Goal: Task Accomplishment & Management: Manage account settings

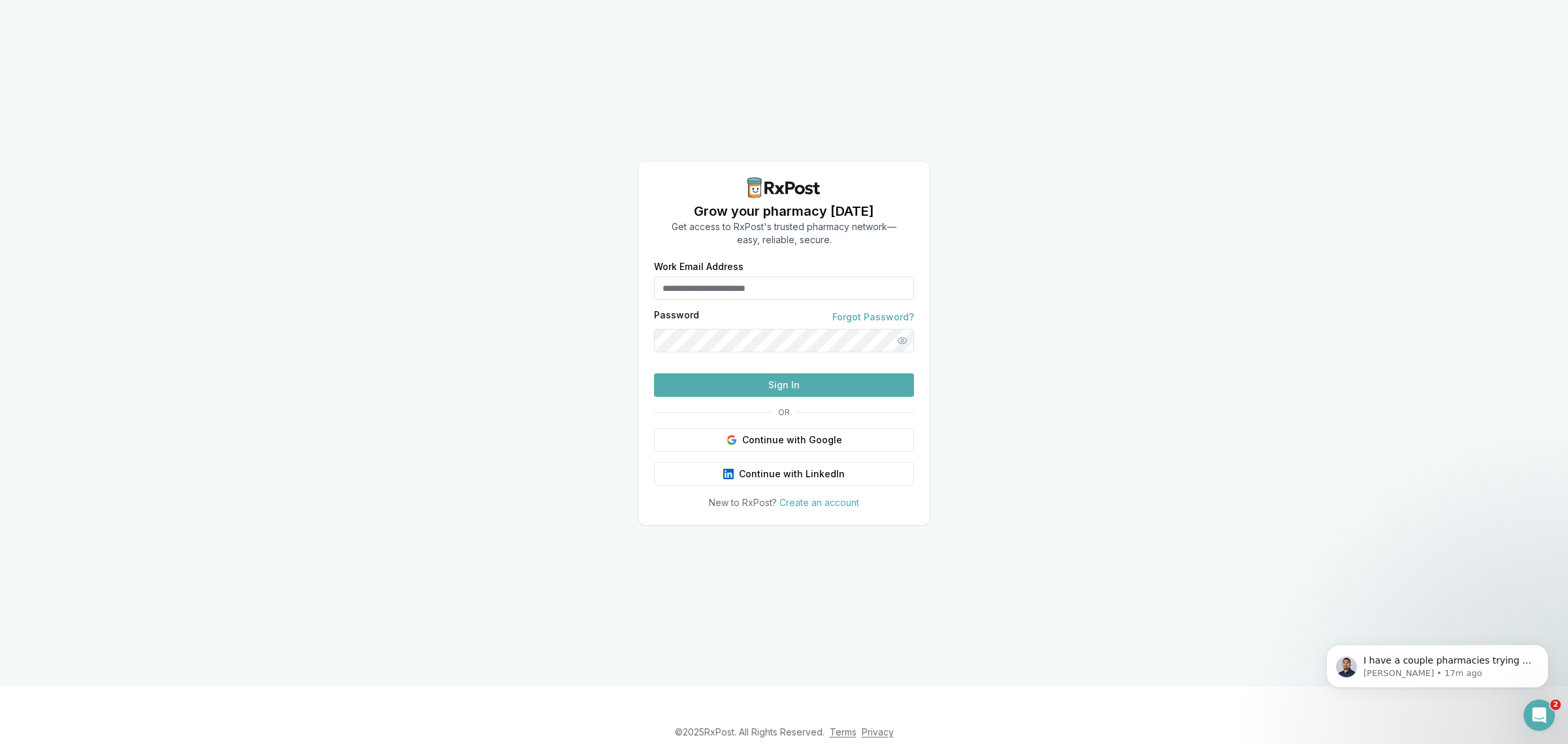
type input "**********"
click at [784, 397] on button "Sign In" at bounding box center [783, 385] width 260 height 23
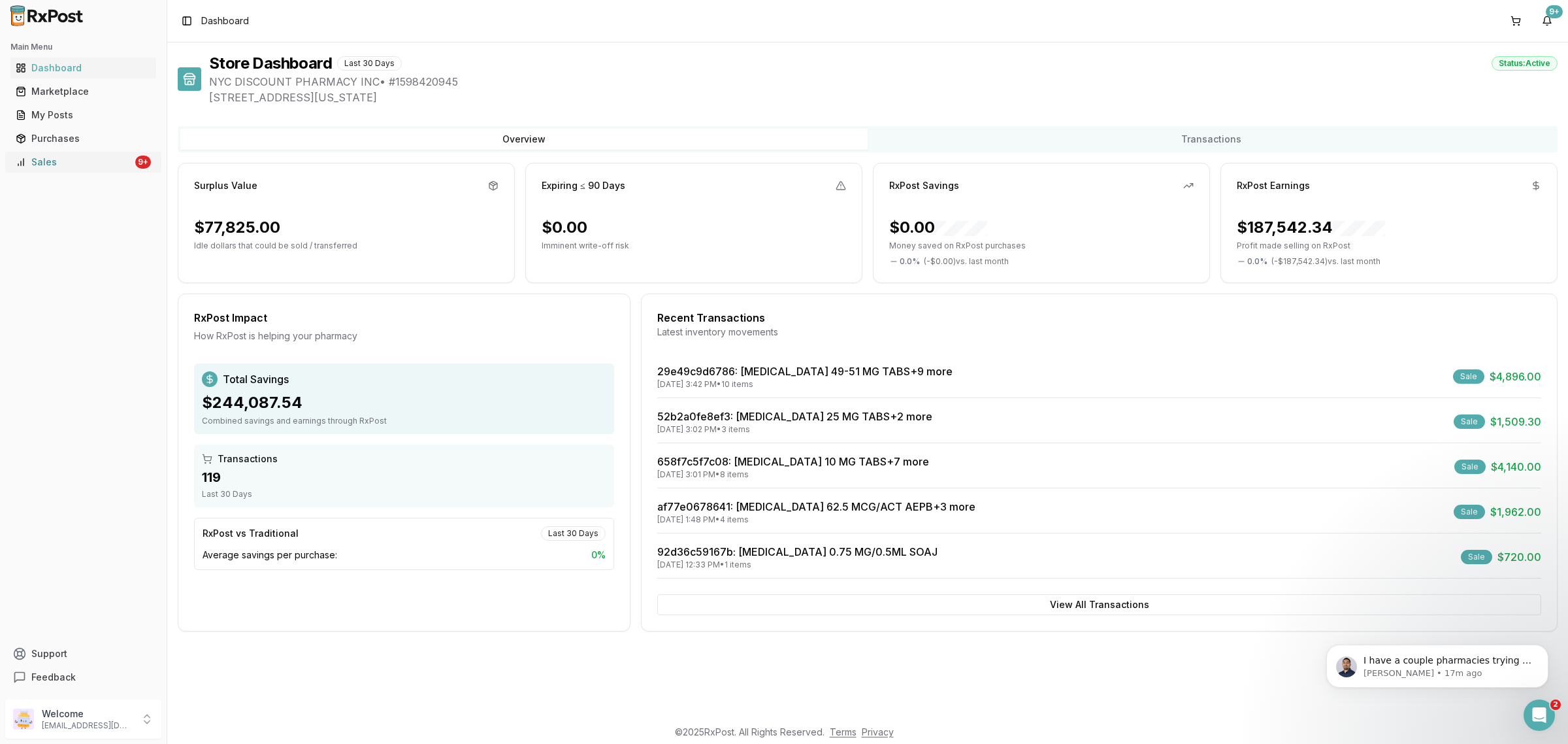
click at [113, 167] on div "Sales" at bounding box center [74, 162] width 117 height 13
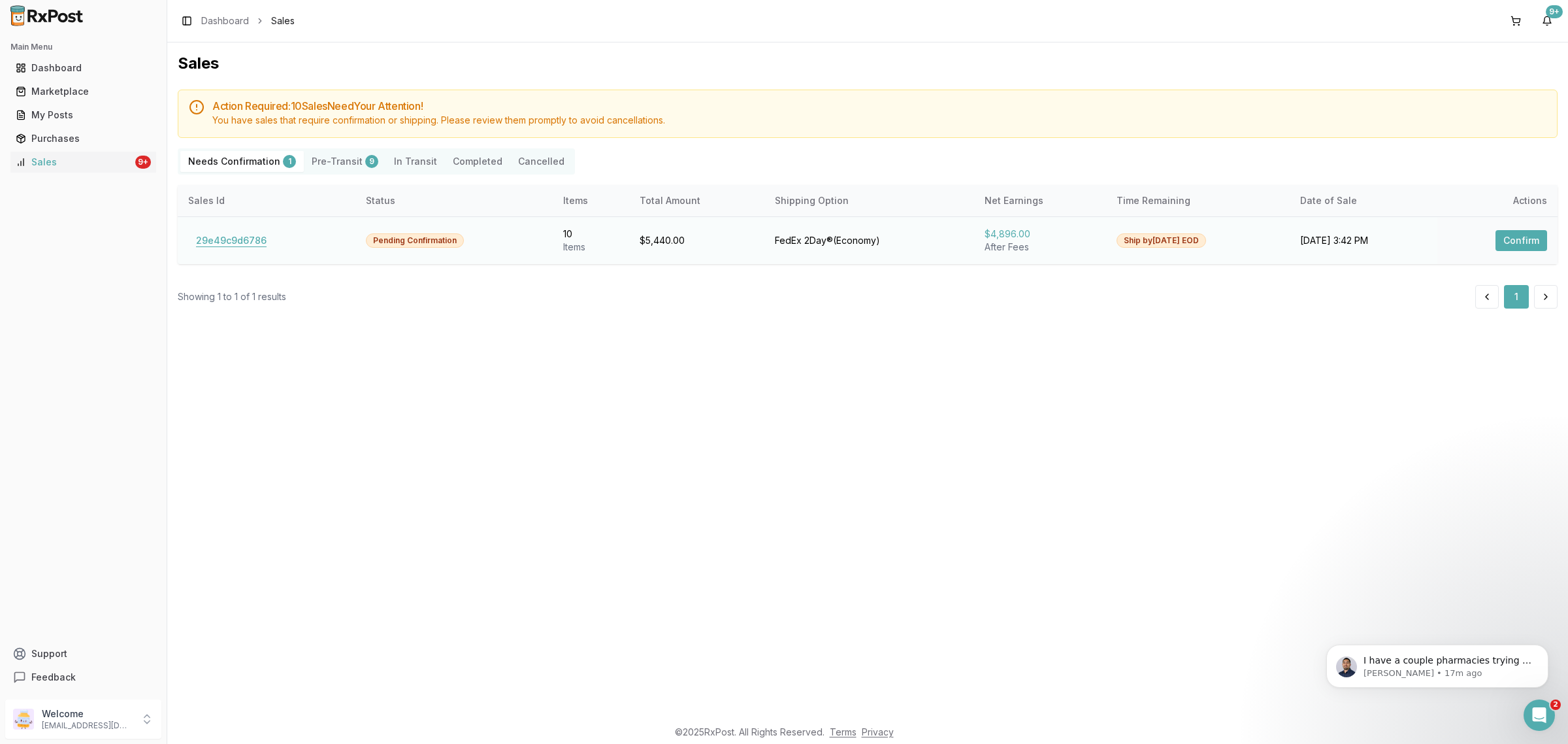
click at [264, 240] on button "29e49c9d6786" at bounding box center [231, 240] width 87 height 21
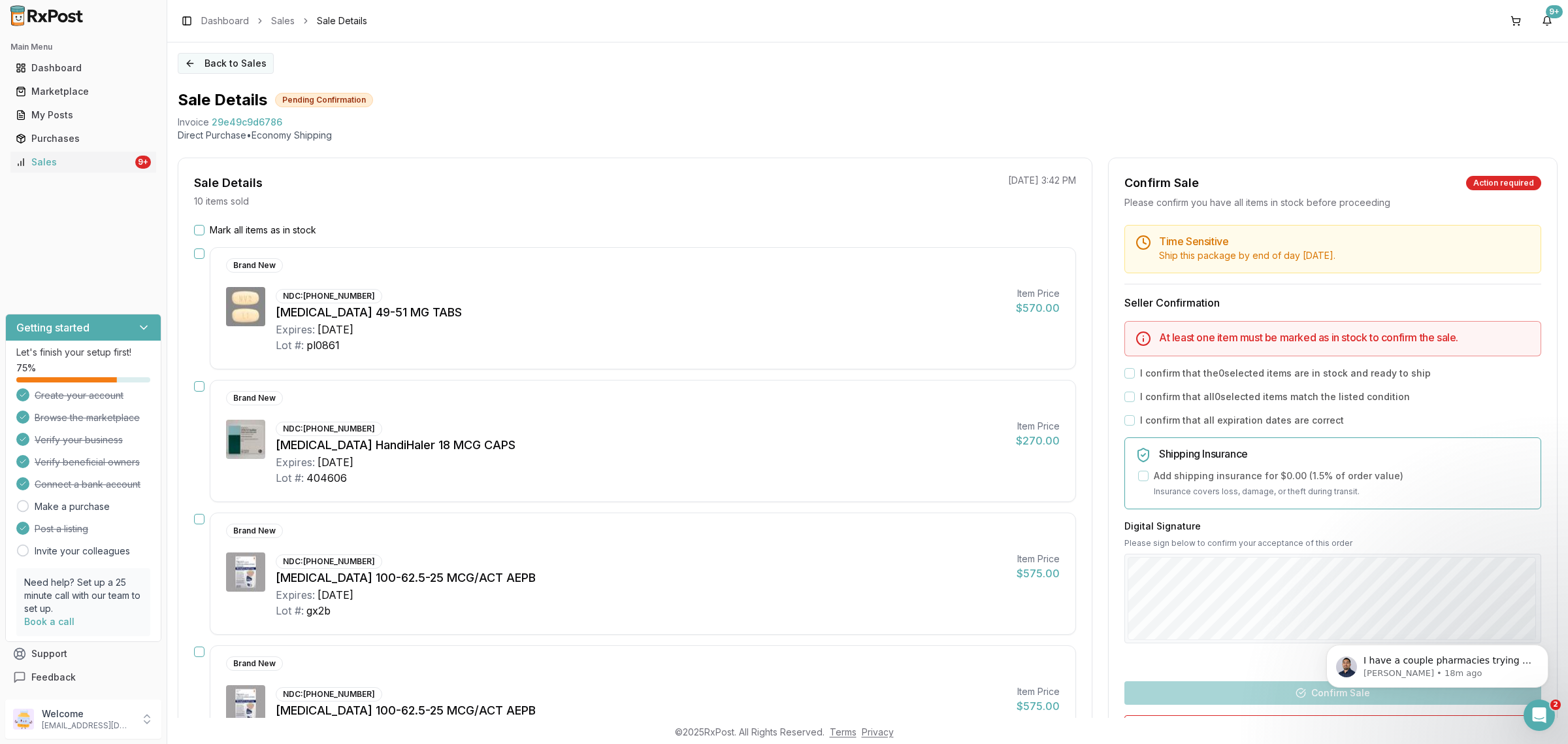
click at [242, 69] on button "Back to Sales" at bounding box center [226, 63] width 96 height 21
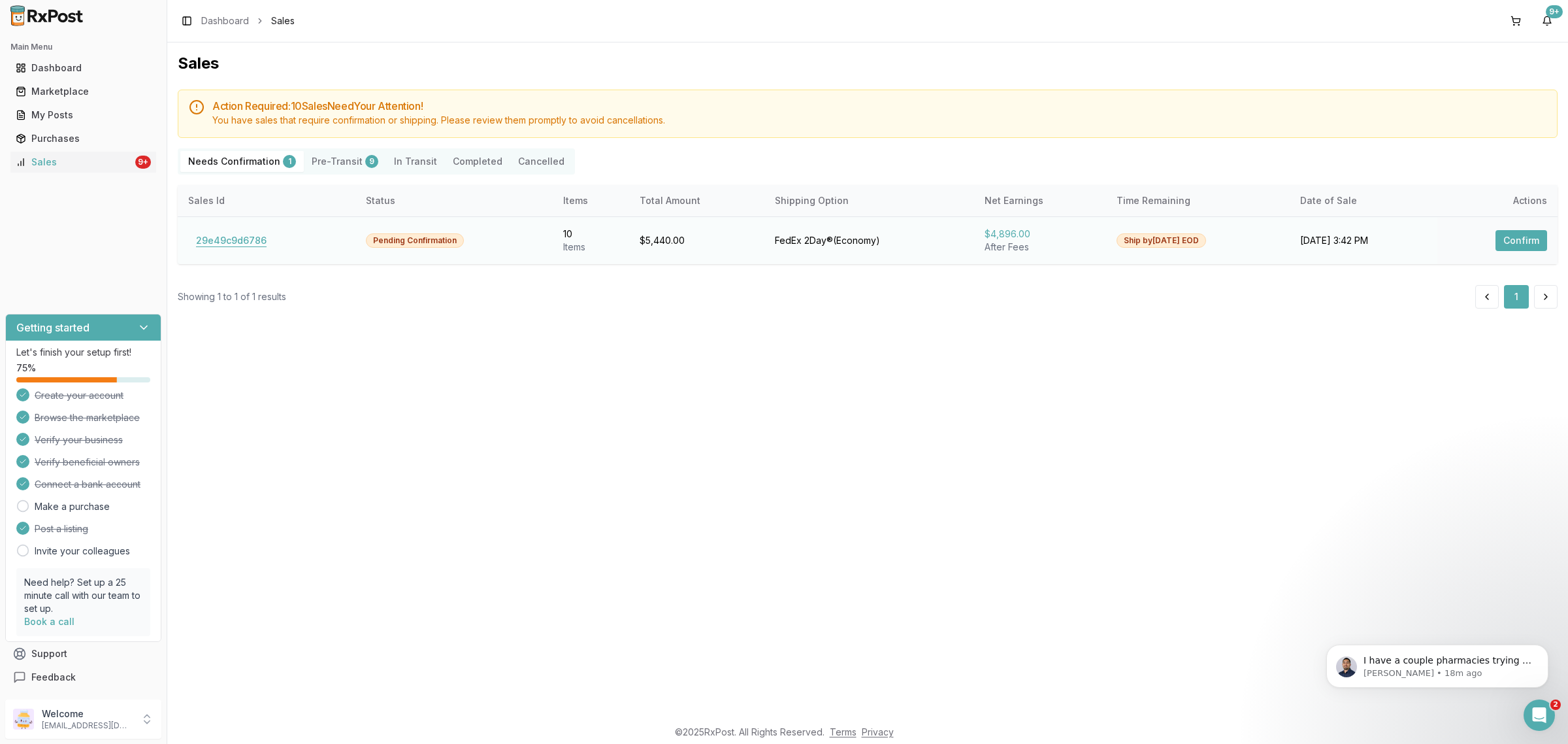
click at [233, 234] on button "29e49c9d6786" at bounding box center [231, 240] width 87 height 21
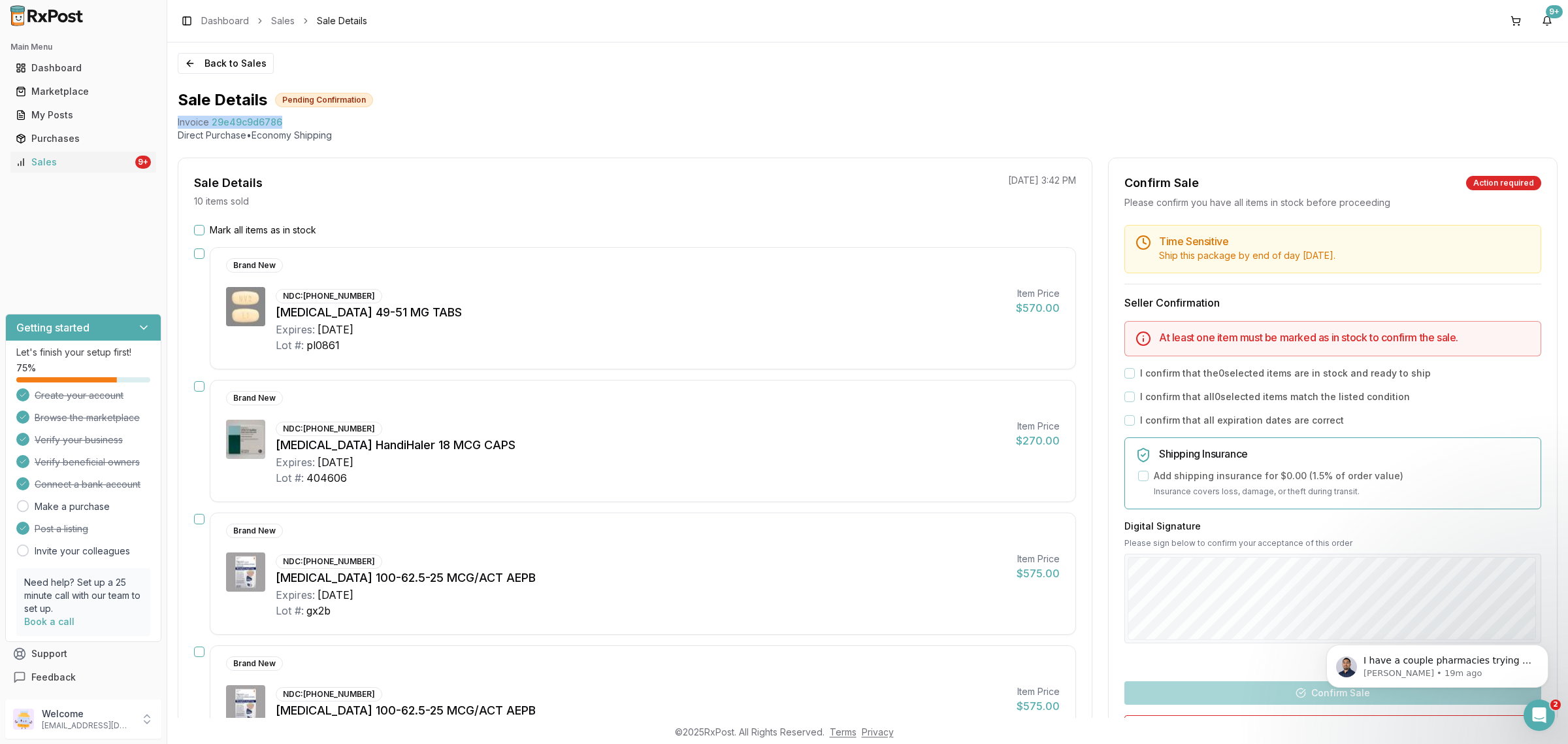
drag, startPoint x: 222, startPoint y: 119, endPoint x: 301, endPoint y: 119, distance: 79.0
click at [301, 119] on div "Back to Sales Sale Details Pending Confirmation Invoice 29e49c9d6786 Direct Pur…" at bounding box center [867, 380] width 1401 height 675
copy div "Invoice 29e49c9d6786"
click at [1377, 682] on div "I have a couple pharmacies trying to locate these medications do you have any i…" at bounding box center [1437, 665] width 222 height 43
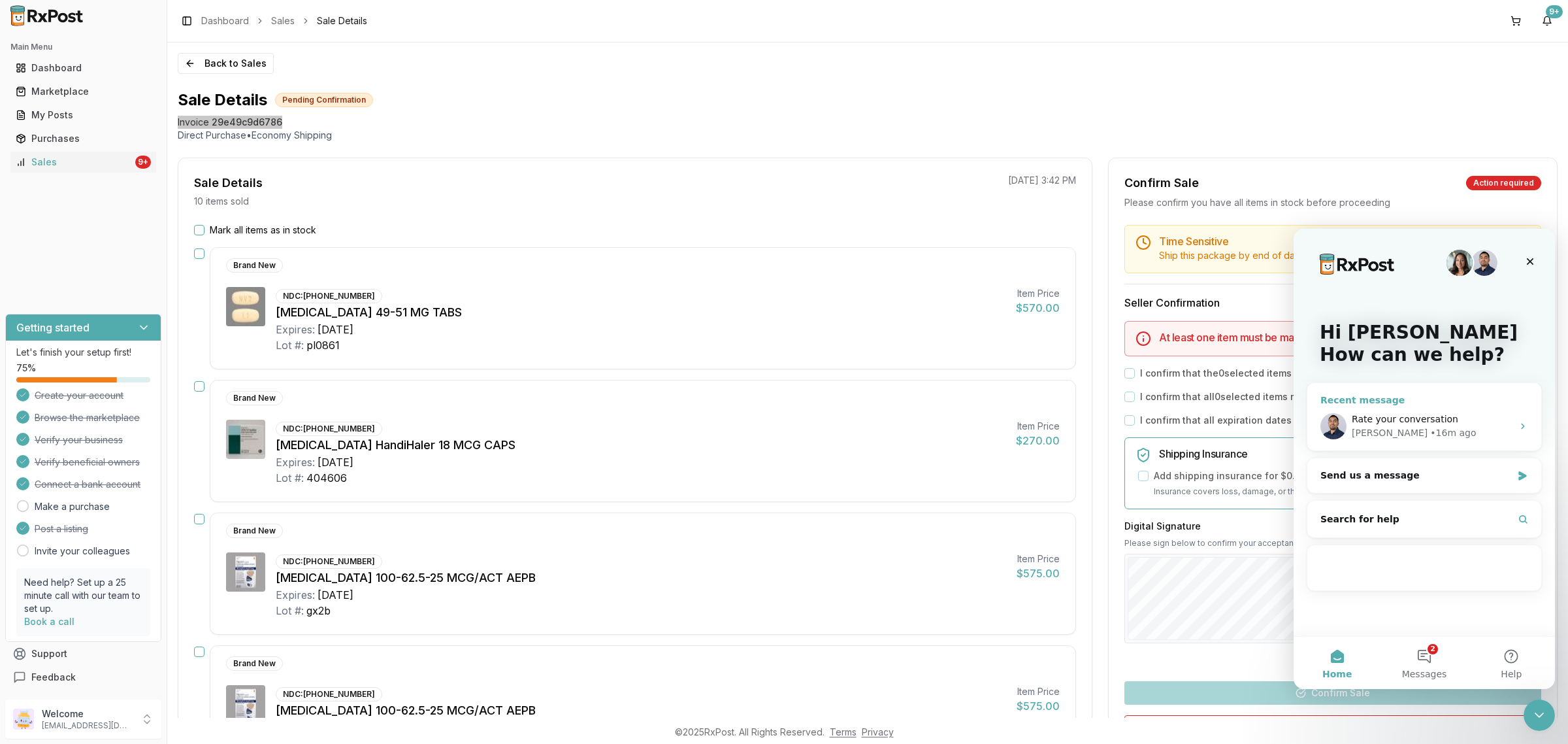
click at [1464, 429] on div "Manuel • 16m ago" at bounding box center [1432, 432] width 161 height 13
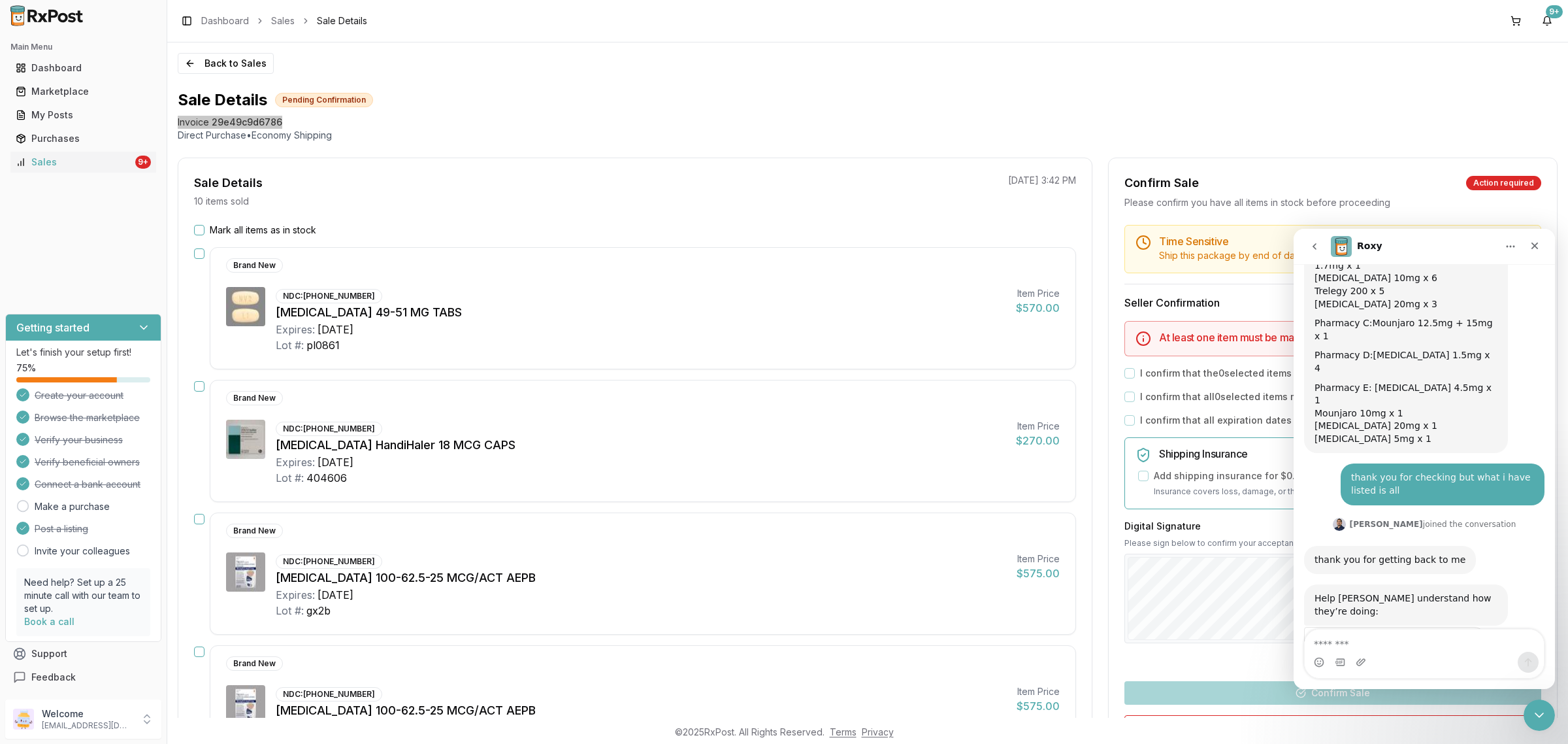
click at [1430, 643] on textarea "Message…" at bounding box center [1424, 640] width 239 height 22
type textarea "**********"
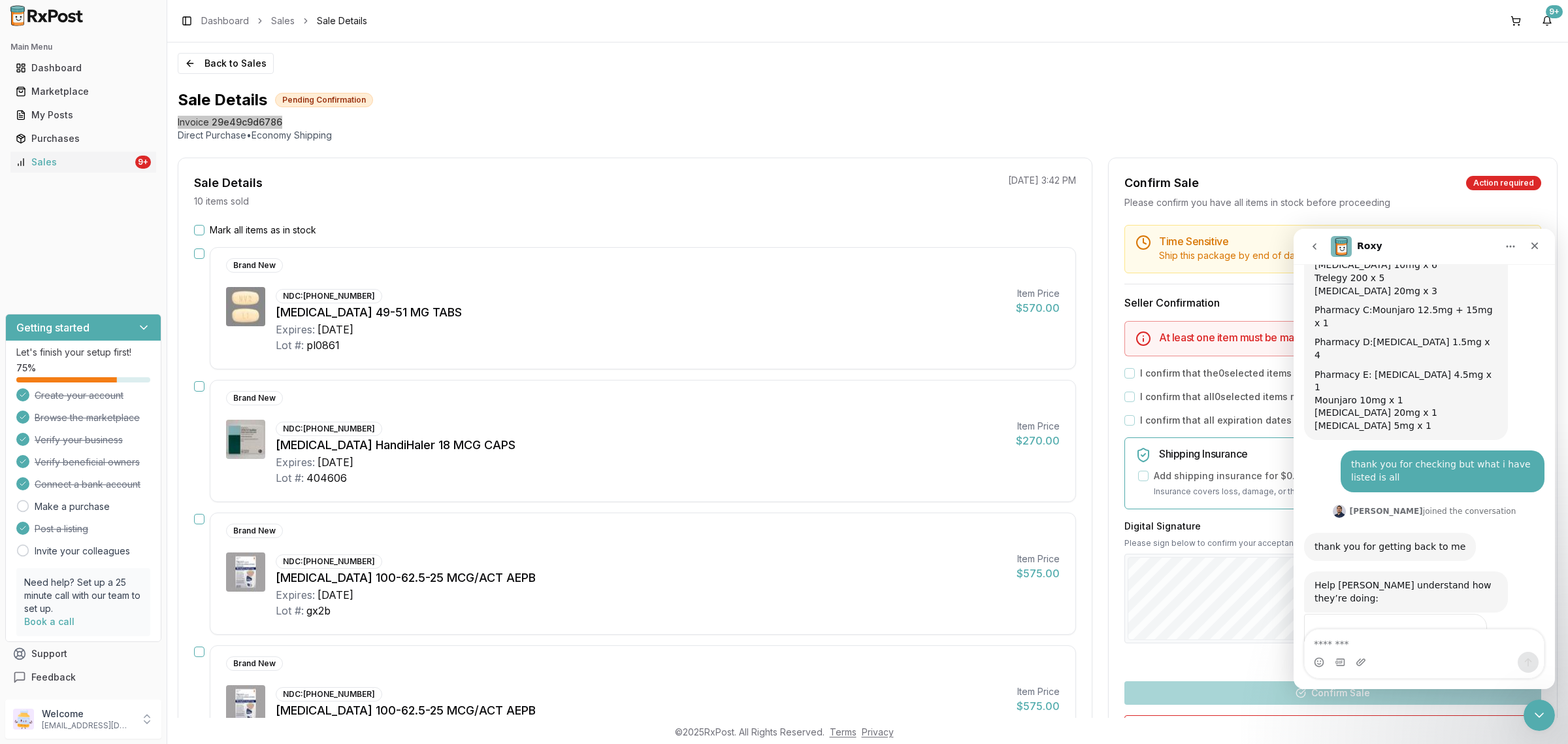
scroll to position [220, 0]
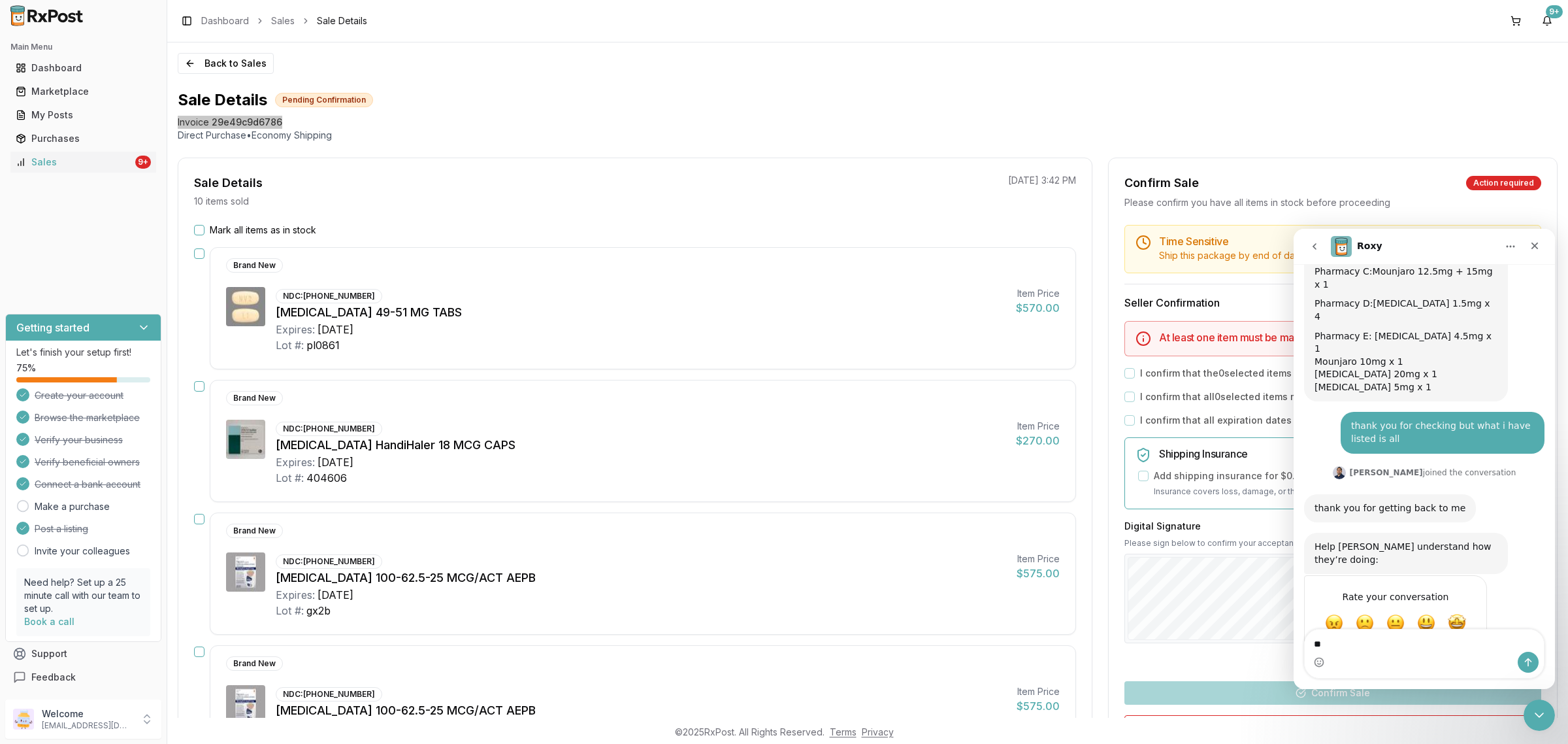
type textarea "*"
type textarea "**********"
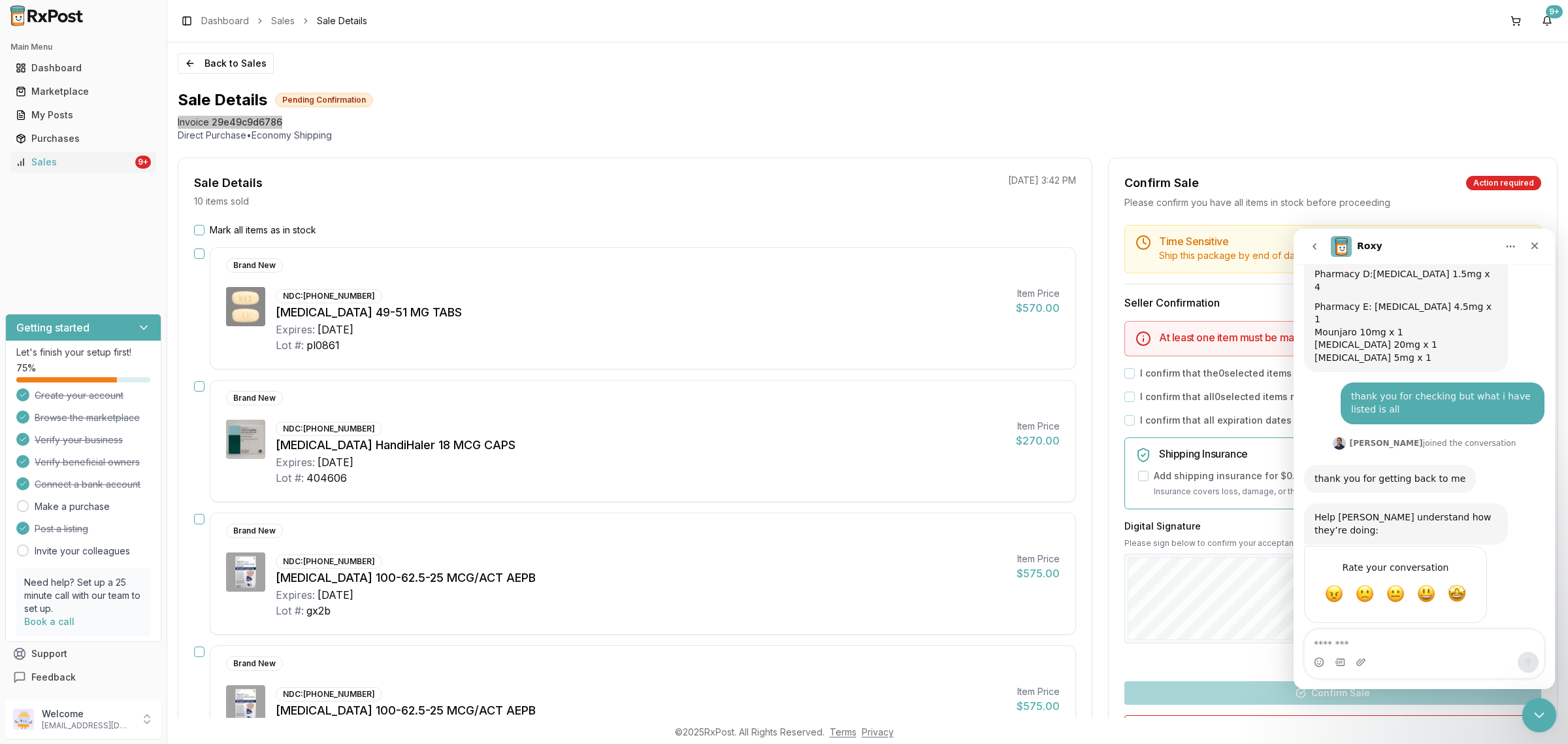
drag, startPoint x: 1530, startPoint y: 710, endPoint x: 2963, endPoint y: 1383, distance: 1583.2
click at [1530, 710] on icon "Close Intercom Messenger" at bounding box center [1538, 714] width 16 height 16
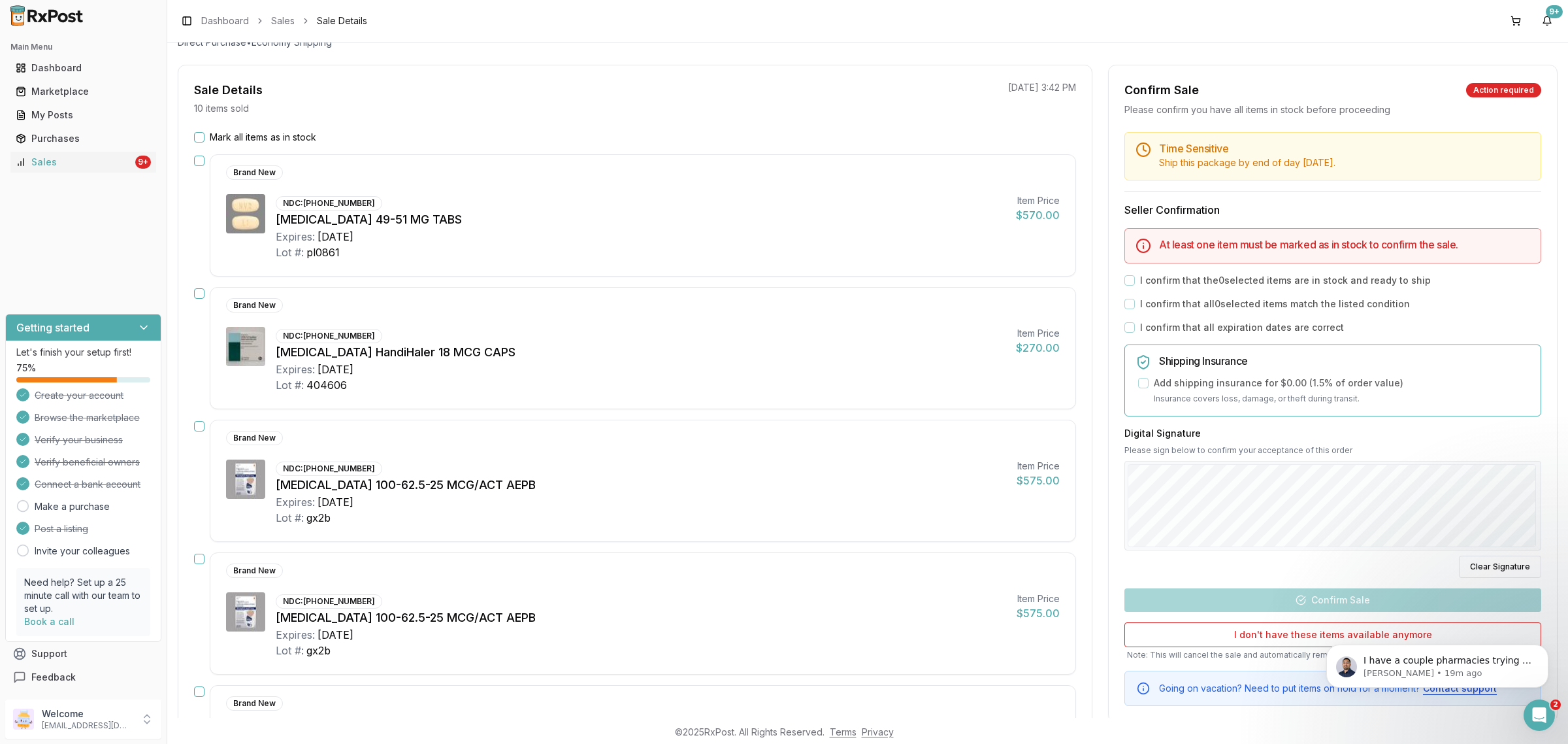
scroll to position [81, 0]
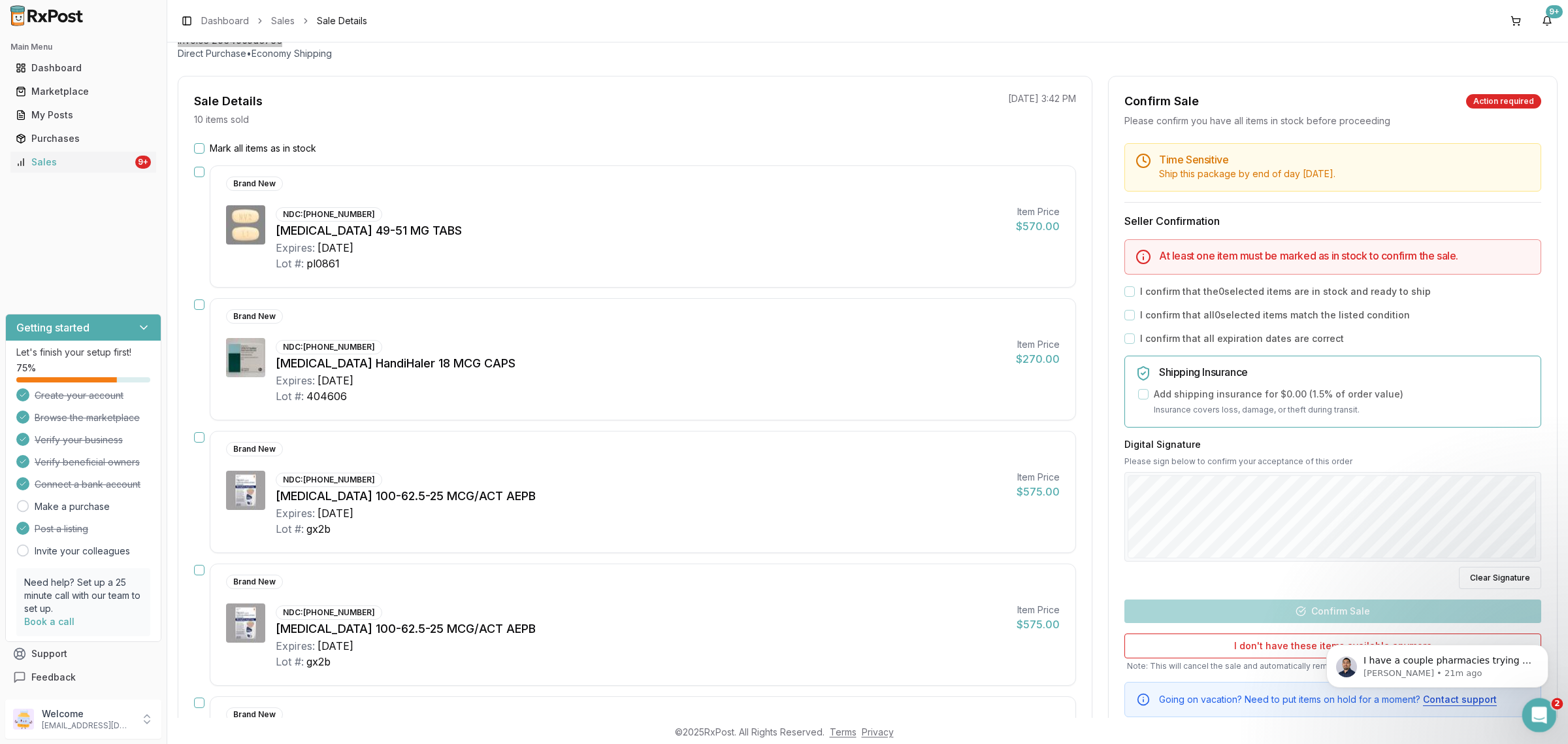
click at [1533, 717] on icon "Open Intercom Messenger" at bounding box center [1538, 714] width 21 height 21
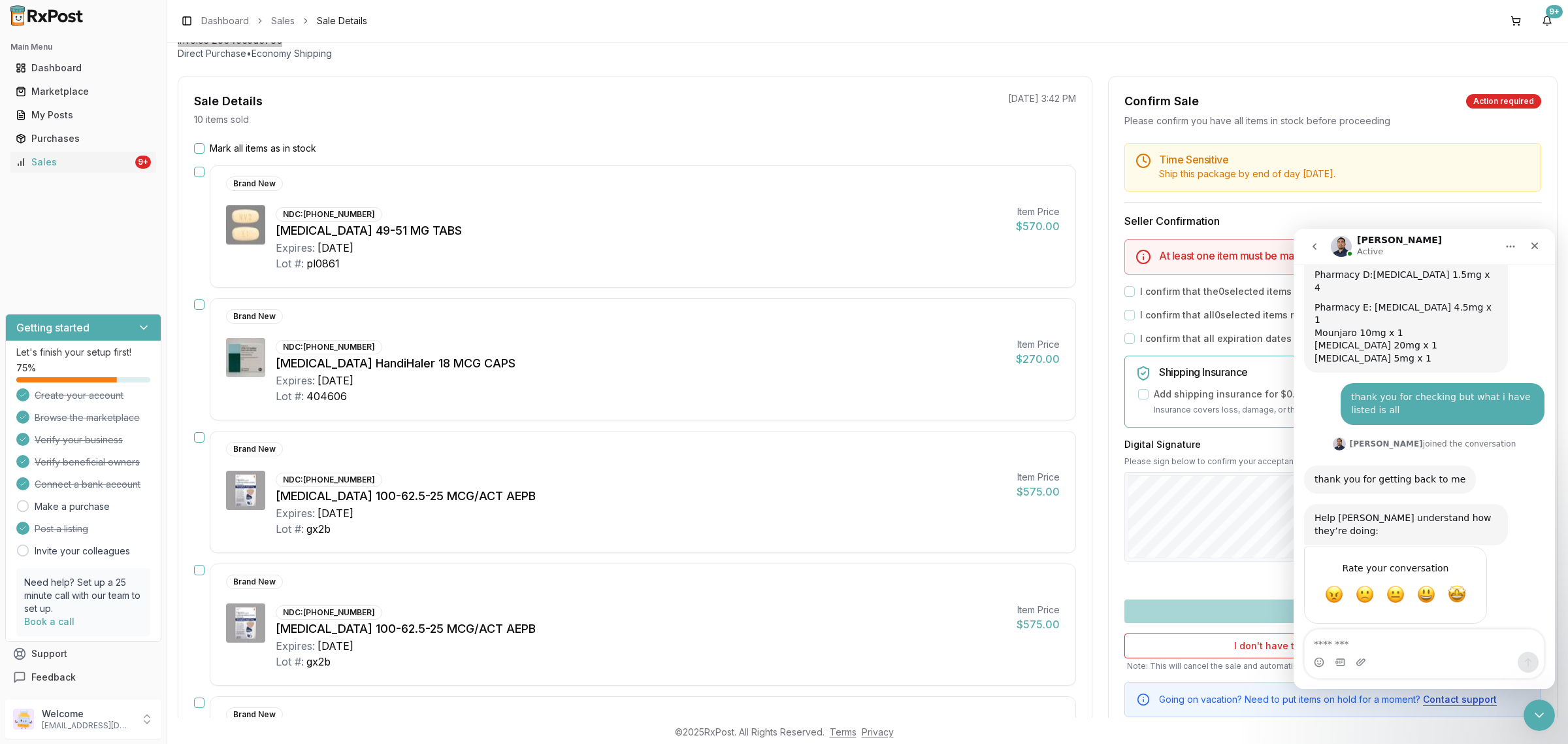
scroll to position [249, 0]
drag, startPoint x: 1530, startPoint y: 717, endPoint x: 1523, endPoint y: 707, distance: 12.2
click at [1530, 718] on icon "Close Intercom Messenger" at bounding box center [1538, 714] width 16 height 16
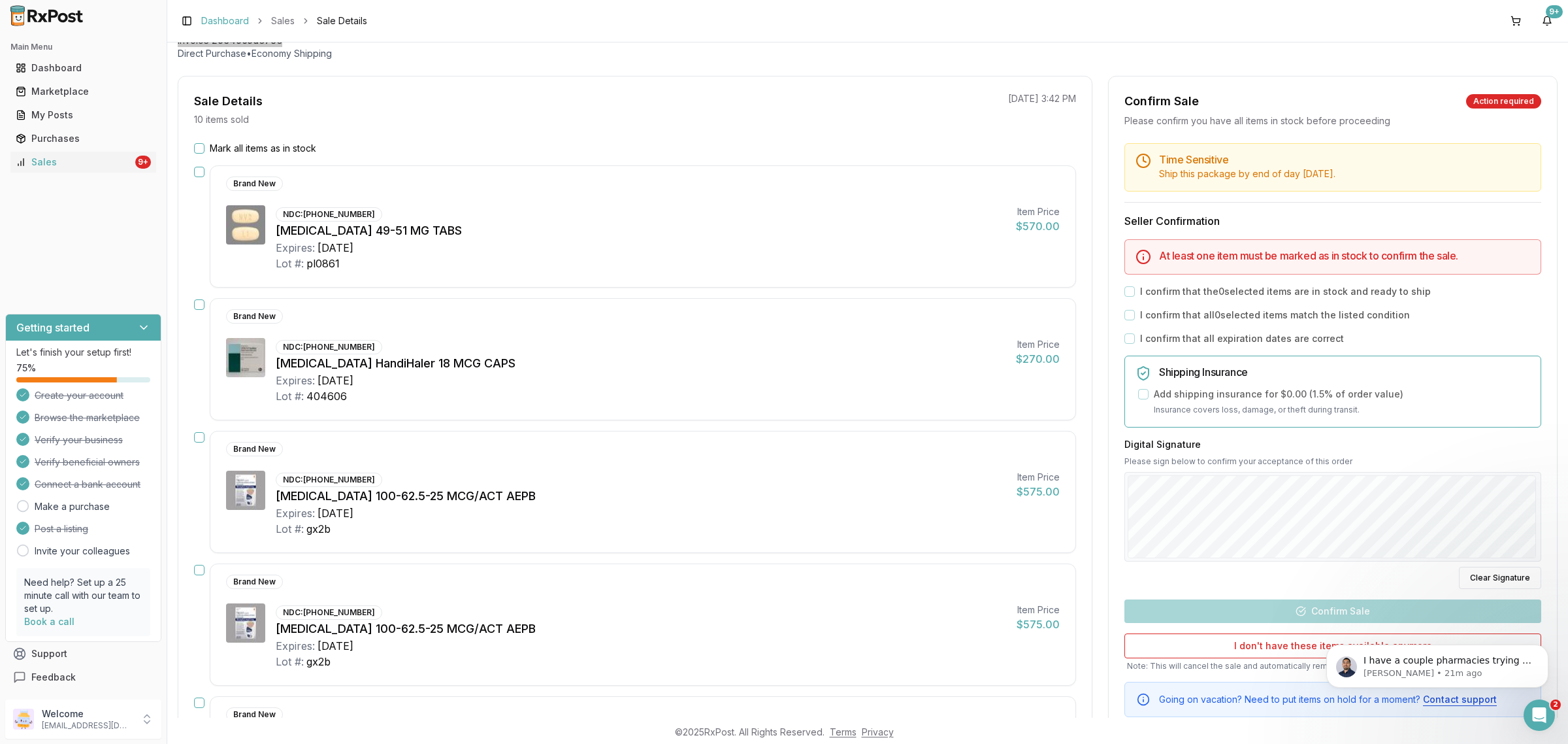
scroll to position [0, 0]
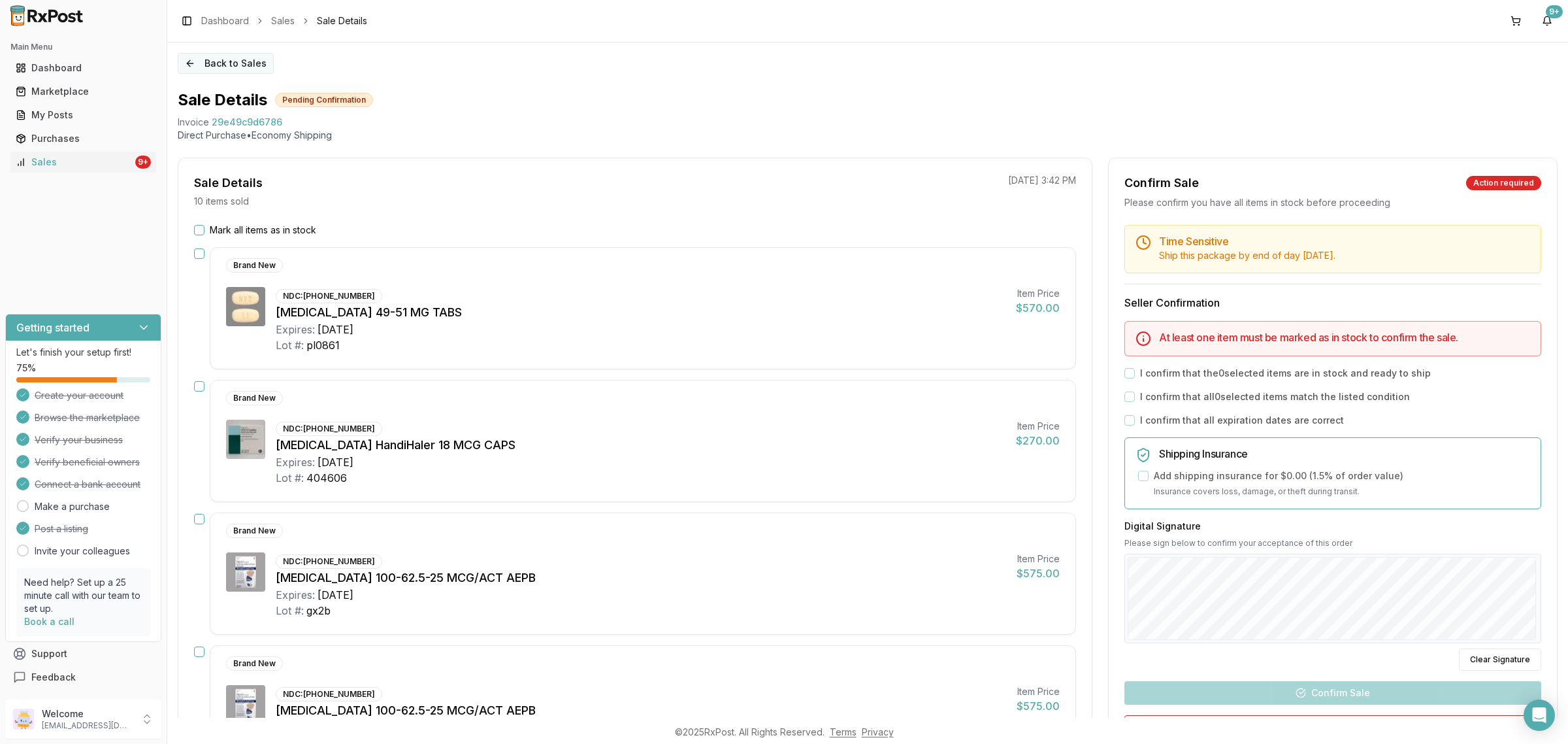
click at [246, 66] on button "Back to Sales" at bounding box center [226, 63] width 96 height 21
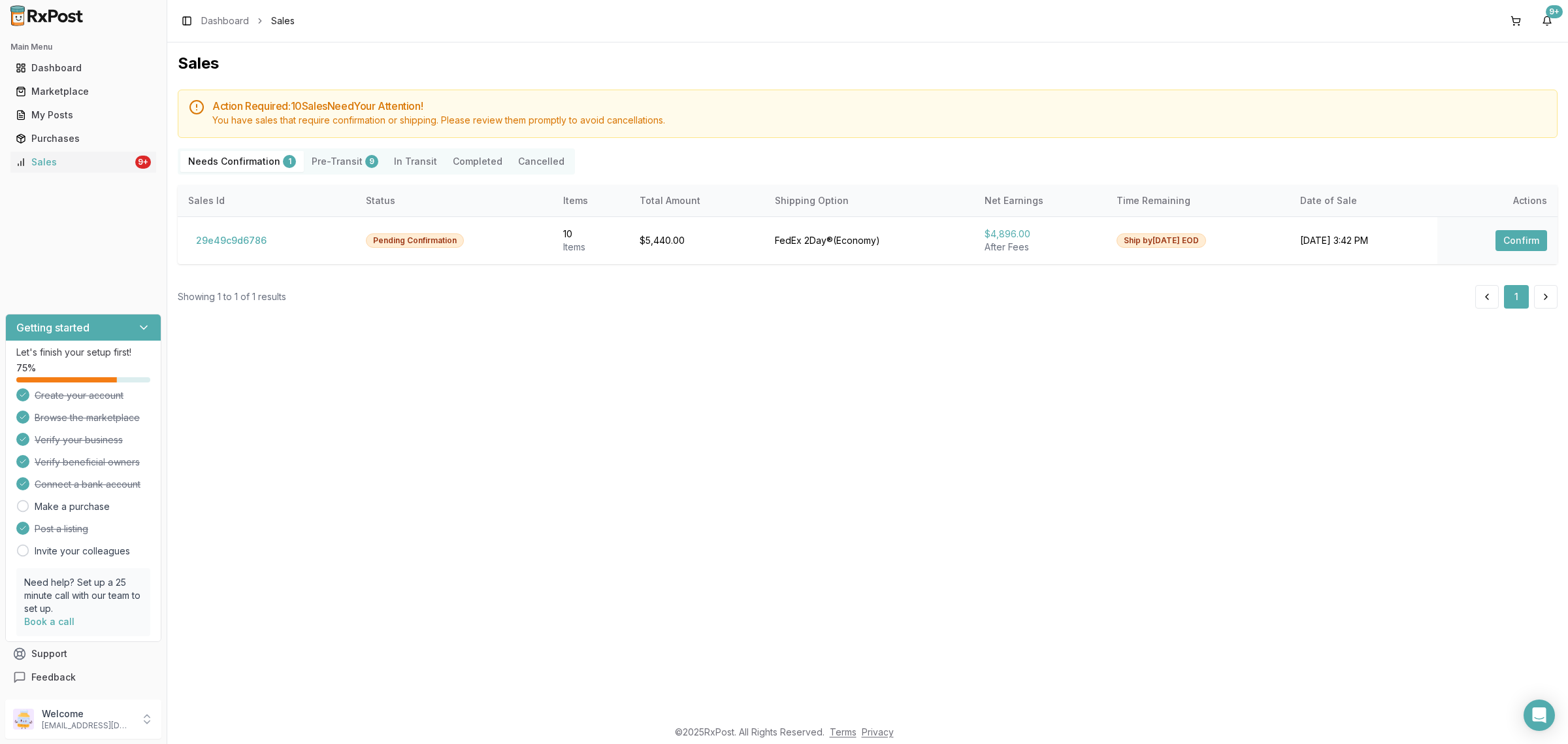
drag, startPoint x: 659, startPoint y: 430, endPoint x: 380, endPoint y: 277, distance: 318.2
click at [655, 425] on div "Sales Action Required: 10 Sale s Need Your Attention! You have sales that requi…" at bounding box center [867, 380] width 1401 height 675
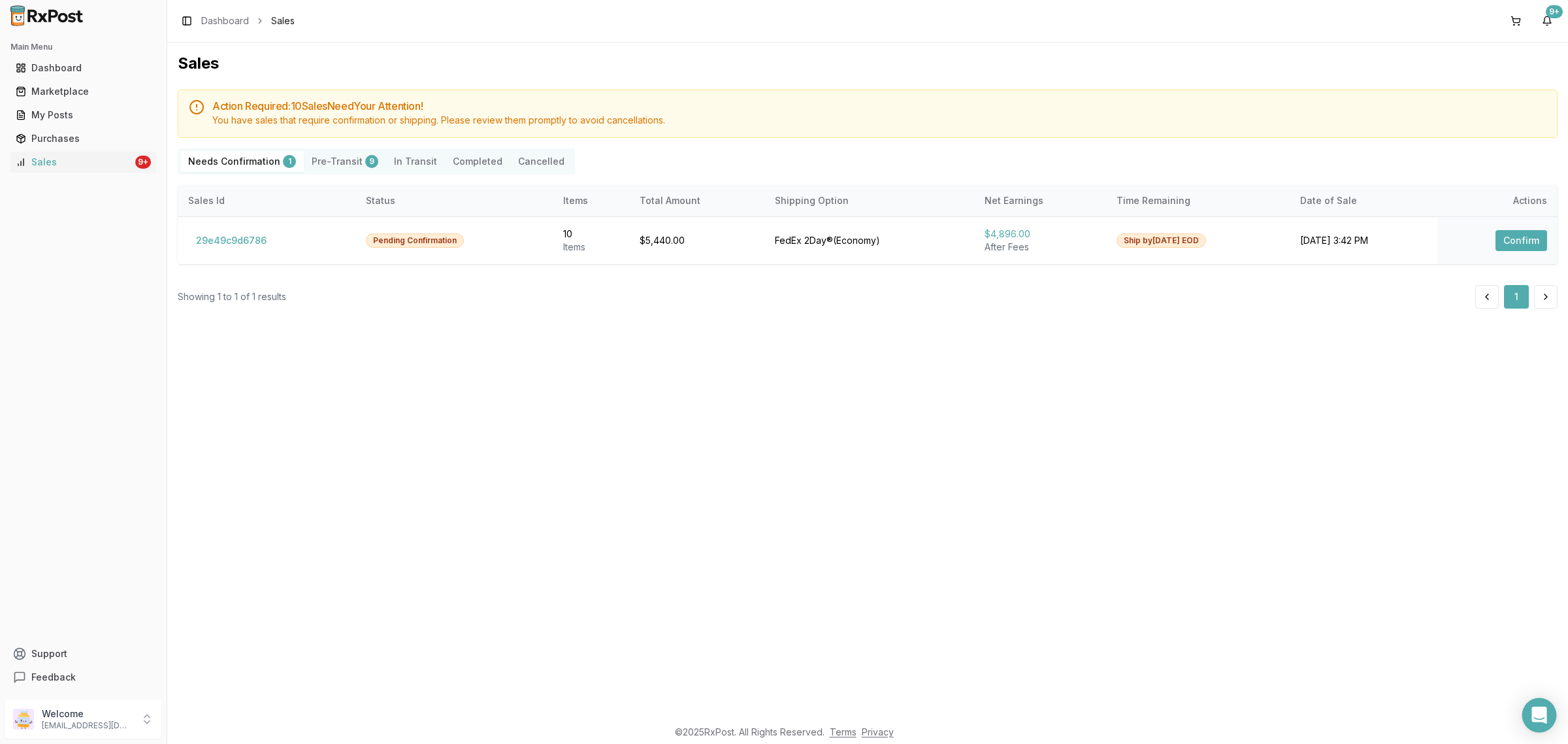
click at [1534, 716] on icon "Open Intercom Messenger" at bounding box center [1539, 715] width 15 height 17
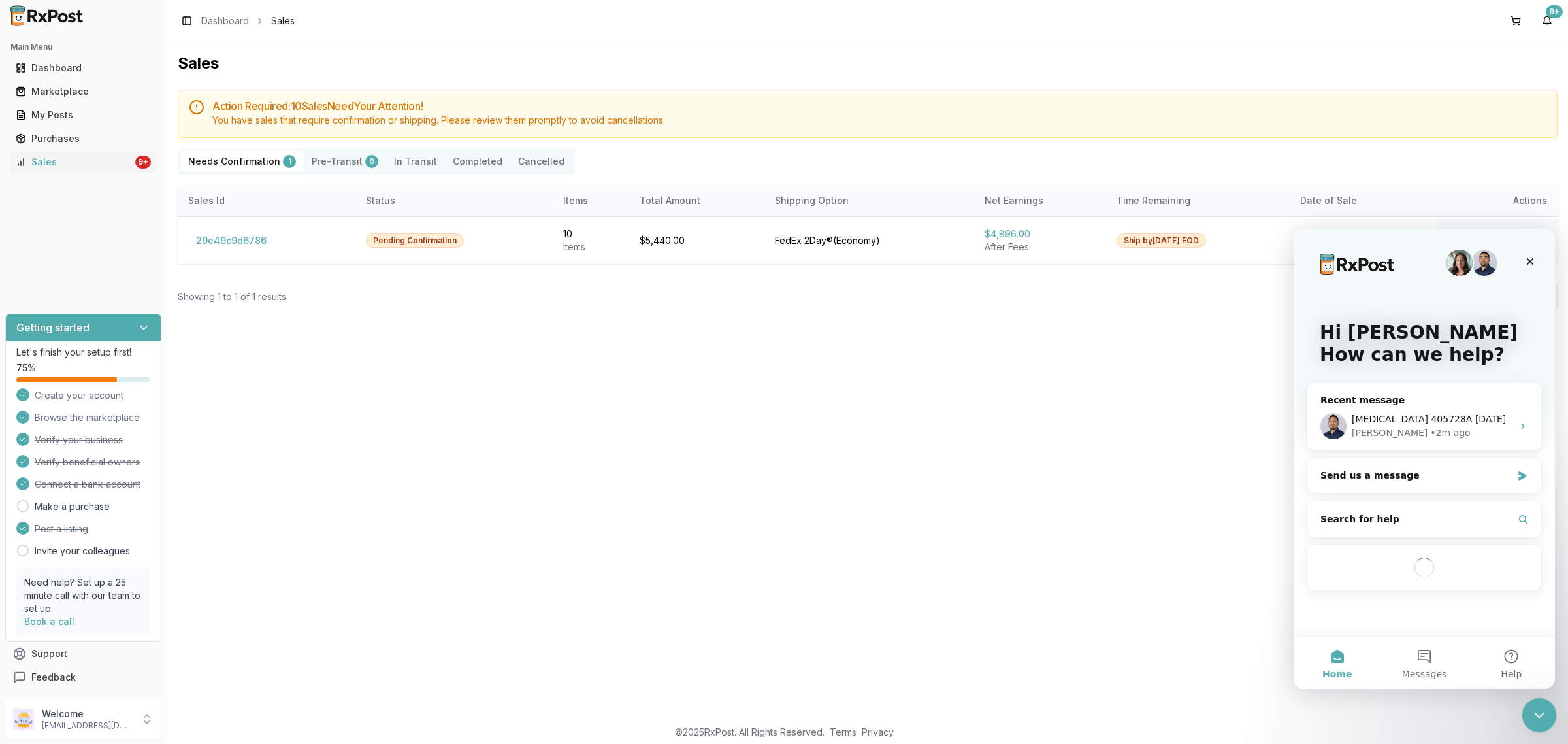
drag, startPoint x: 1544, startPoint y: 715, endPoint x: 1531, endPoint y: 709, distance: 14.3
click at [1545, 716] on icon "Close Intercom Messenger" at bounding box center [1538, 714] width 16 height 16
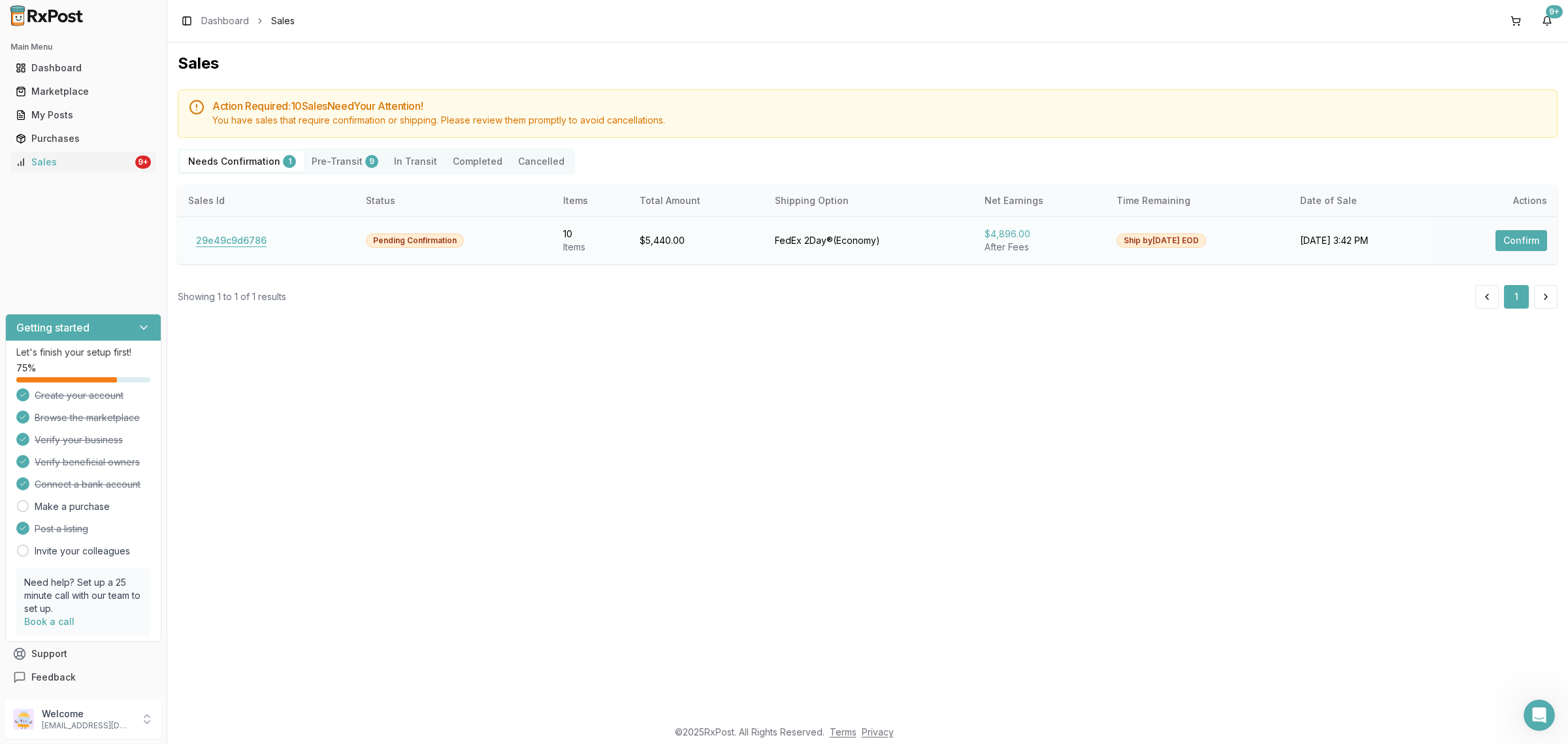
click at [216, 242] on button "29e49c9d6786" at bounding box center [231, 240] width 87 height 21
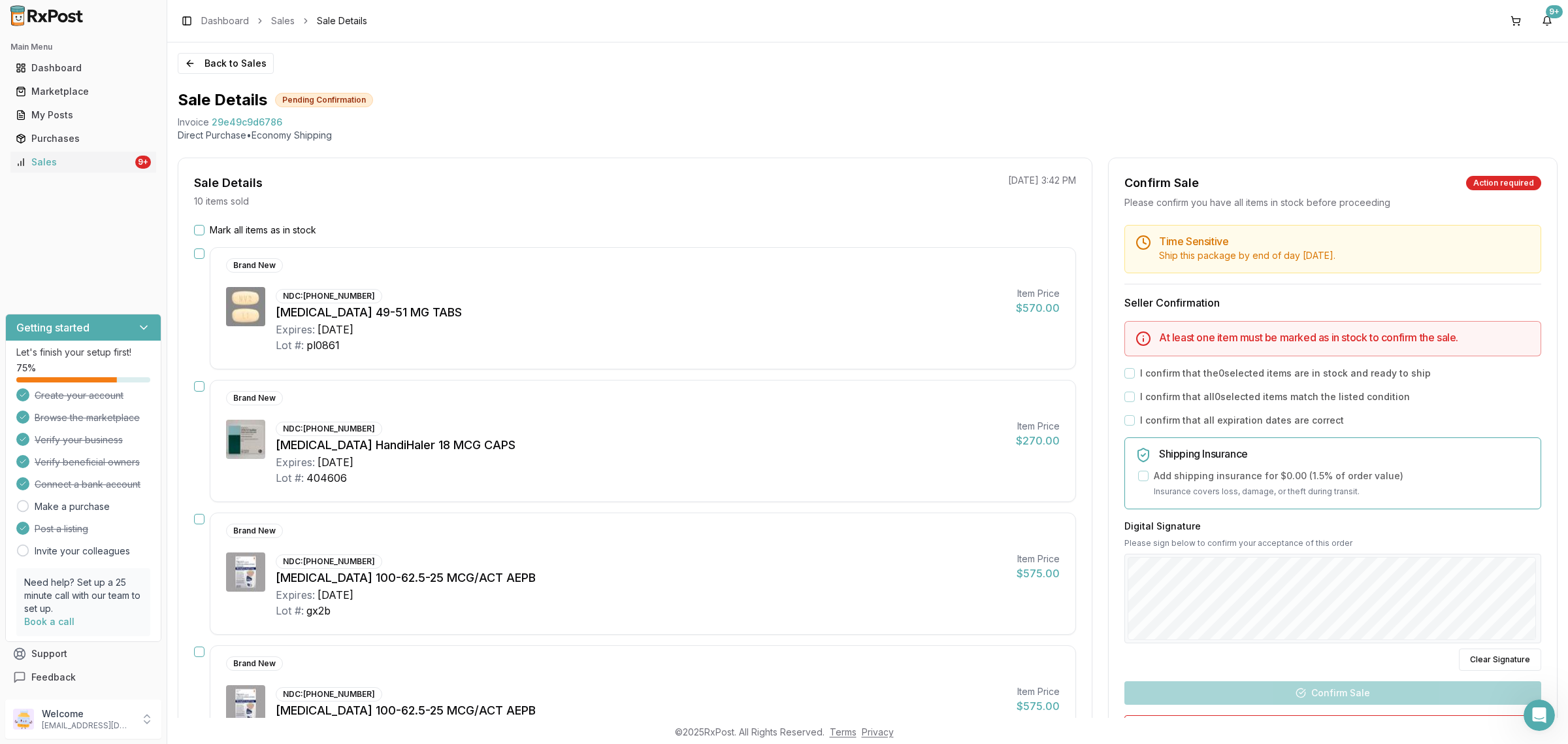
click at [229, 74] on div "Back to Sales Sale Details Pending Confirmation Invoice 29e49c9d6786 Direct Pur…" at bounding box center [867, 380] width 1401 height 675
click at [69, 731] on p "nycdiscountpharma2@gmail.com" at bounding box center [88, 725] width 91 height 11
click at [246, 724] on span "Sign Out" at bounding box center [237, 722] width 124 height 13
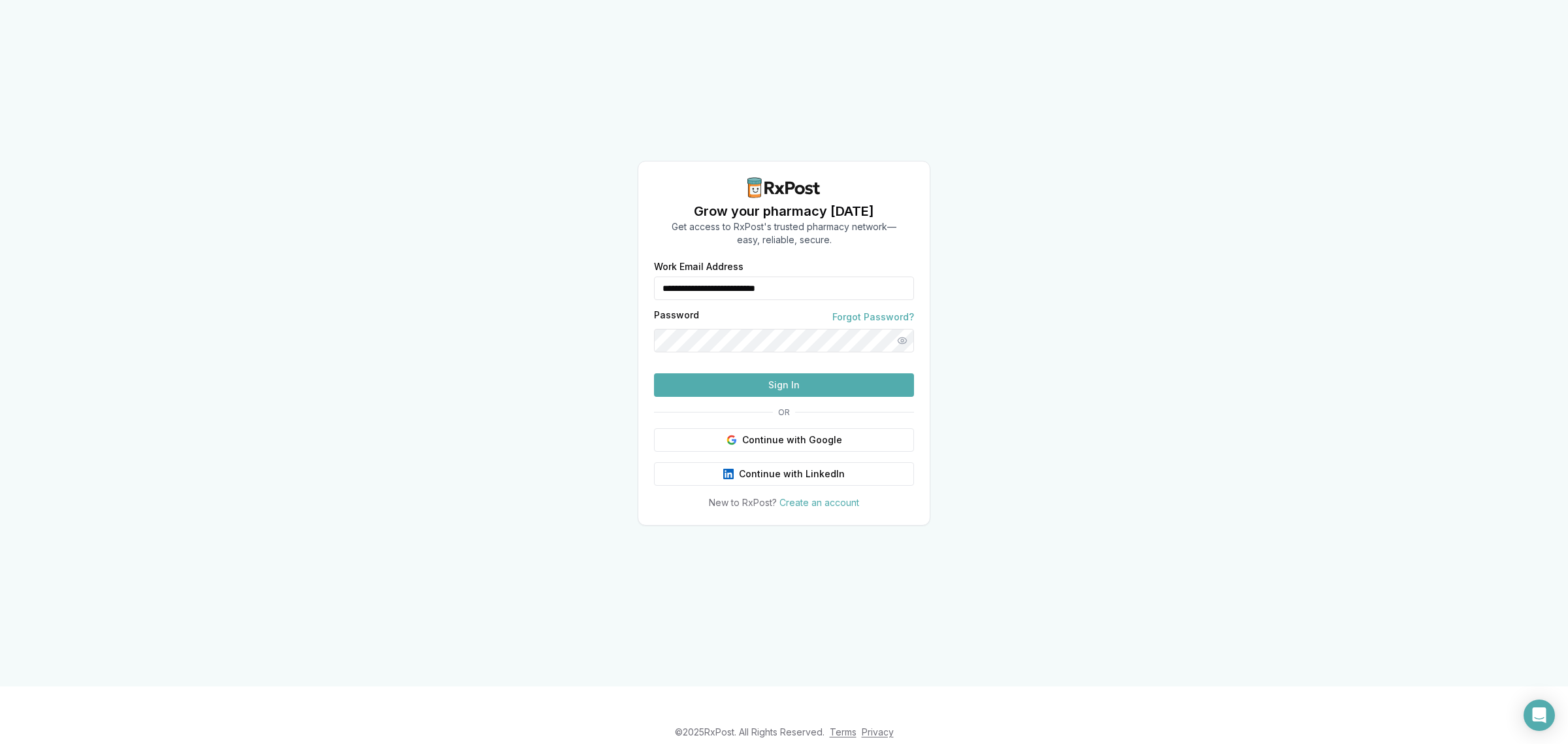
drag, startPoint x: 818, startPoint y: 265, endPoint x: 536, endPoint y: 278, distance: 282.3
click at [536, 278] on div "**********" at bounding box center [784, 343] width 1568 height 686
type input "**********"
click at [733, 397] on button "Sign In" at bounding box center [783, 385] width 260 height 23
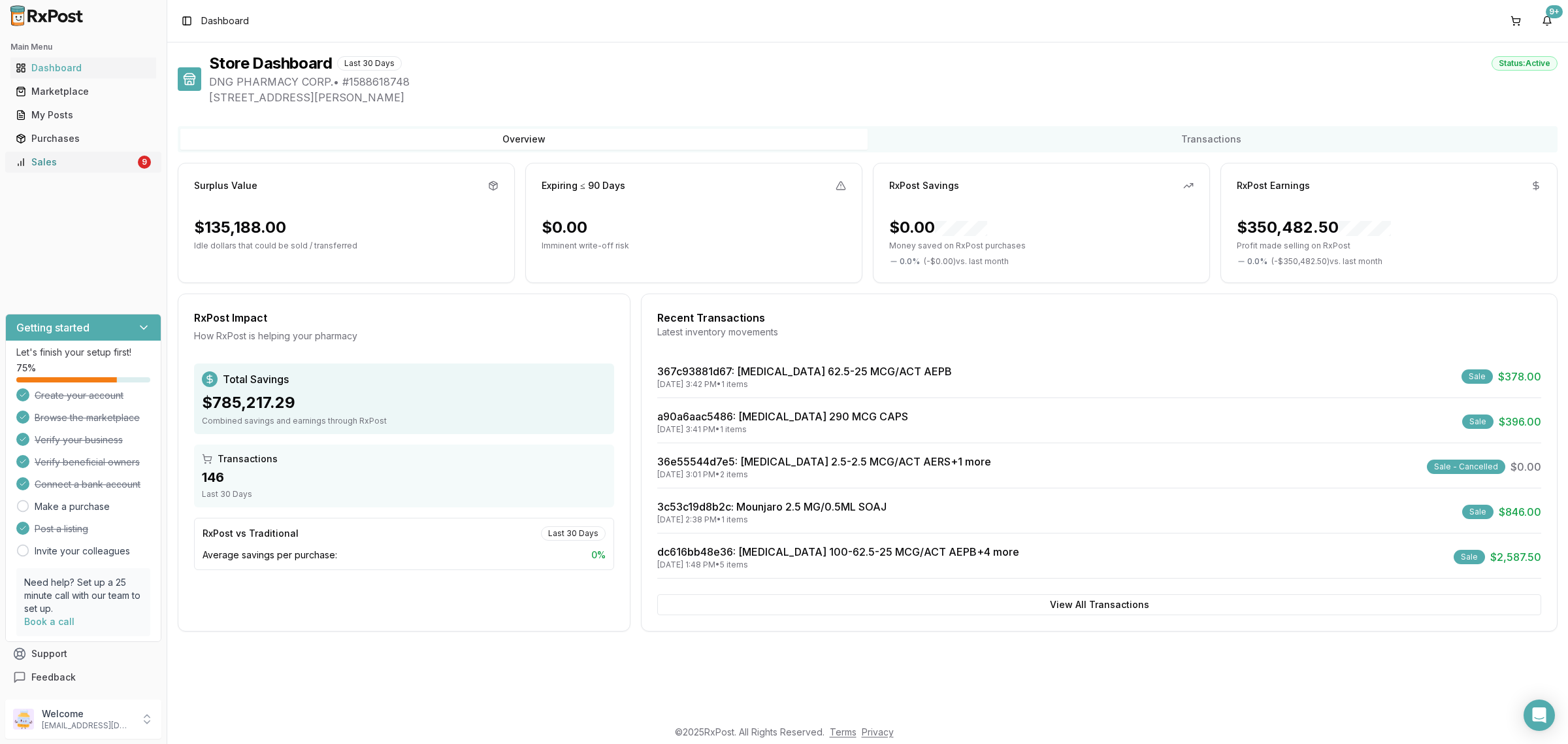
click at [101, 167] on div "Sales" at bounding box center [76, 162] width 120 height 13
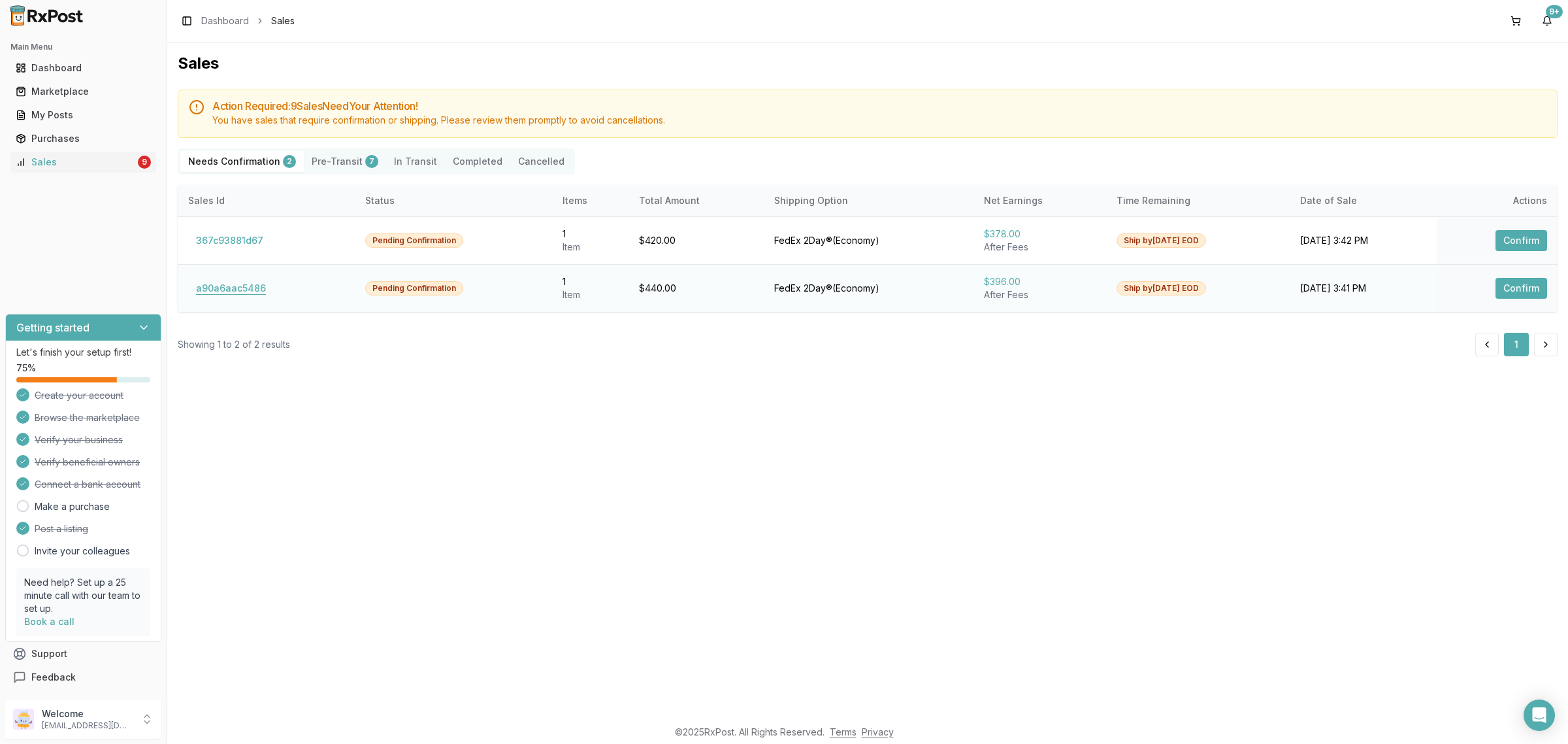
click at [249, 291] on button "a90a6aac5486" at bounding box center [231, 288] width 86 height 21
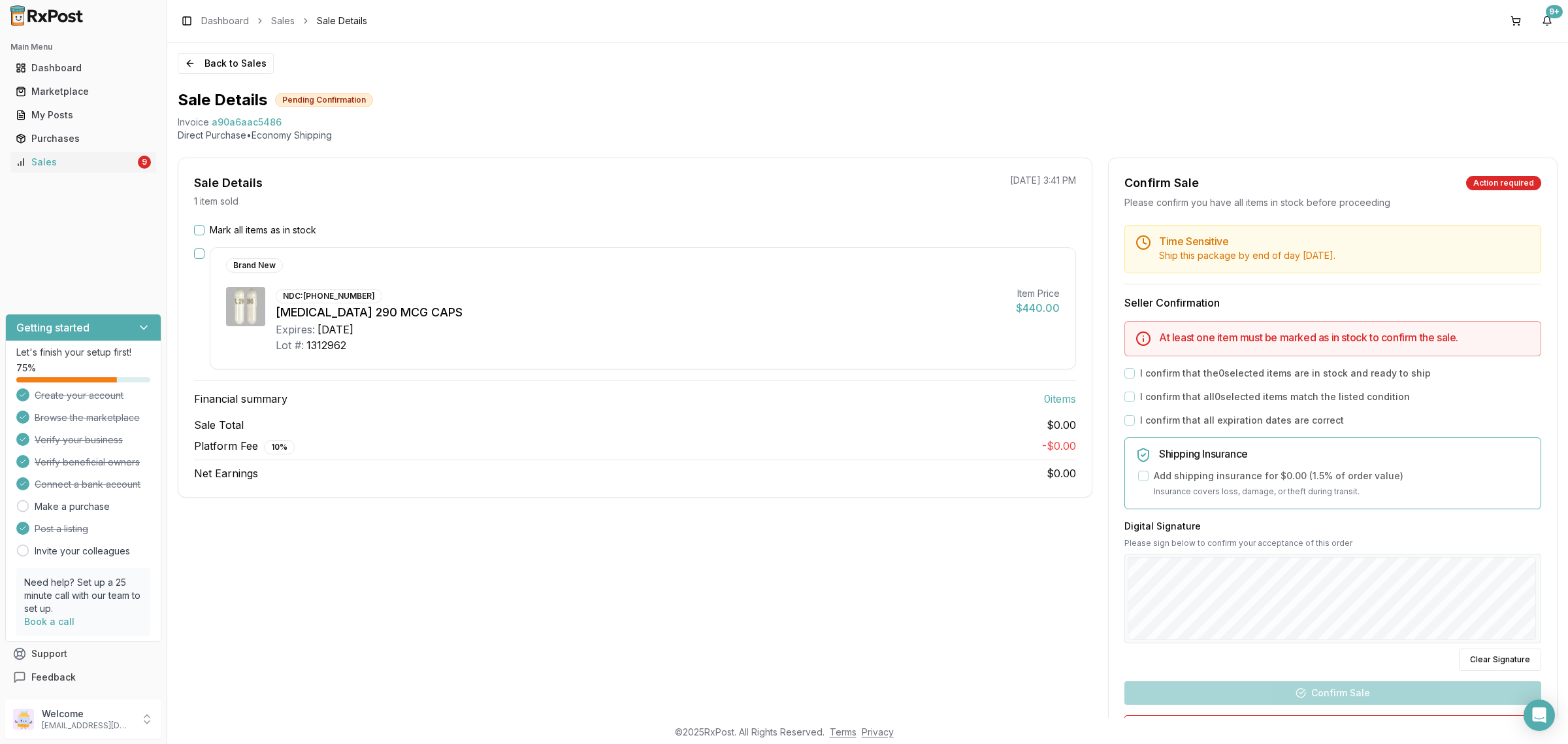
click at [588, 313] on div "[MEDICAL_DATA] 290 MCG CAPS" at bounding box center [640, 313] width 730 height 18
drag, startPoint x: 171, startPoint y: 121, endPoint x: 304, endPoint y: 121, distance: 133.0
click at [304, 121] on div "Back to Sales Sale Details Pending Confirmation Invoice a90a6aac5486 Direct Pur…" at bounding box center [867, 380] width 1401 height 675
copy div "Invoice a90a6aac5486"
click at [1523, 715] on body "Main Menu Dashboard Marketplace My Posts Purchases Sales 9 Getting started Let'…" at bounding box center [784, 372] width 1568 height 744
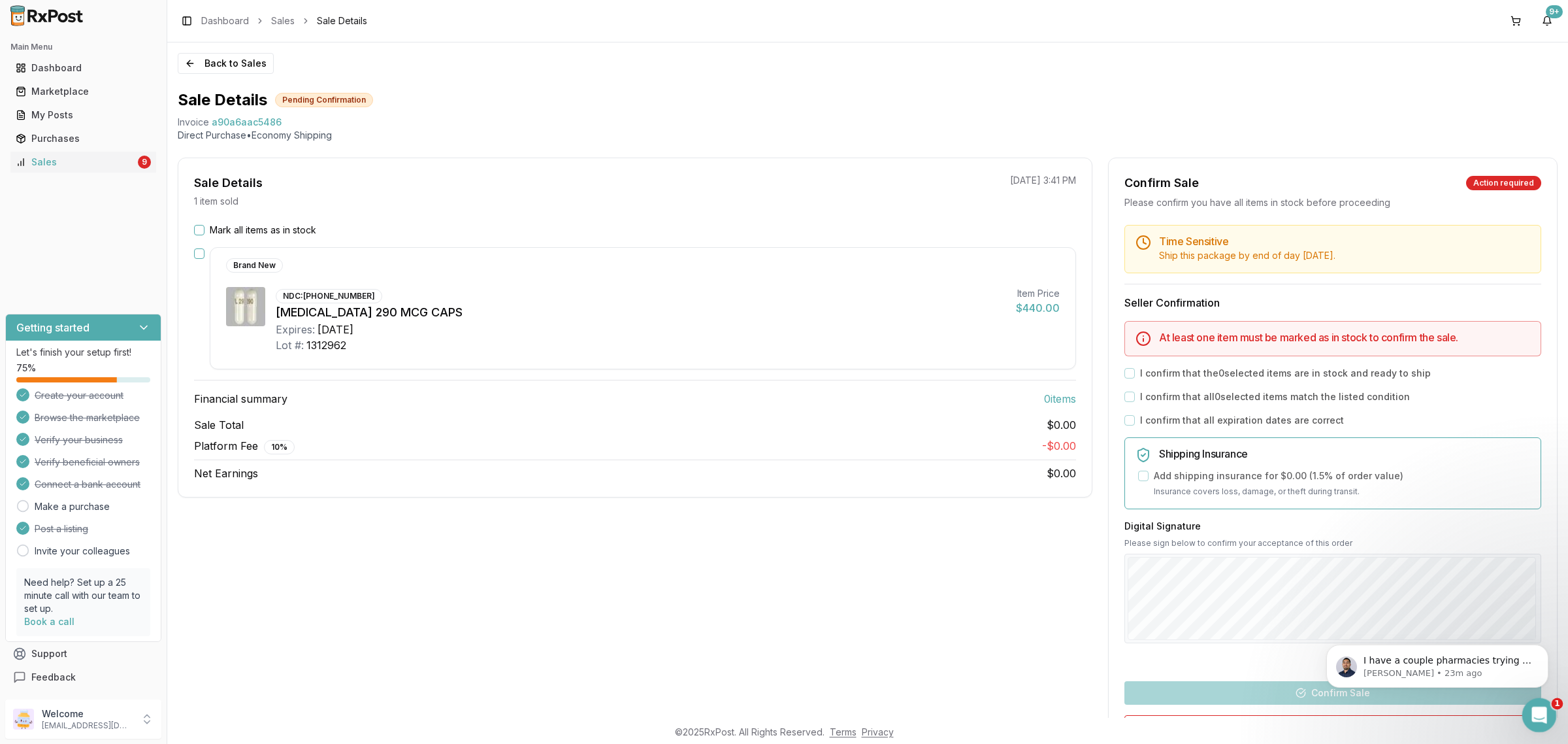
click at [1540, 718] on icon "Open Intercom Messenger" at bounding box center [1538, 714] width 21 height 21
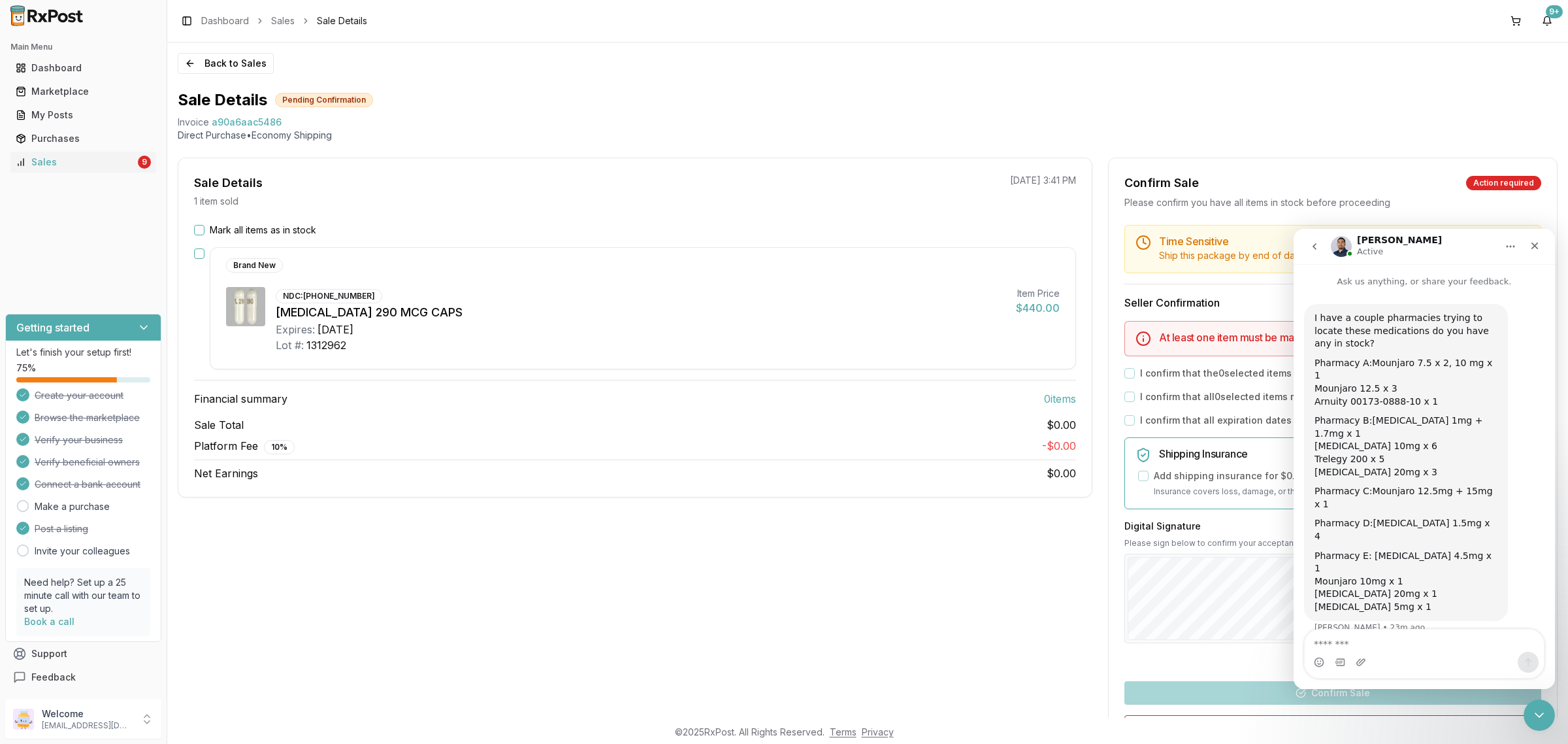
click at [1428, 640] on textarea "Message…" at bounding box center [1424, 640] width 239 height 22
type textarea "**********"
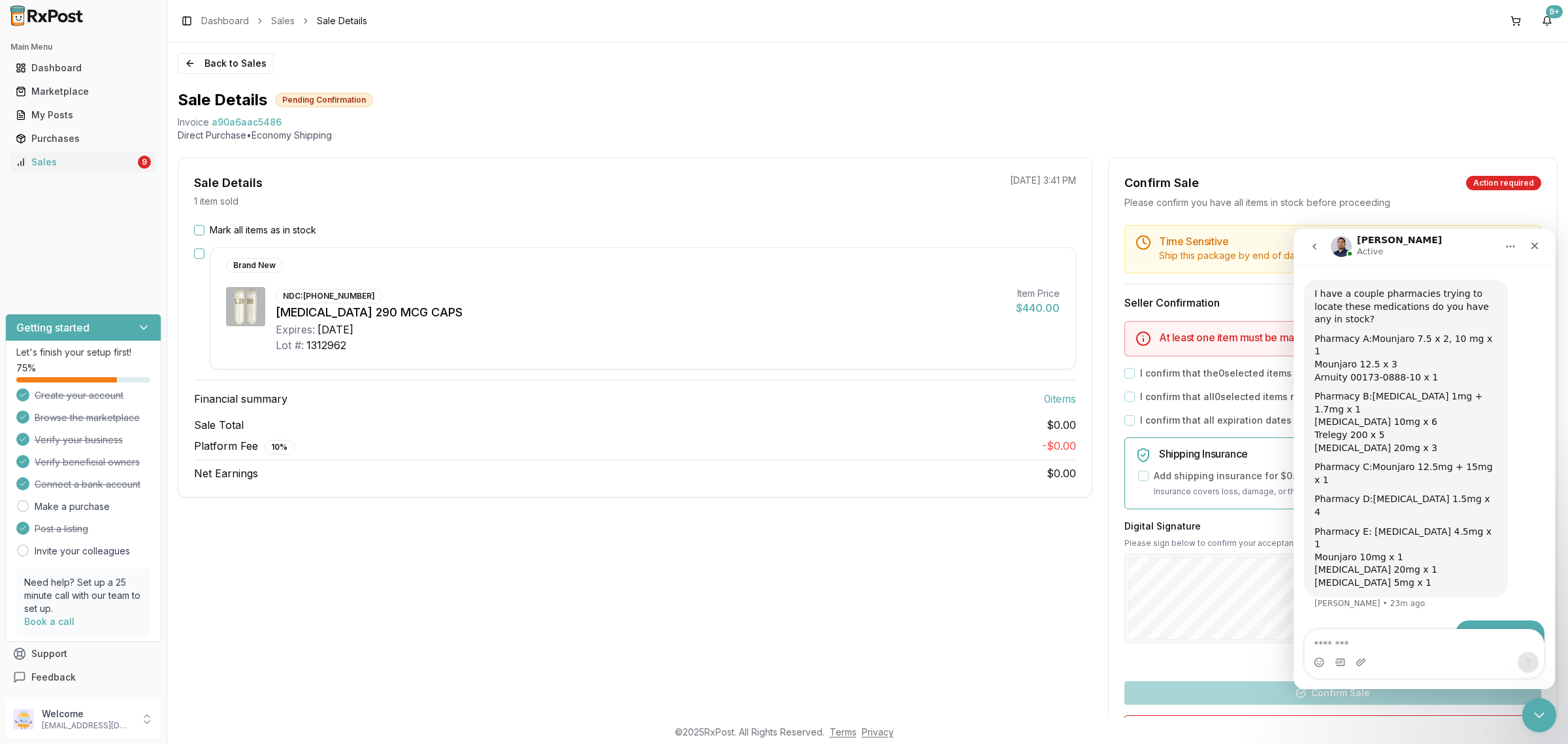
click at [1542, 706] on icon "Close Intercom Messenger" at bounding box center [1538, 714] width 16 height 16
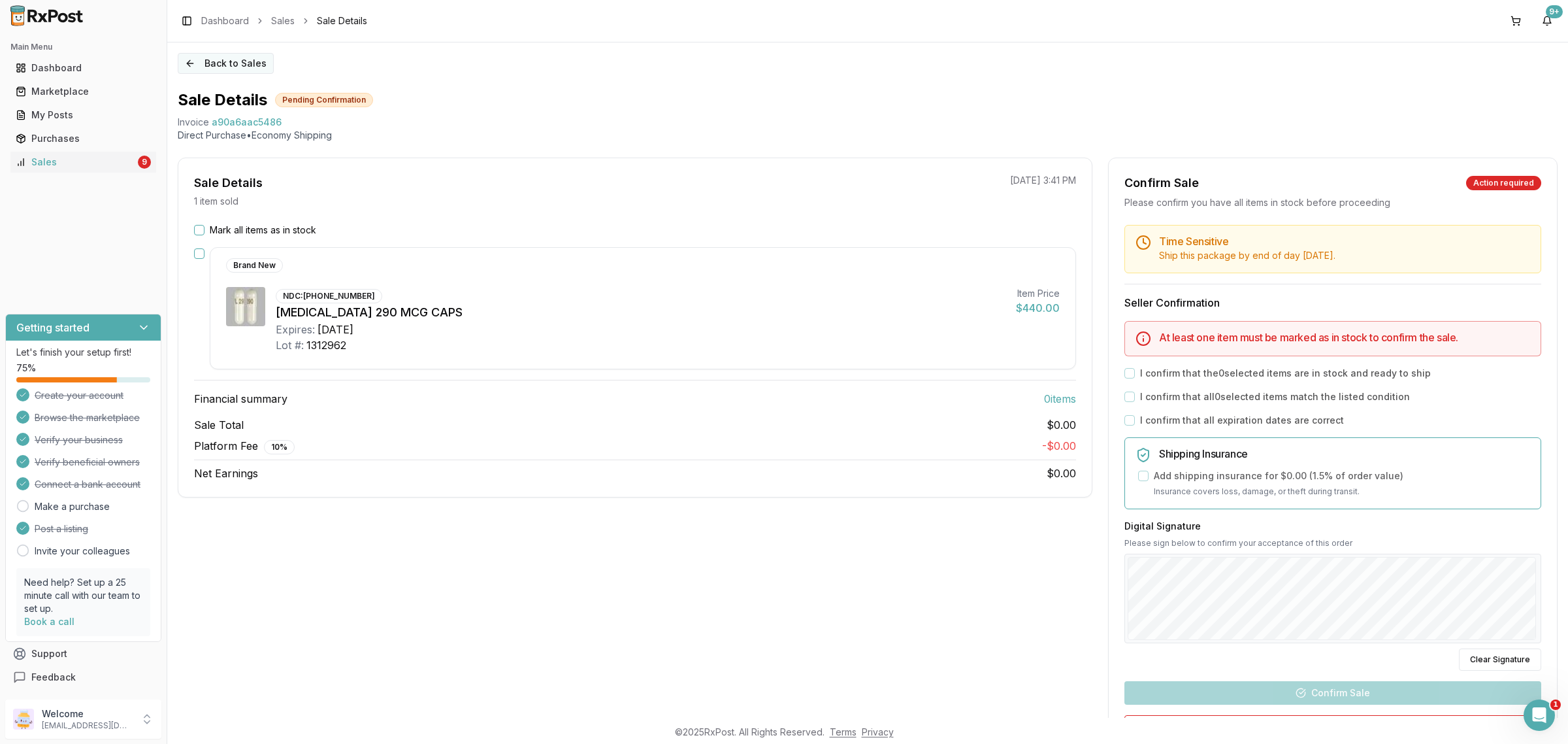
click at [250, 60] on button "Back to Sales" at bounding box center [226, 63] width 96 height 21
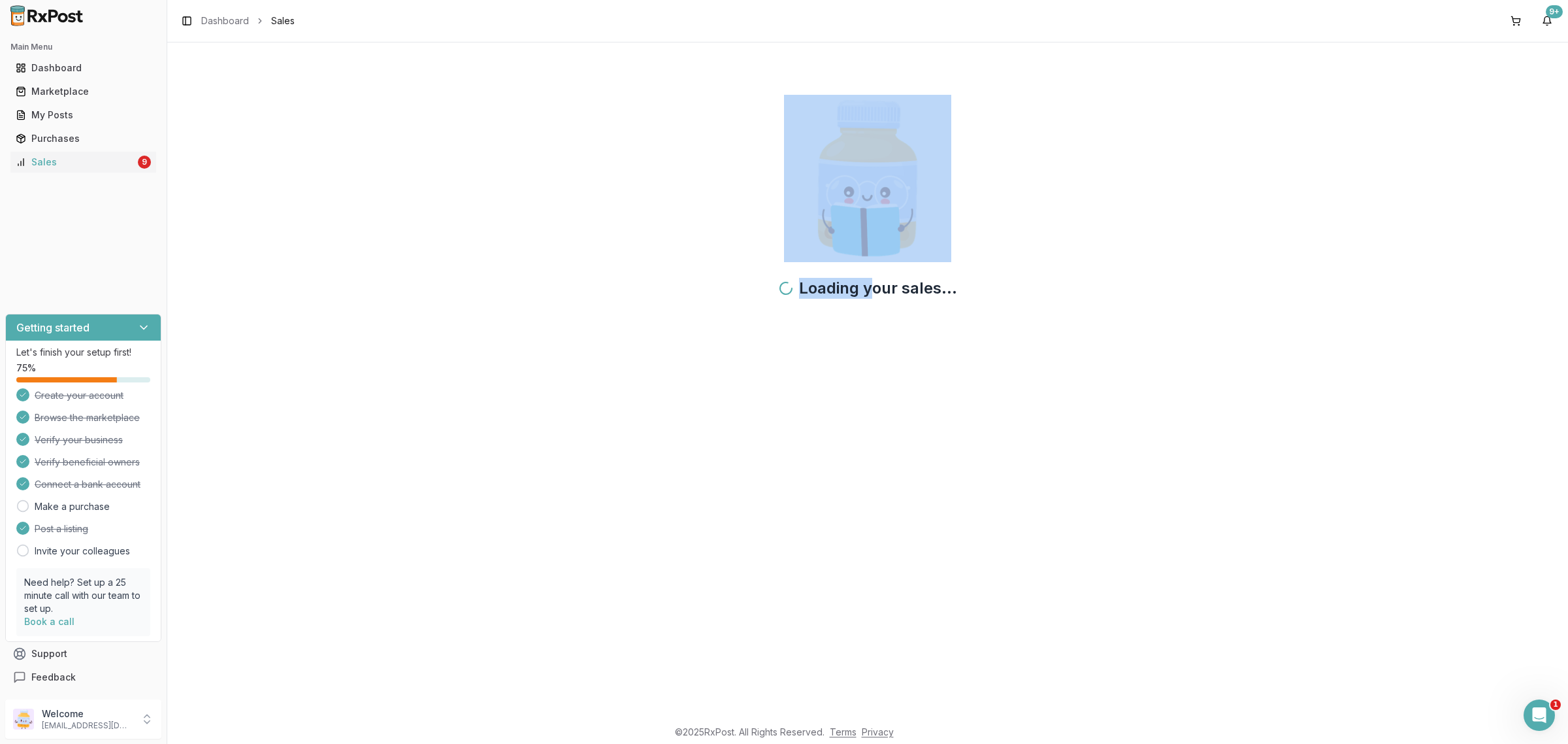
click at [250, 60] on div "Loading your sales..." at bounding box center [867, 205] width 1380 height 304
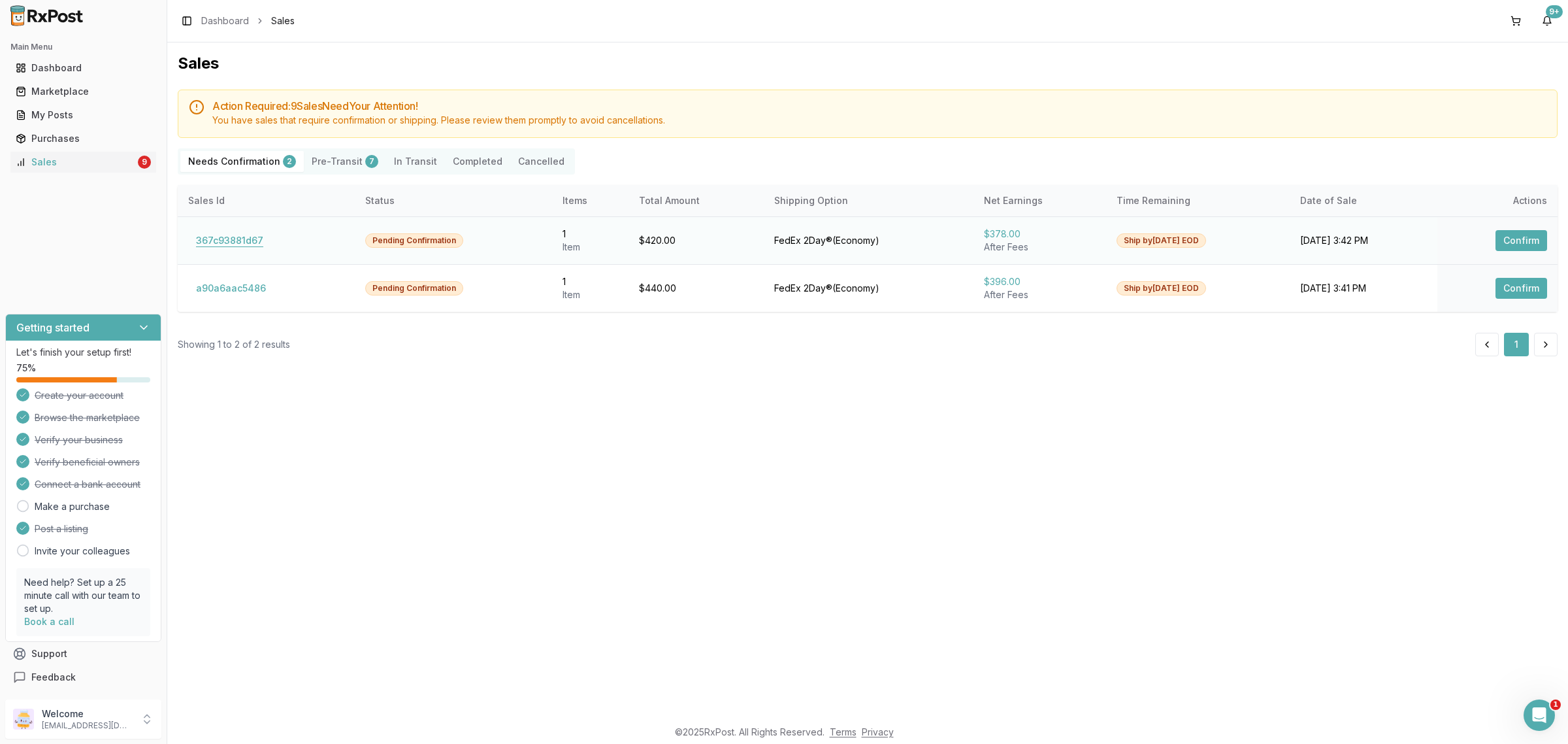
click at [242, 240] on button "367c93881d67" at bounding box center [229, 240] width 83 height 21
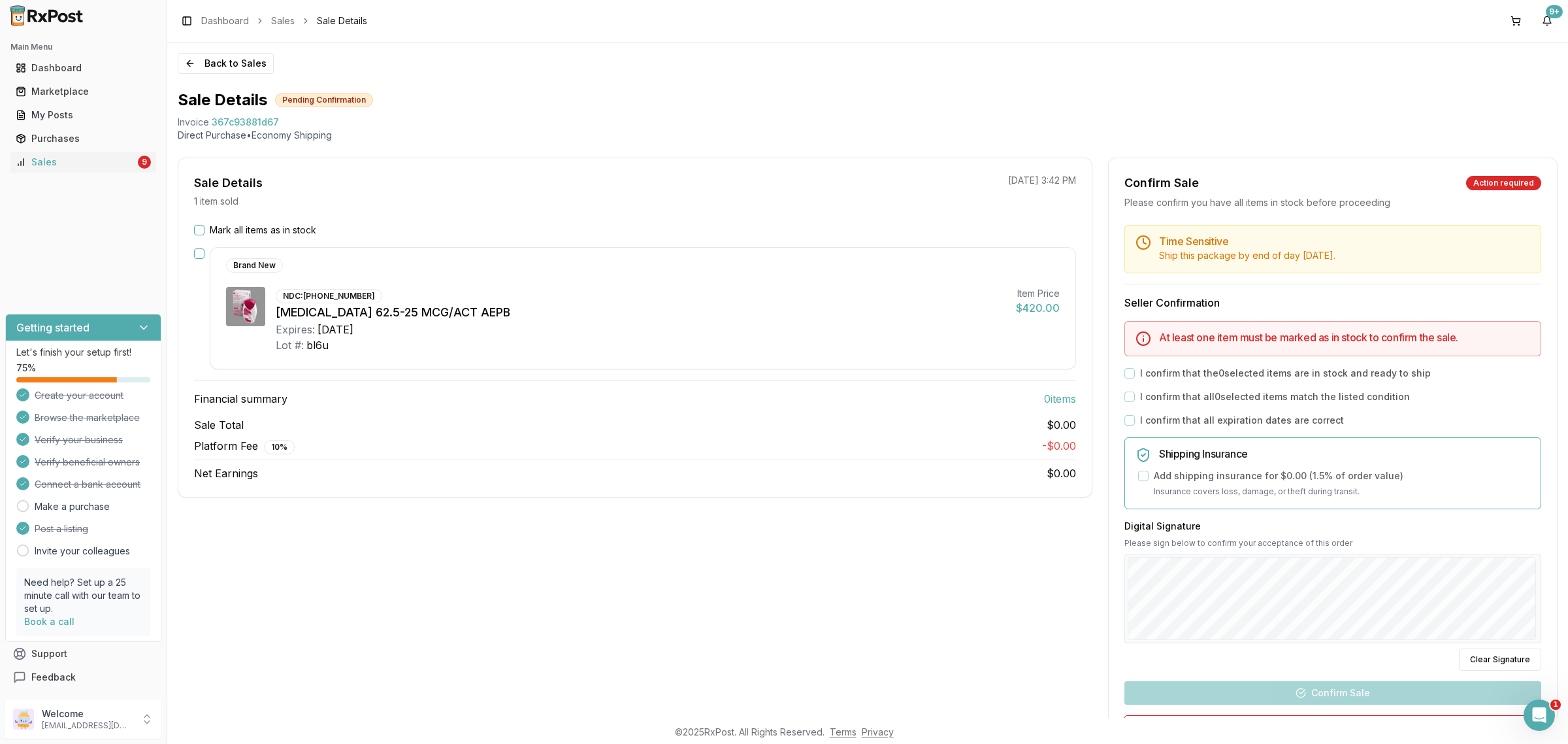
click at [765, 457] on div "Sale Total $0.00 Platform Fee 10 % - $0.00 Net Earnings $0.00" at bounding box center [635, 449] width 882 height 64
click at [291, 228] on label "Mark all items as in stock" at bounding box center [263, 230] width 106 height 13
click at [204, 228] on button "Mark all items as in stock" at bounding box center [199, 230] width 11 height 11
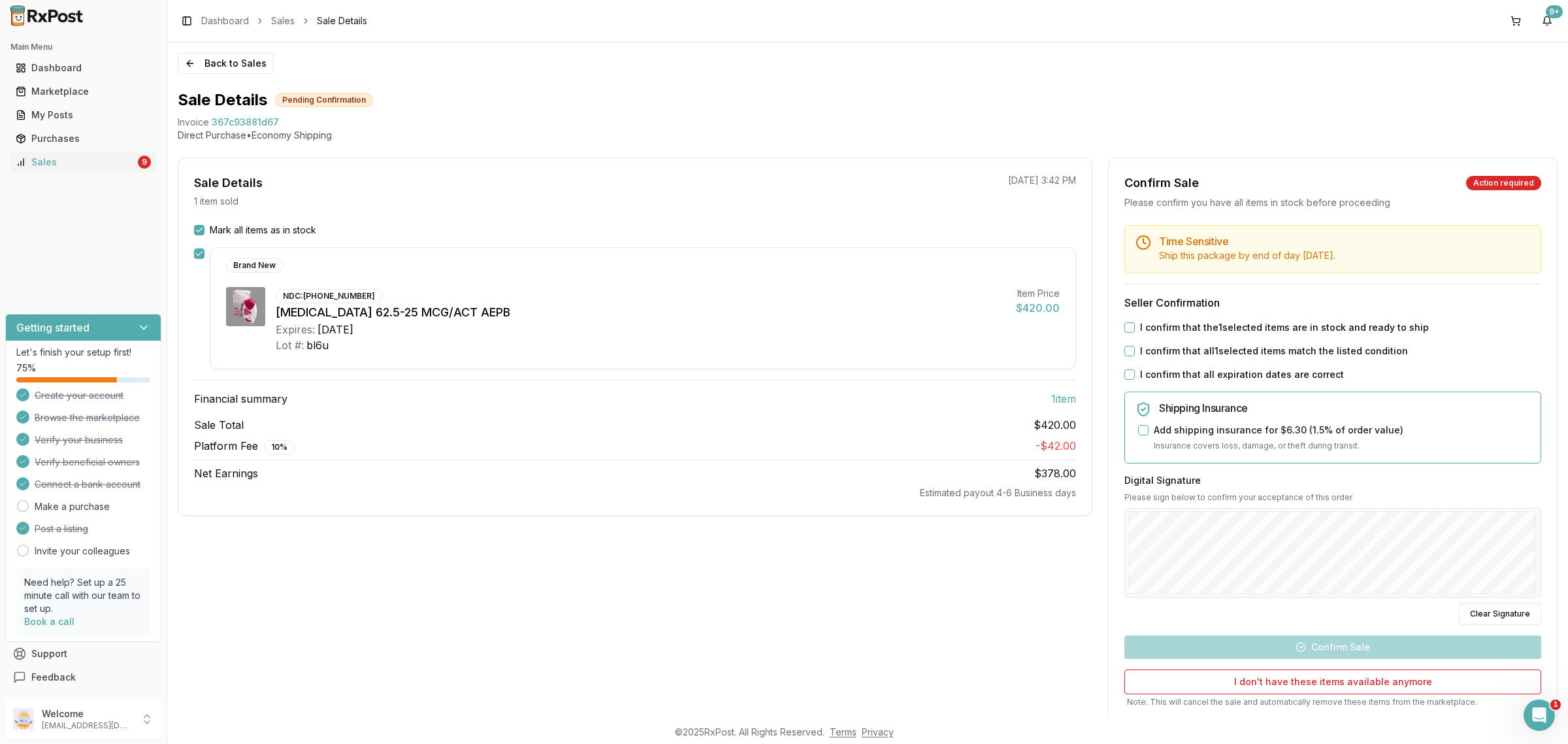
drag, startPoint x: 1296, startPoint y: 330, endPoint x: 1292, endPoint y: 340, distance: 10.8
click at [1295, 330] on label "I confirm that the 1 selected items are in stock and ready to ship" at bounding box center [1284, 327] width 288 height 13
click at [1135, 330] on button "I confirm that the 1 selected items are in stock and ready to ship" at bounding box center [1130, 328] width 11 height 11
click at [1292, 345] on label "I confirm that all 1 selected items match the listed condition" at bounding box center [1274, 351] width 268 height 13
click at [1135, 346] on button "I confirm that all 1 selected items match the listed condition" at bounding box center [1130, 351] width 11 height 11
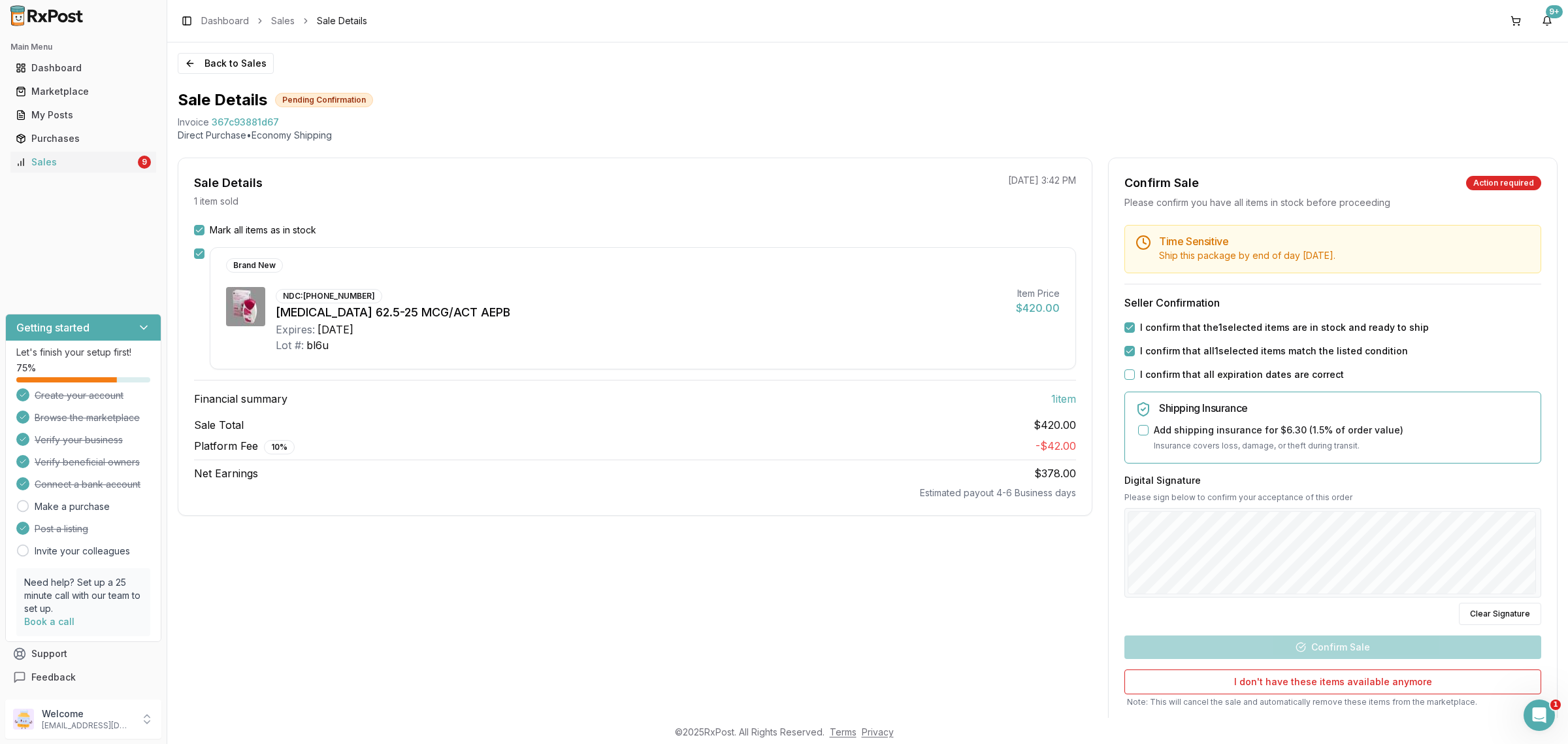
click at [1272, 380] on label "I confirm that all expiration dates are correct" at bounding box center [1242, 374] width 204 height 13
click at [1135, 380] on button "I confirm that all expiration dates are correct" at bounding box center [1130, 374] width 11 height 11
click at [1361, 656] on button "Confirm Sale" at bounding box center [1332, 647] width 417 height 23
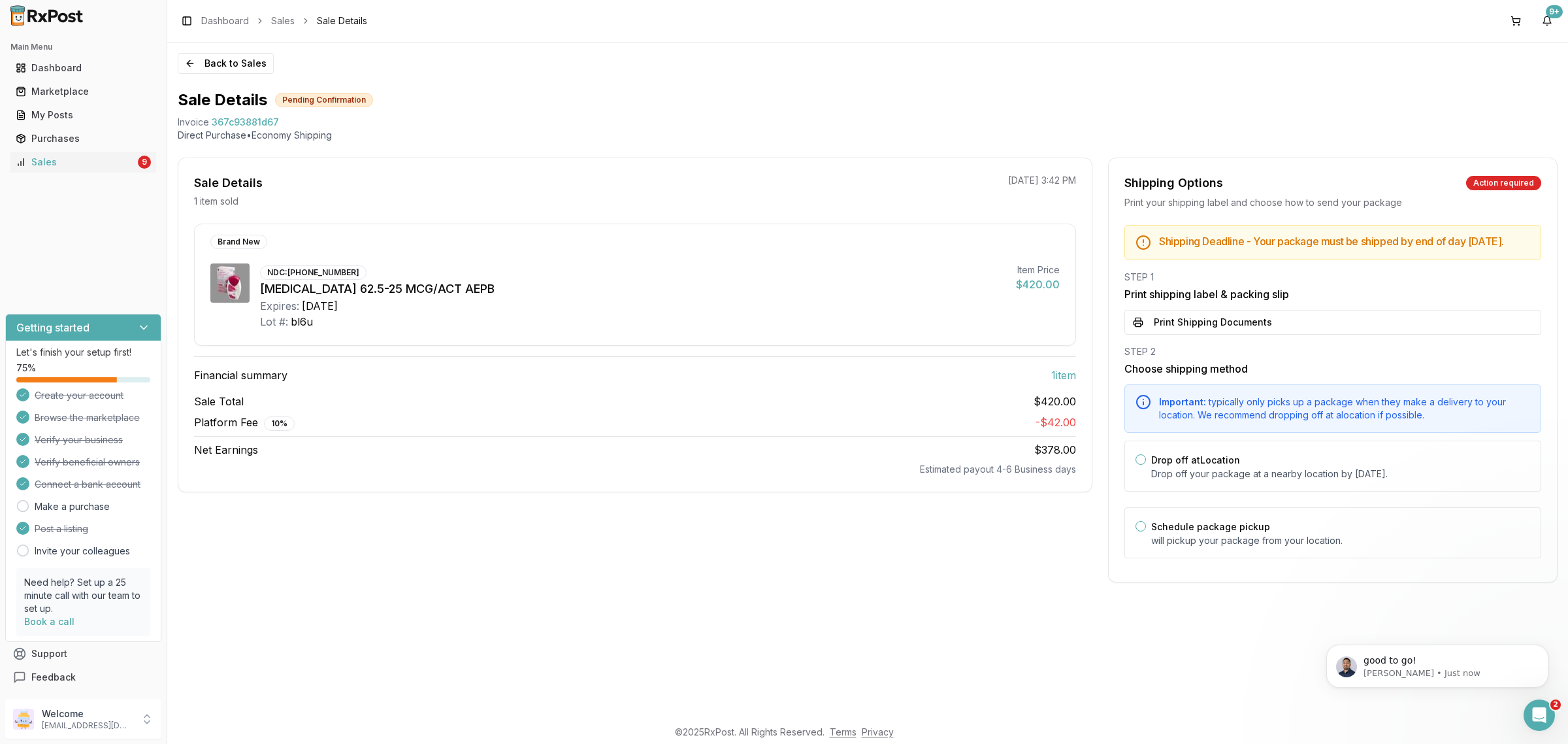
scroll to position [93, 0]
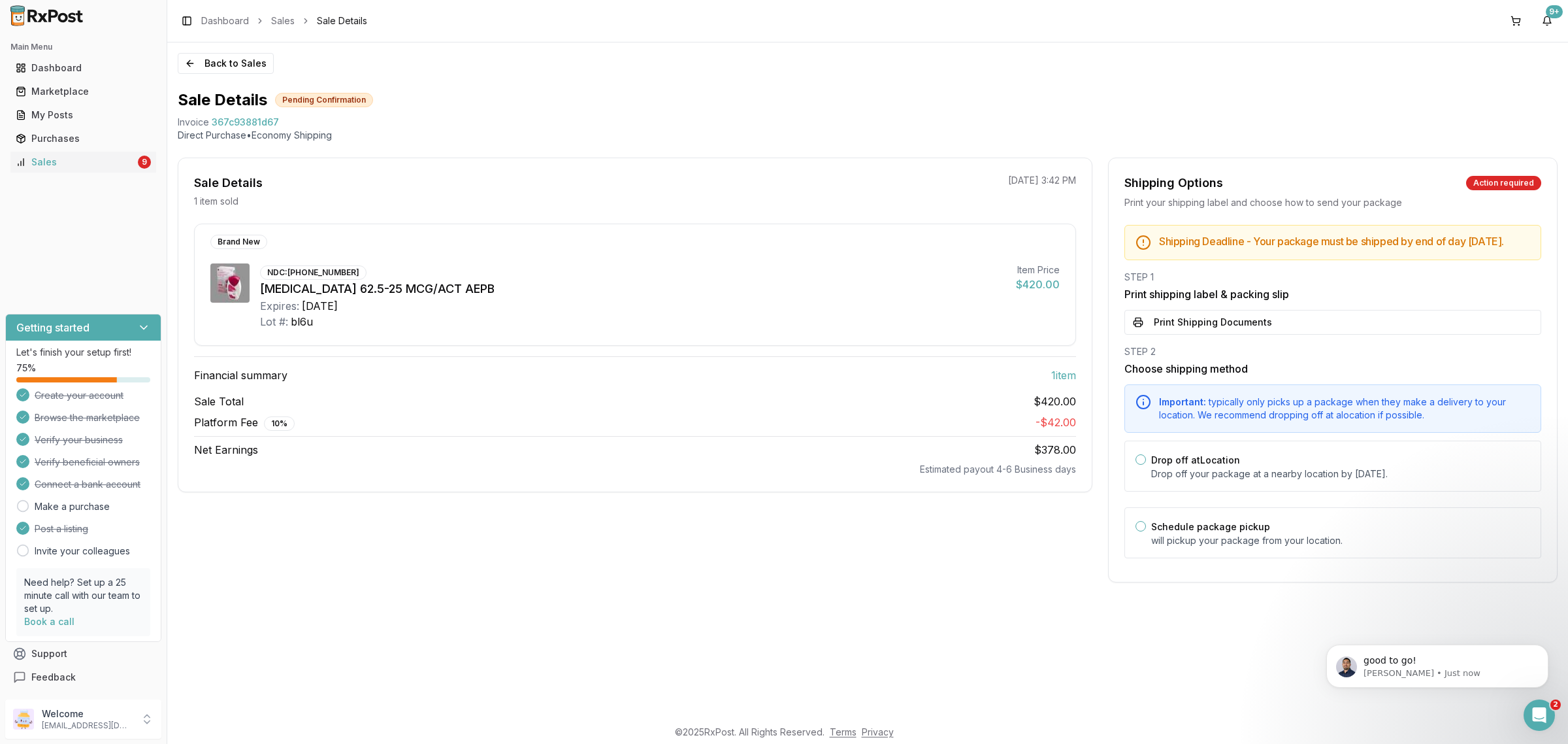
click at [661, 384] on div "Brand New NDC: 00173-0869-10 Anoro Ellipta 62.5-25 MCG/ACT AEPB Expires: 2026-1…" at bounding box center [635, 349] width 913 height 252
click at [1242, 330] on button "Print Shipping Documents" at bounding box center [1332, 322] width 417 height 25
click at [1239, 481] on p "Drop off your package at a nearby location by September 24, 2025 ." at bounding box center [1340, 473] width 379 height 13
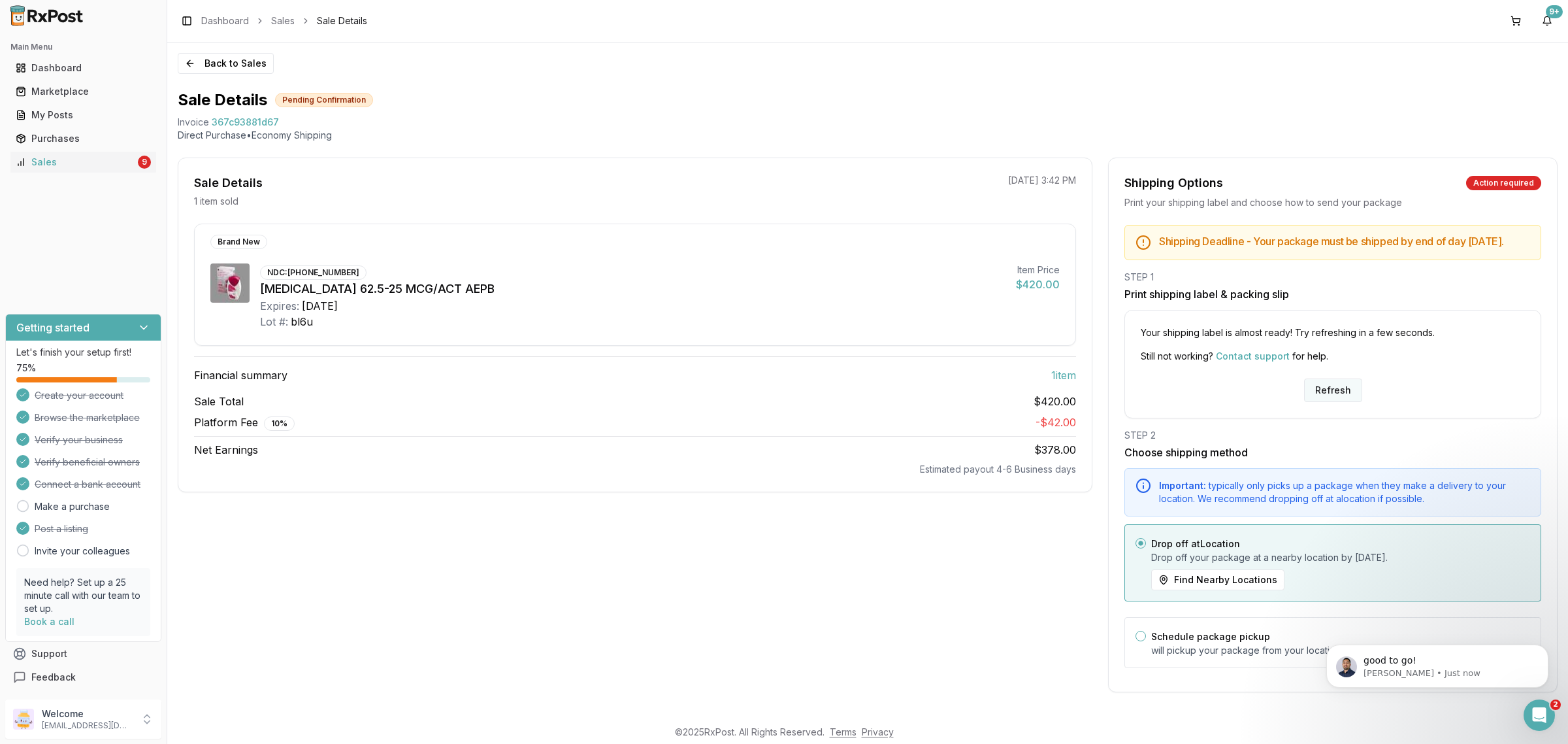
click at [1314, 402] on button "Refresh" at bounding box center [1333, 390] width 58 height 23
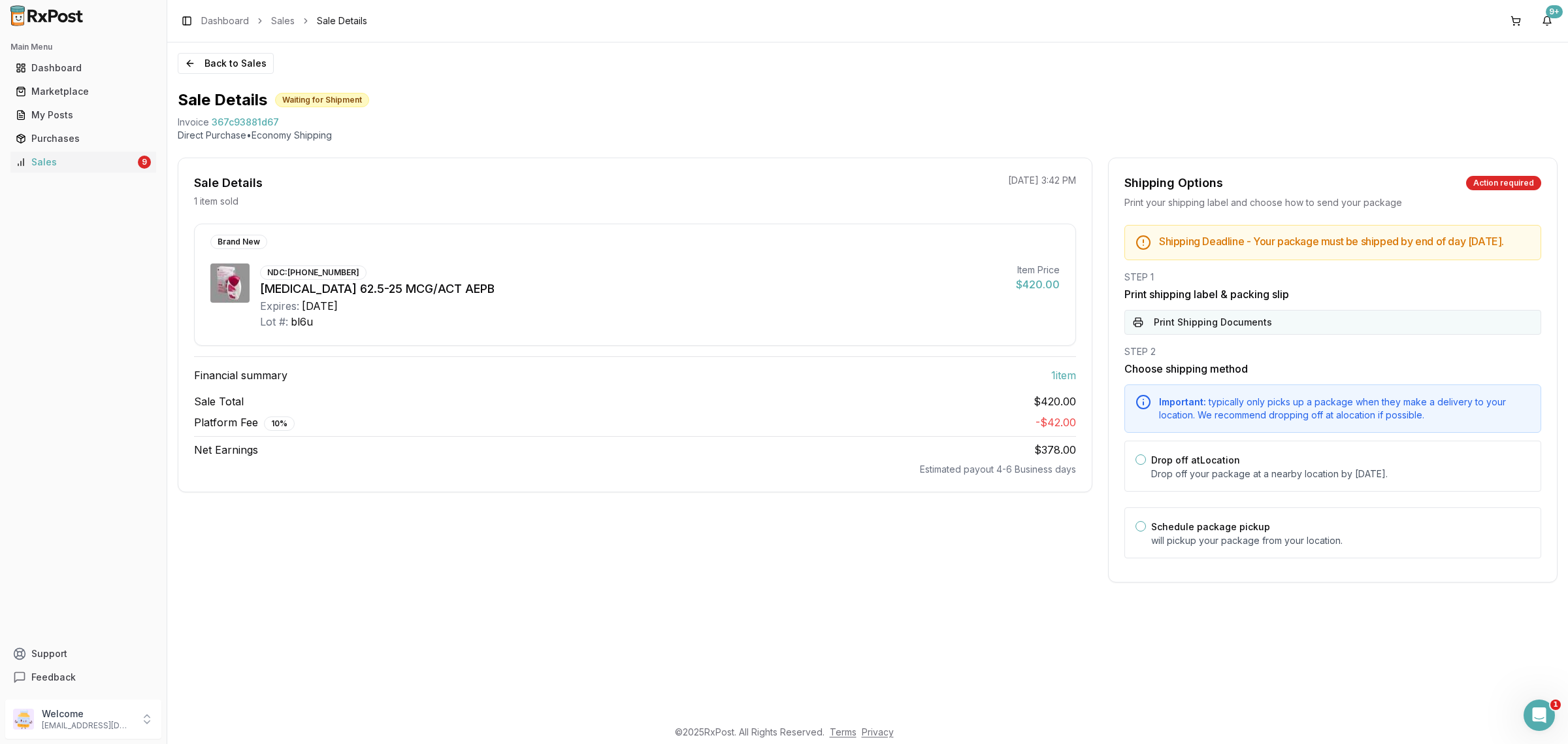
click at [1271, 335] on button "Print Shipping Documents" at bounding box center [1332, 322] width 417 height 25
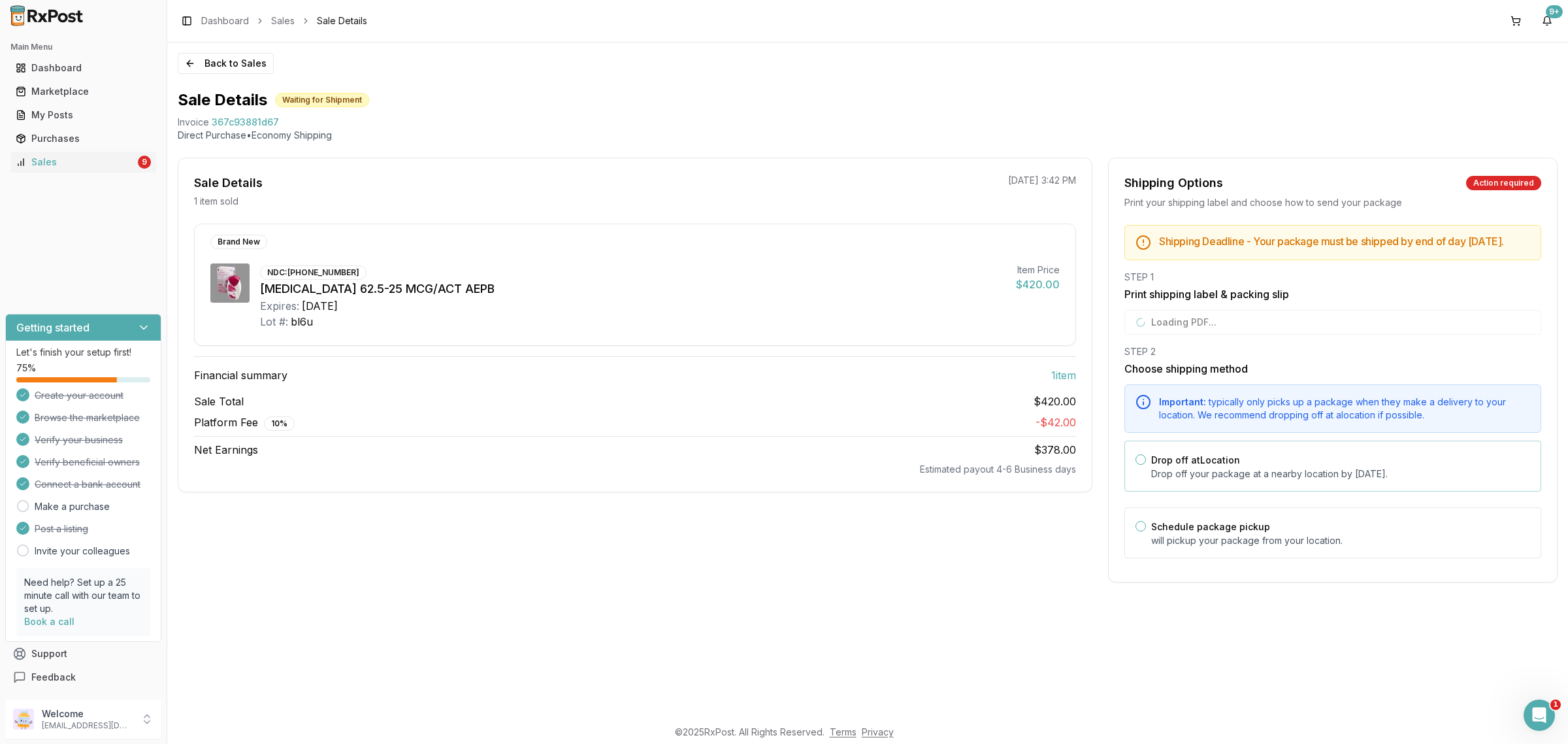
click at [1246, 481] on p "Drop off your package at a nearby location by [DATE] ." at bounding box center [1340, 473] width 379 height 13
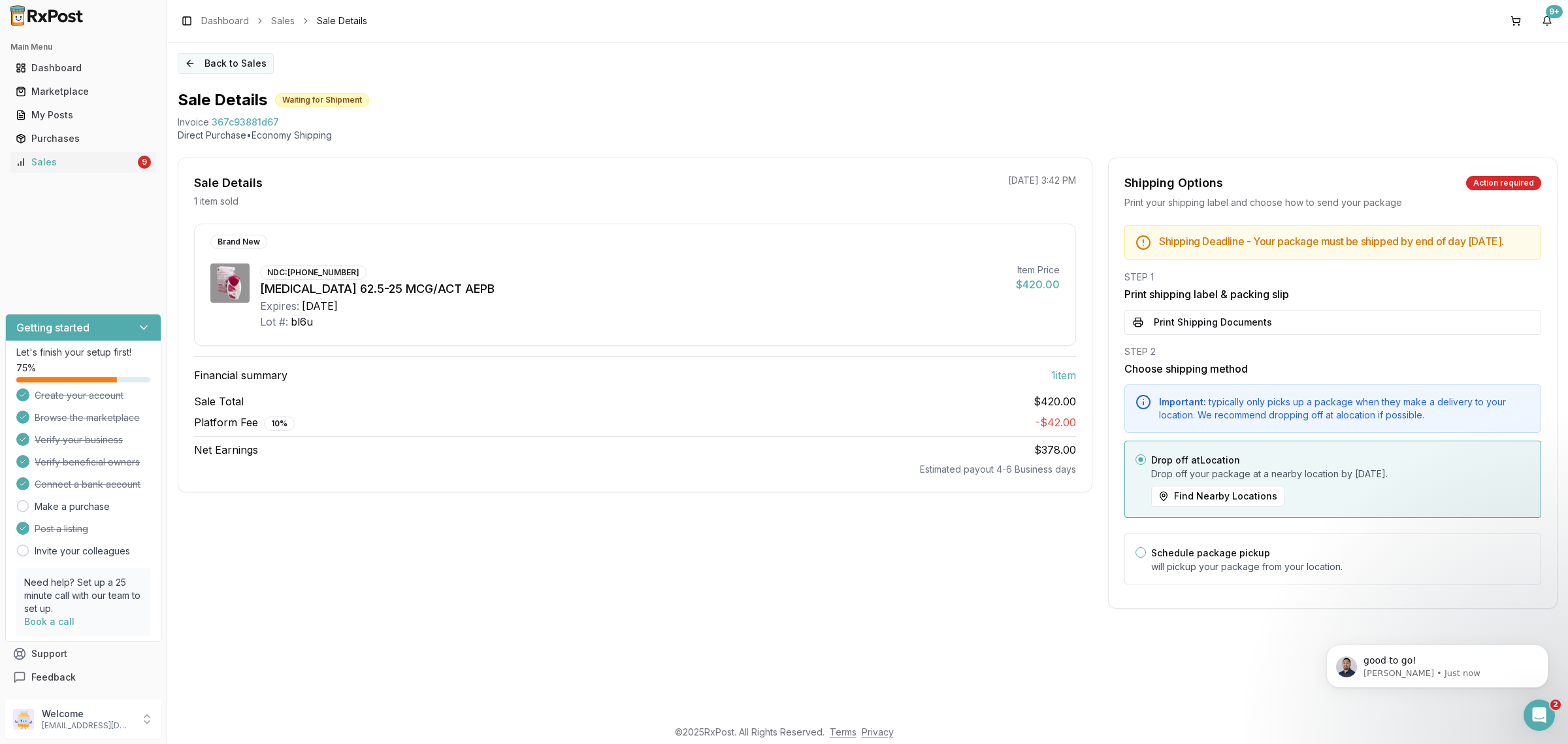
click at [262, 72] on button "Back to Sales" at bounding box center [226, 63] width 96 height 21
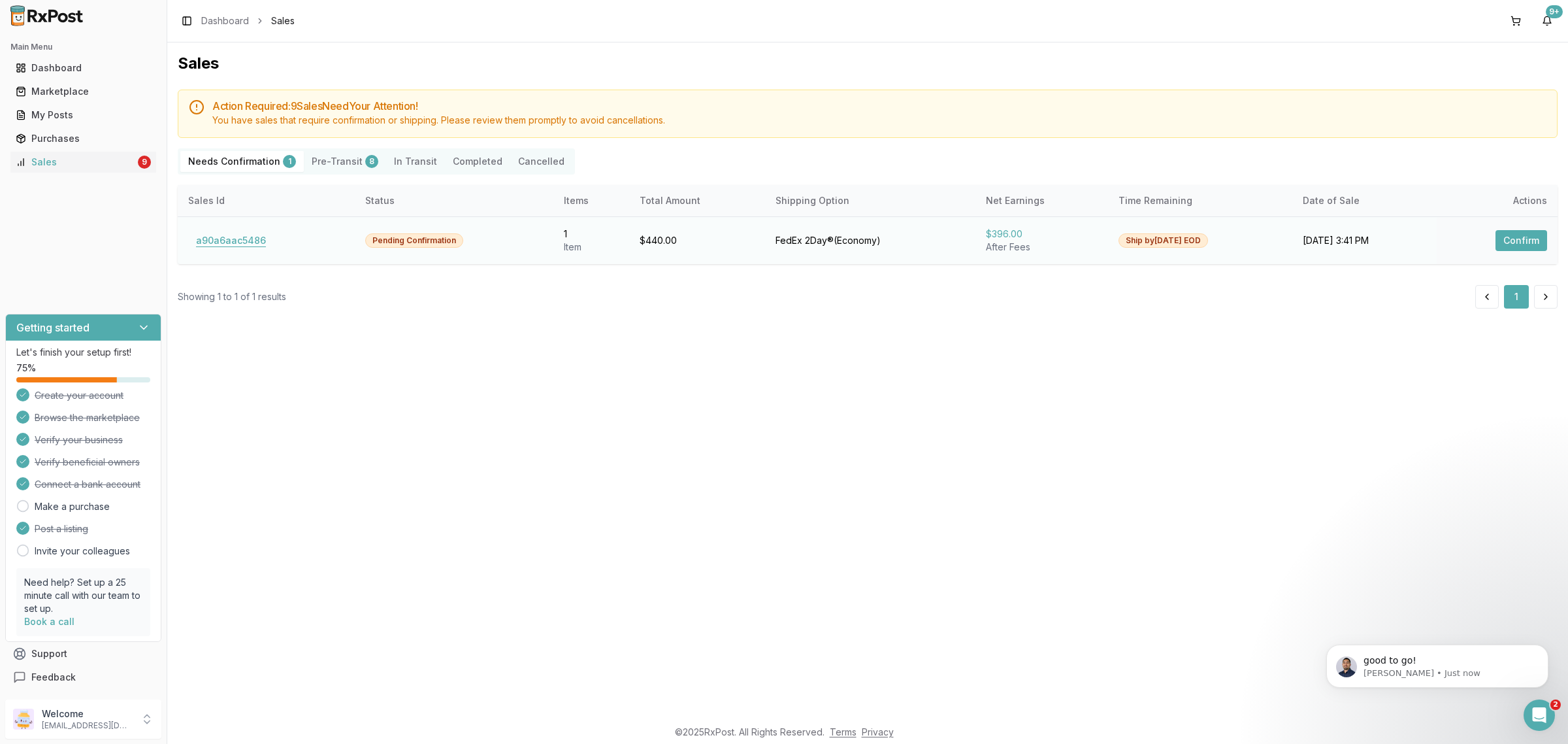
click at [259, 234] on button "a90a6aac5486" at bounding box center [231, 240] width 86 height 21
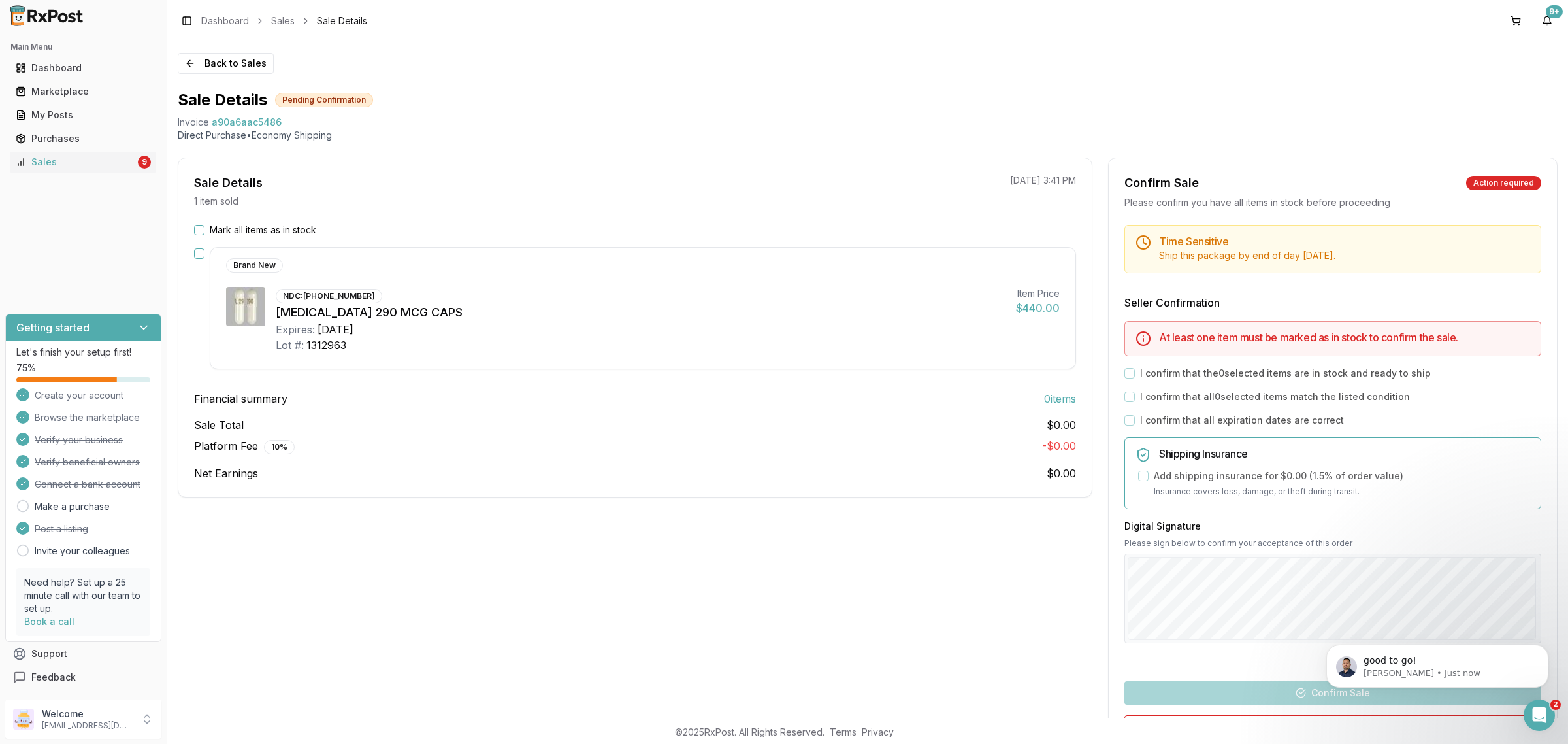
click at [234, 225] on label "Mark all items as in stock" at bounding box center [263, 230] width 106 height 13
click at [204, 225] on button "Mark all items as in stock" at bounding box center [199, 230] width 11 height 11
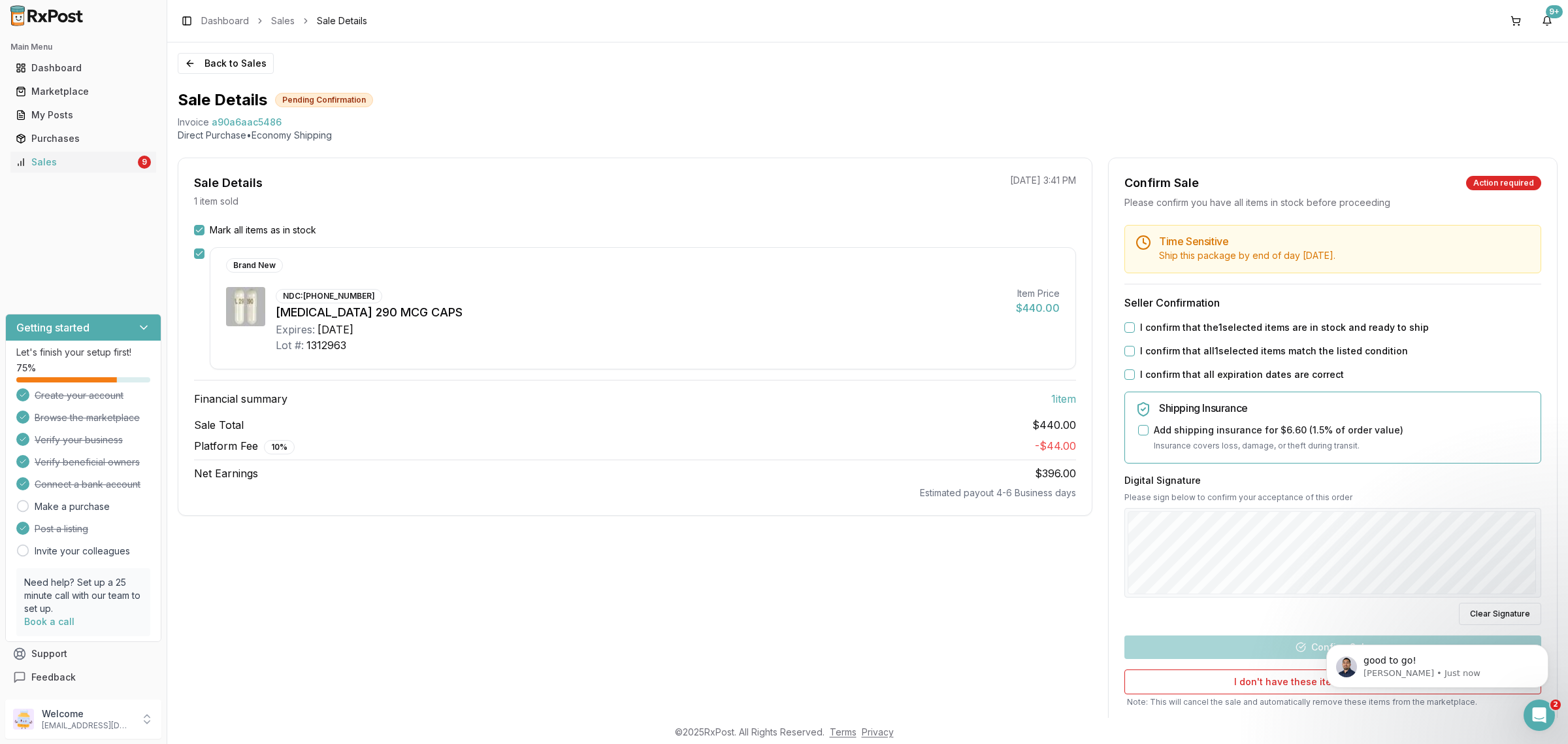
click at [1144, 329] on label "I confirm that the 1 selected items are in stock and ready to ship" at bounding box center [1284, 327] width 288 height 13
click at [1135, 329] on button "I confirm that the 1 selected items are in stock and ready to ship" at bounding box center [1130, 328] width 11 height 11
click at [1153, 357] on label "I confirm that all 1 selected items match the listed condition" at bounding box center [1274, 351] width 268 height 13
click at [1135, 356] on button "I confirm that all 1 selected items match the listed condition" at bounding box center [1130, 351] width 11 height 11
click at [1155, 372] on label "I confirm that all expiration dates are correct" at bounding box center [1242, 374] width 204 height 13
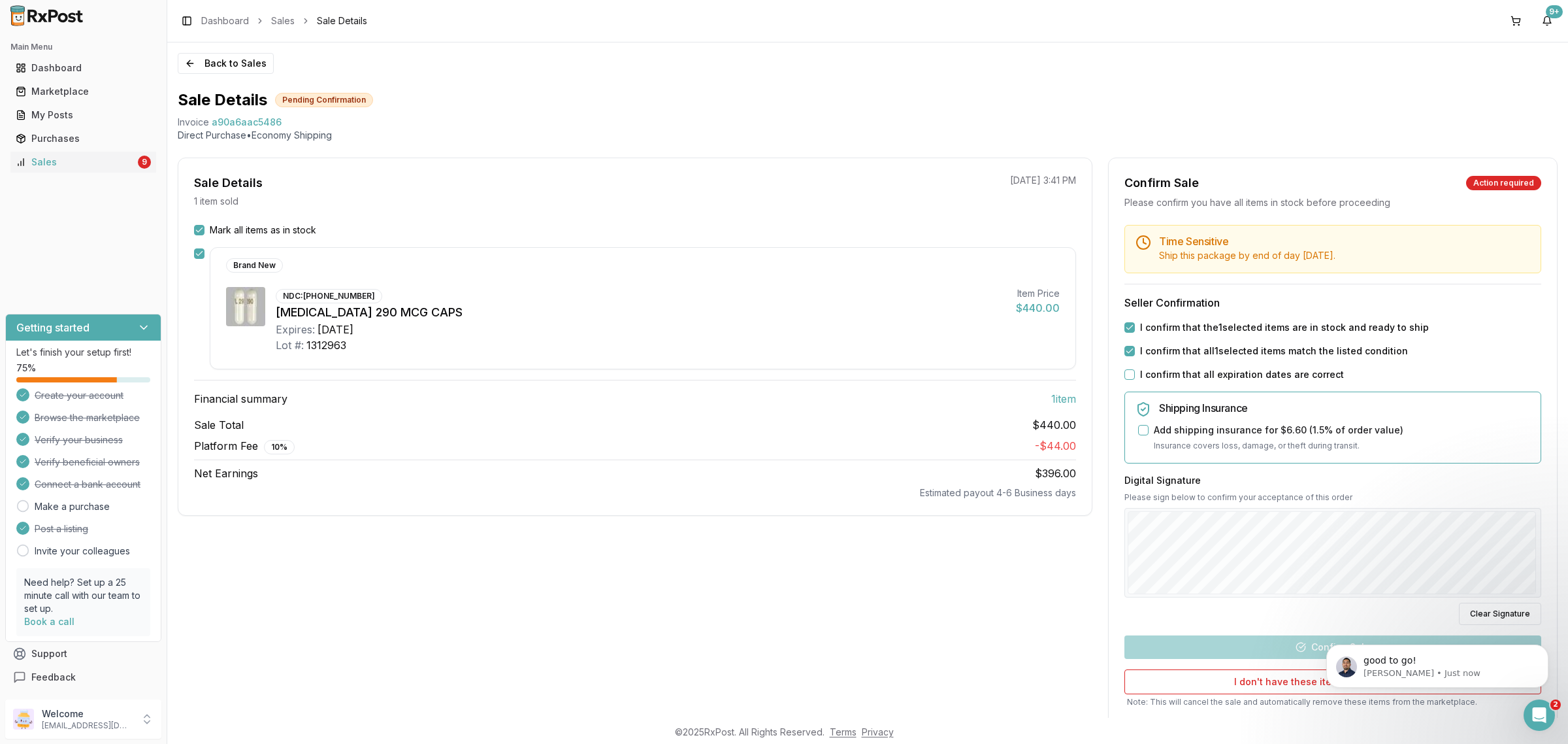
click at [1135, 372] on button "I confirm that all expiration dates are correct" at bounding box center [1130, 374] width 11 height 11
click at [1199, 652] on button "Confirm Sale" at bounding box center [1332, 647] width 417 height 23
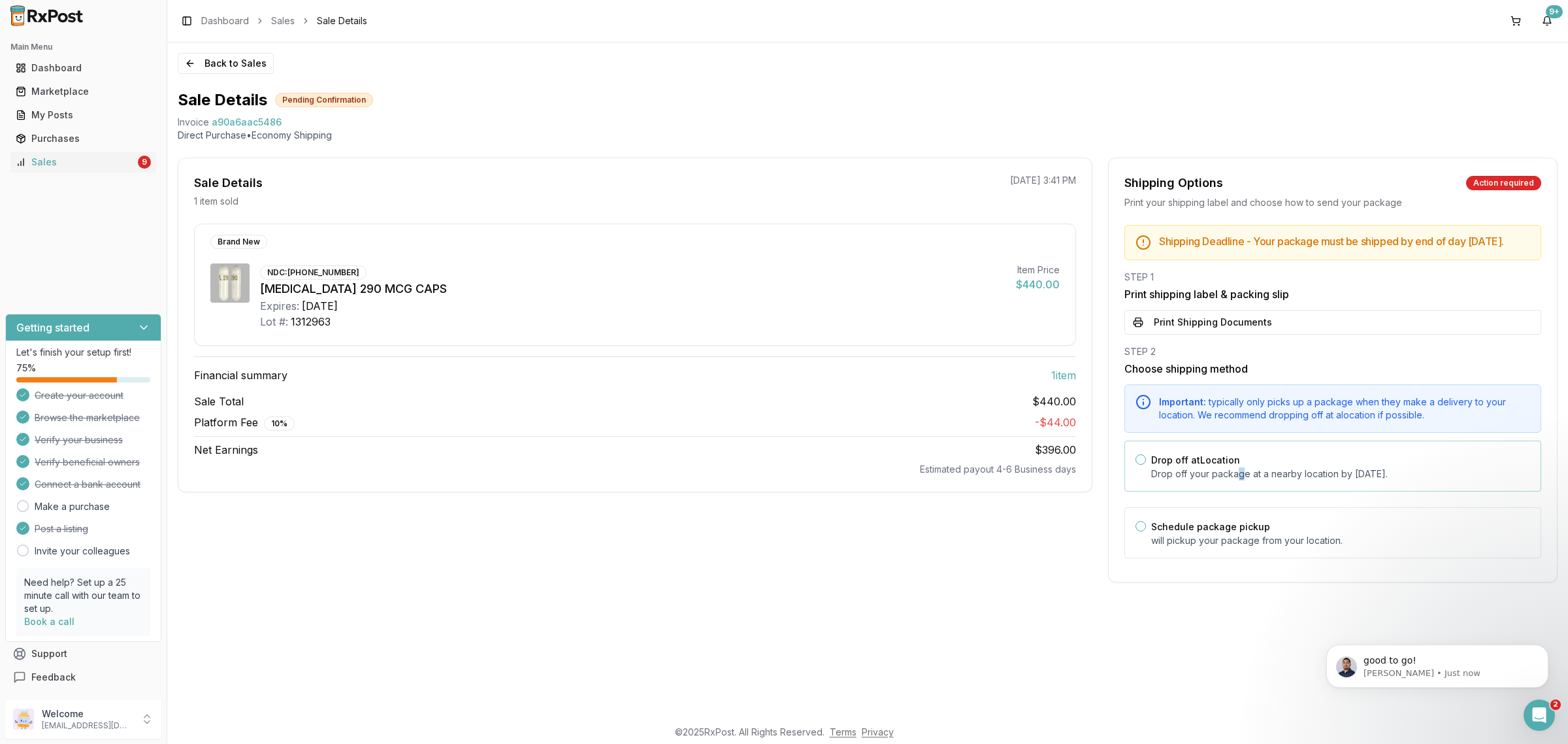
click at [1239, 479] on p "Drop off your package at a nearby location by [DATE] ." at bounding box center [1340, 473] width 379 height 13
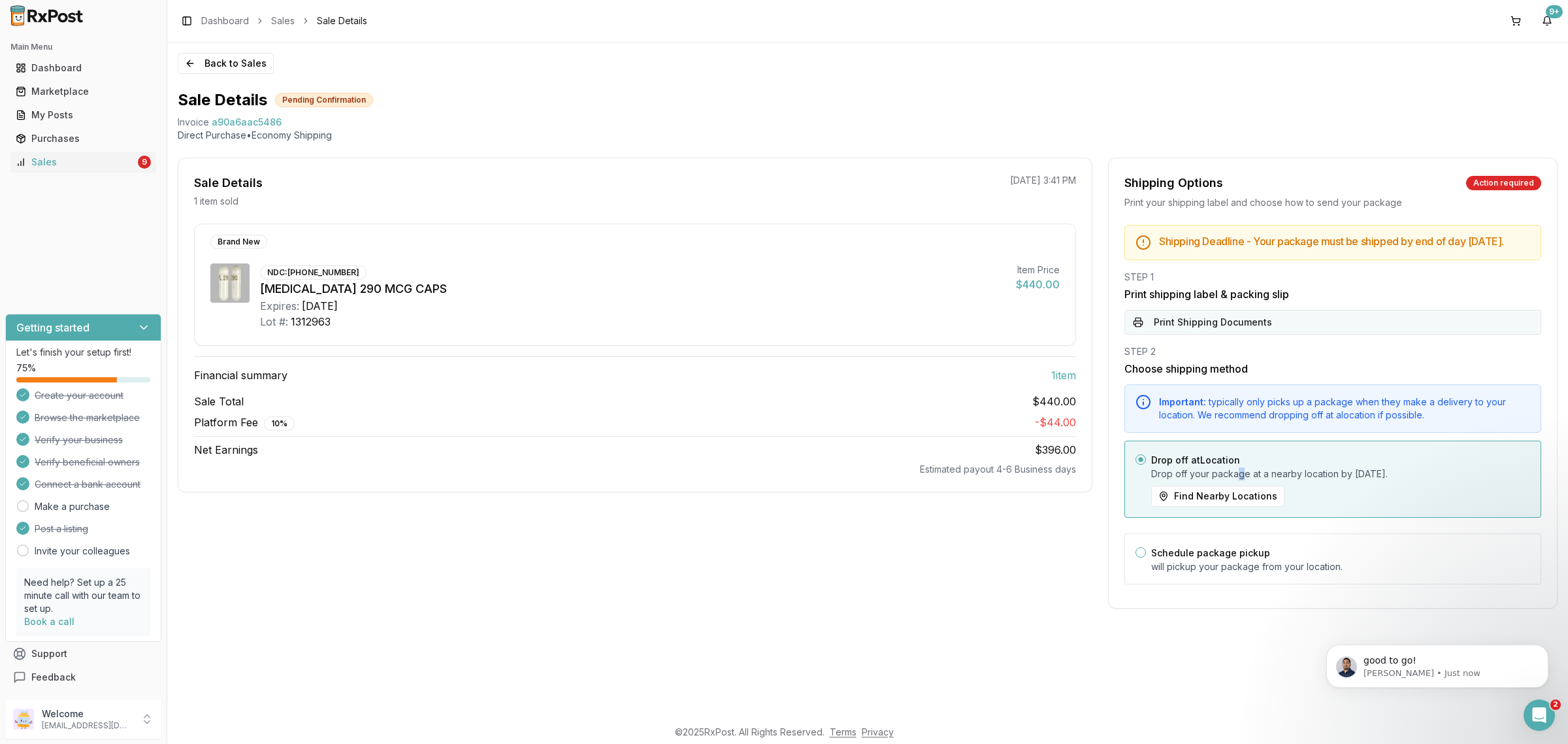
click at [1229, 335] on button "Print Shipping Documents" at bounding box center [1332, 322] width 417 height 25
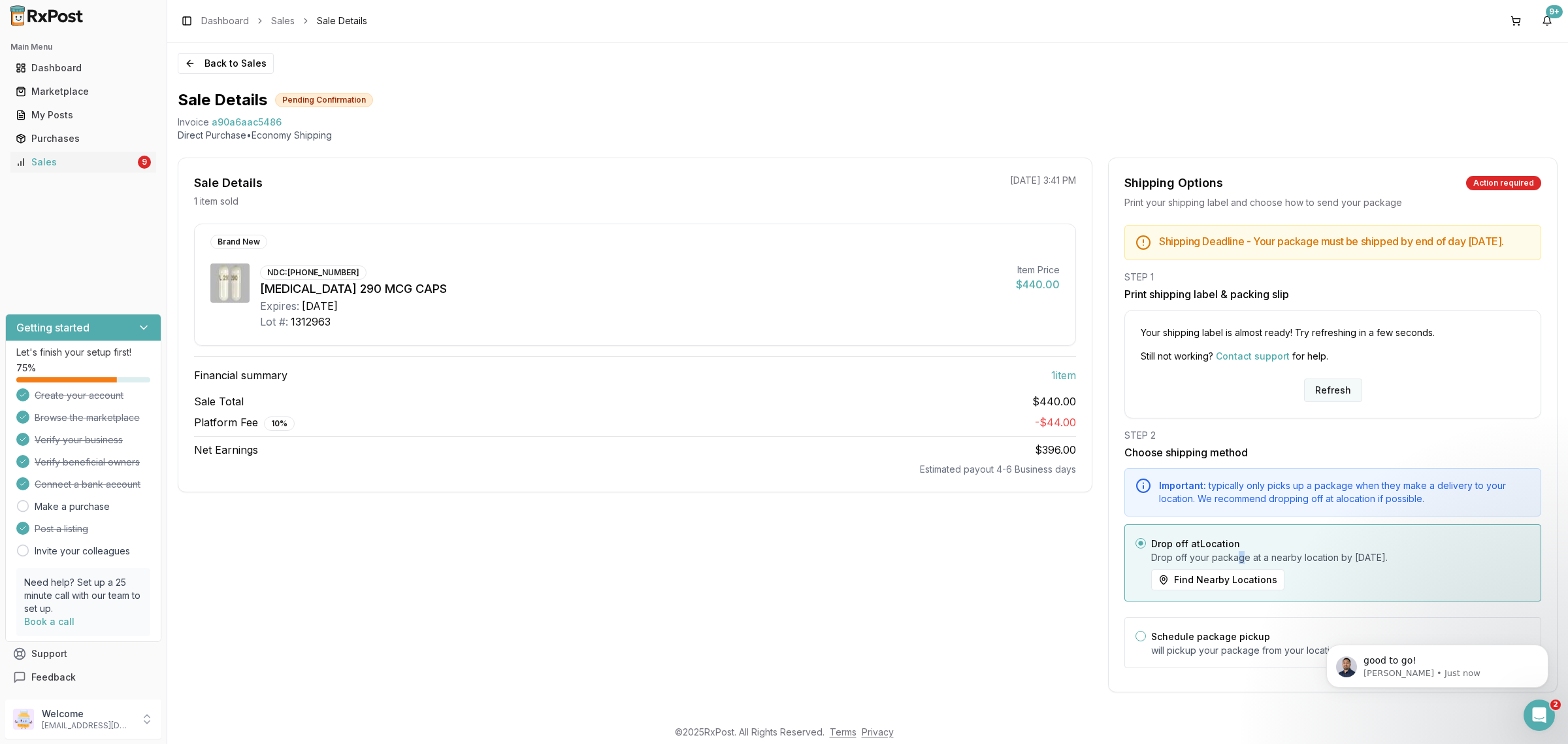
click at [1308, 391] on button "Refresh" at bounding box center [1333, 390] width 58 height 23
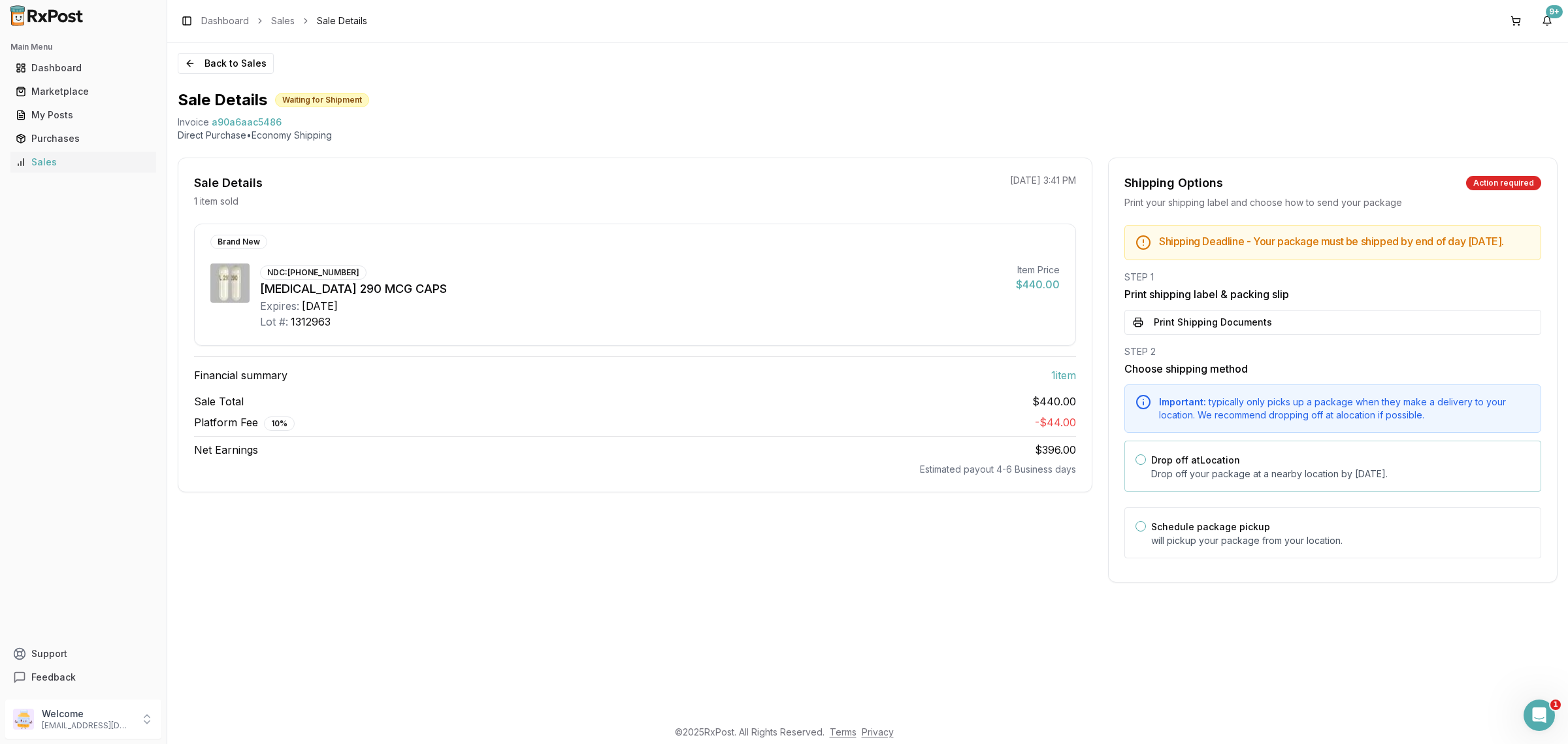
drag, startPoint x: 1268, startPoint y: 486, endPoint x: 1268, endPoint y: 456, distance: 30.0
click at [1268, 481] on p "Drop off your package at a nearby location by [DATE] ." at bounding box center [1340, 473] width 379 height 13
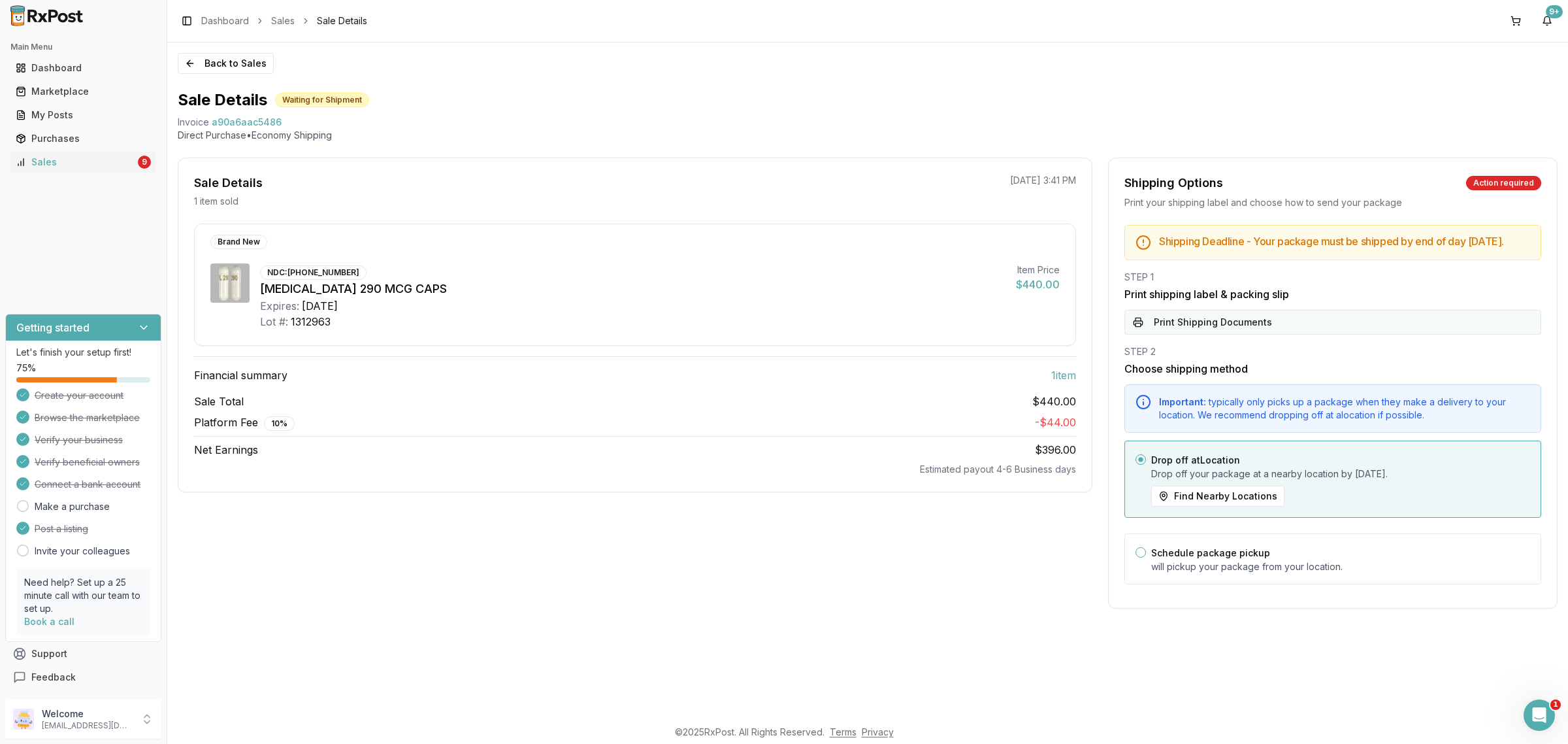
click at [1272, 334] on button "Print Shipping Documents" at bounding box center [1332, 322] width 417 height 25
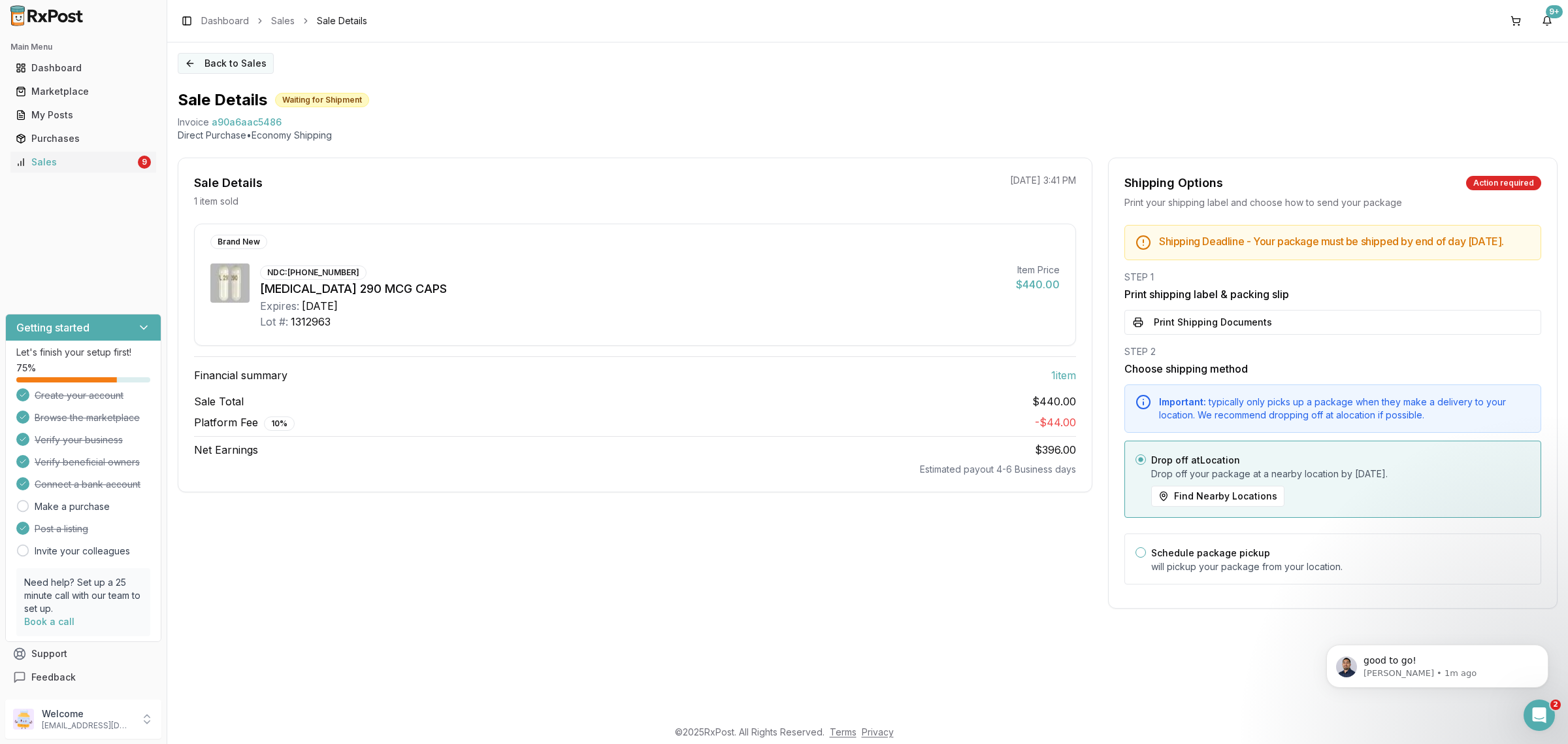
click at [221, 57] on button "Back to Sales" at bounding box center [226, 63] width 96 height 21
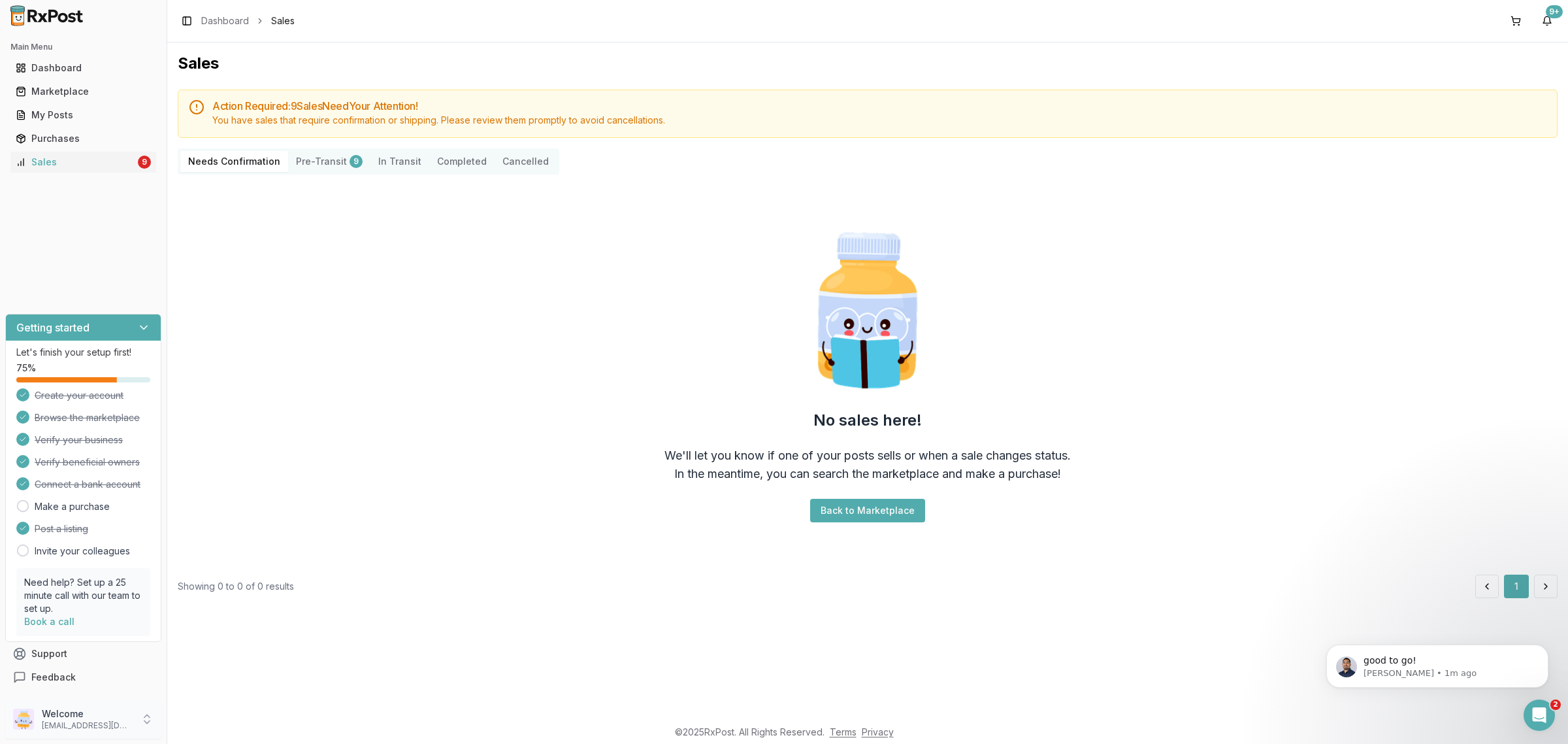
click at [83, 731] on p "dngpharmacy2@gmail.com" at bounding box center [88, 725] width 91 height 11
click at [194, 725] on span "Sign Out" at bounding box center [237, 722] width 124 height 13
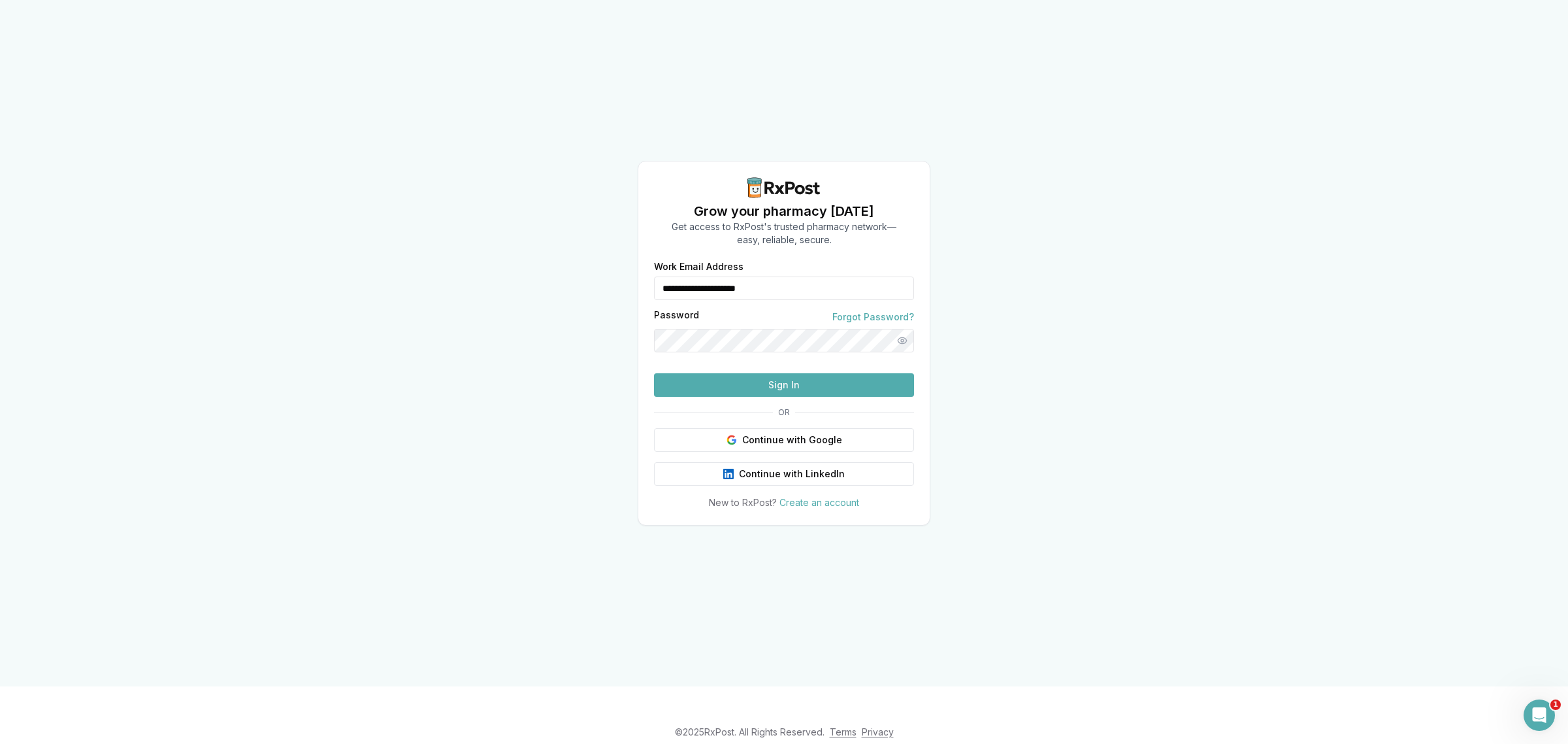
drag, startPoint x: 764, startPoint y: 270, endPoint x: 596, endPoint y: 298, distance: 170.3
click at [596, 298] on div "**********" at bounding box center [784, 343] width 1568 height 686
type input "**********"
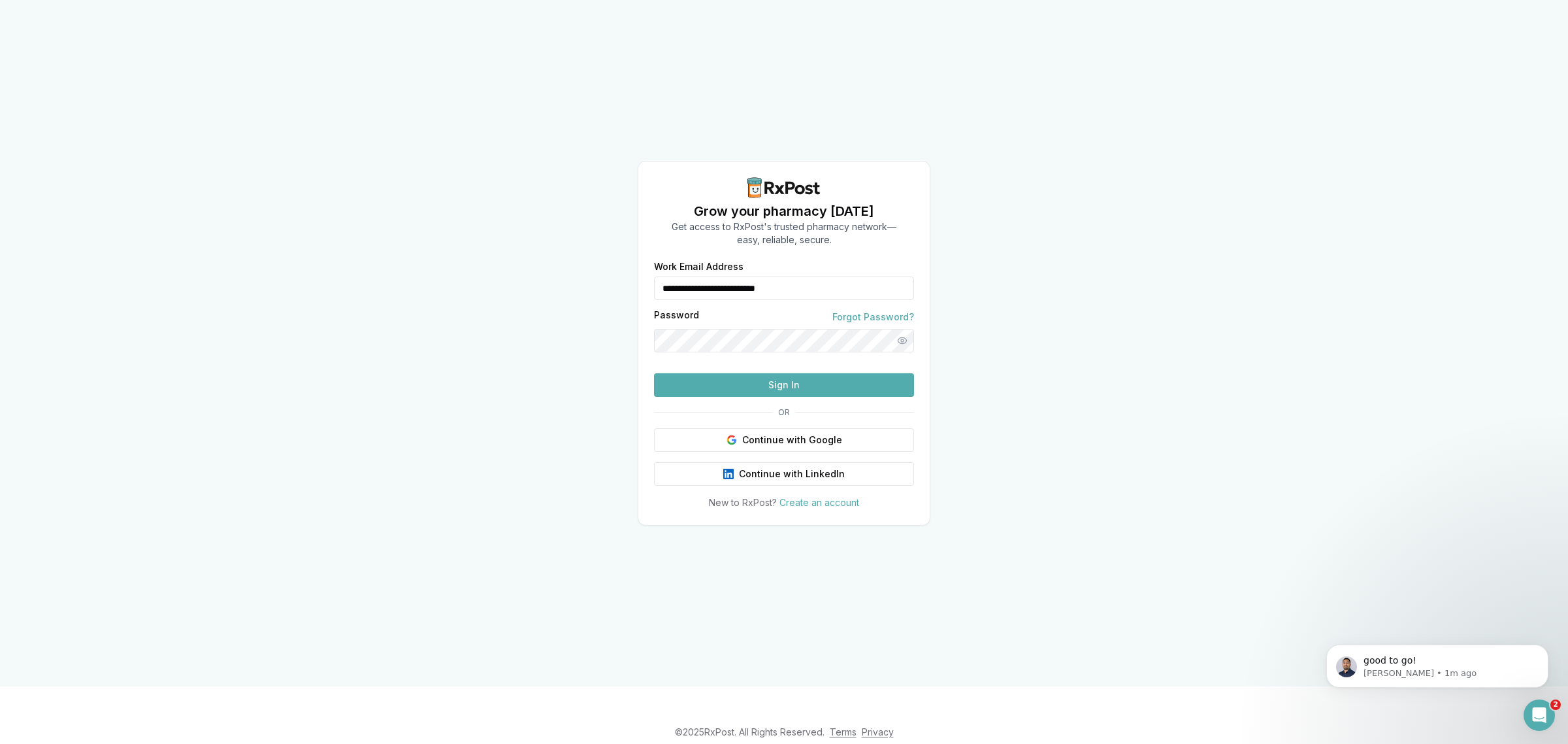
drag, startPoint x: 751, startPoint y: 413, endPoint x: 738, endPoint y: 410, distance: 13.3
click at [750, 397] on button "Sign In" at bounding box center [783, 385] width 260 height 23
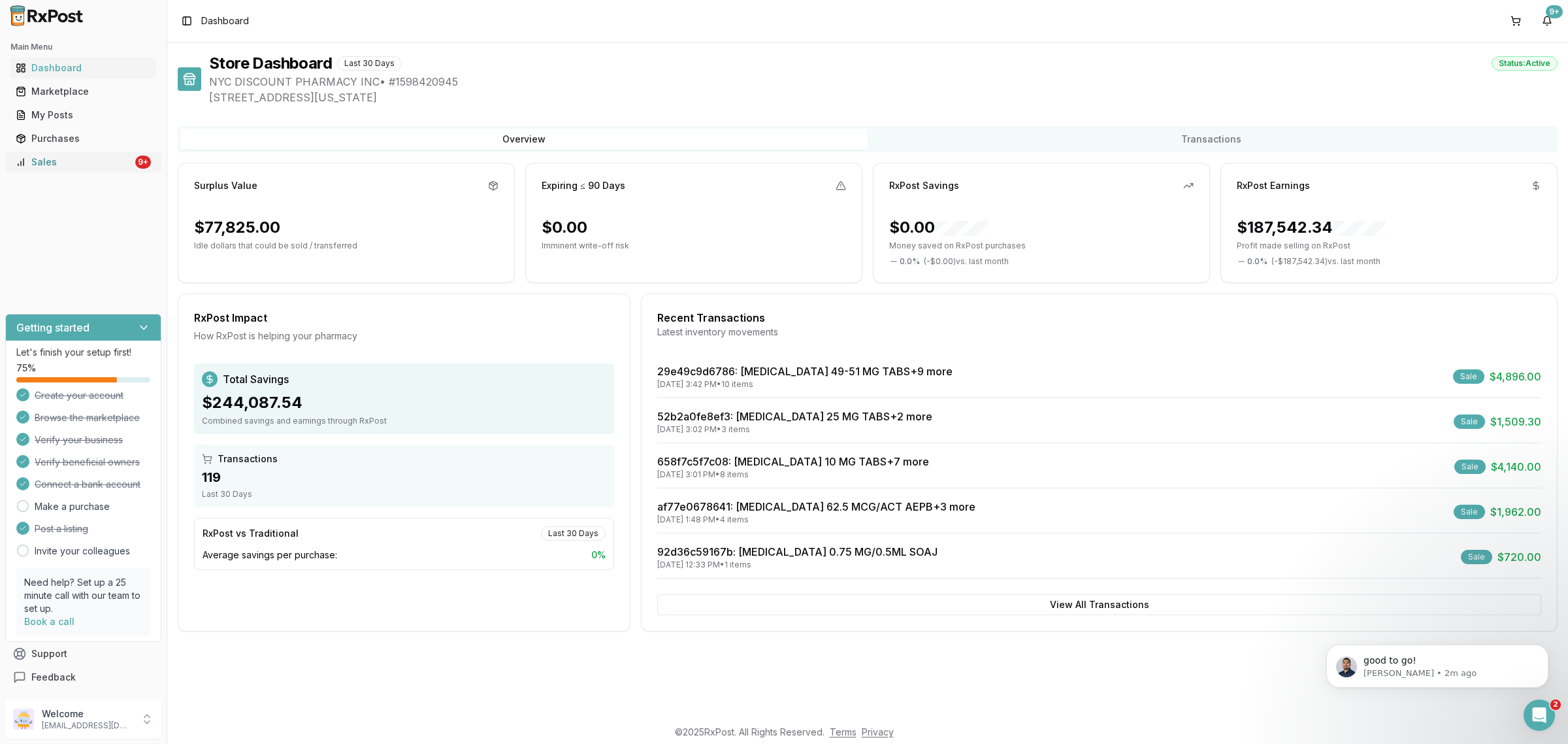
click at [87, 165] on div "Sales" at bounding box center [74, 162] width 117 height 13
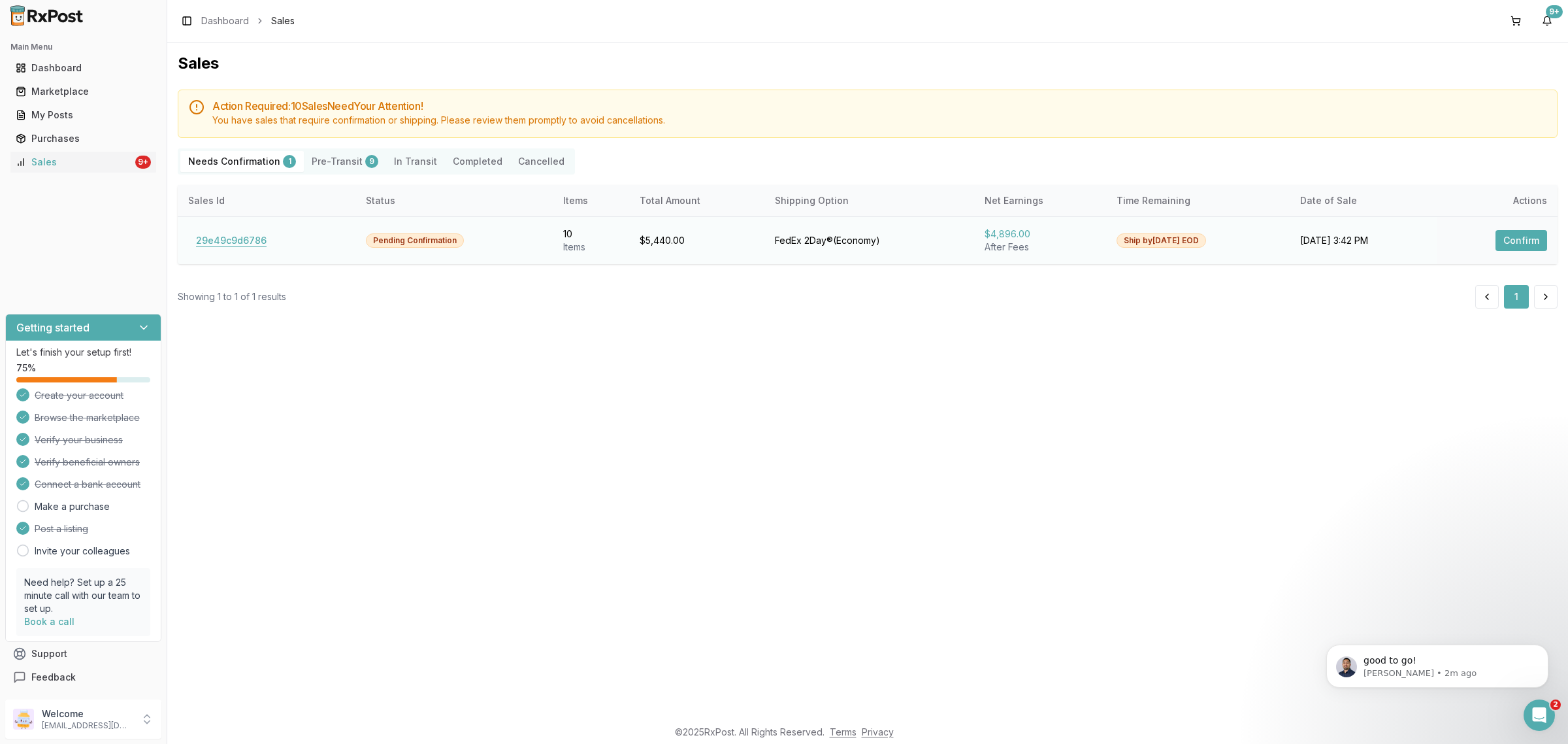
click at [224, 246] on button "29e49c9d6786" at bounding box center [231, 240] width 87 height 21
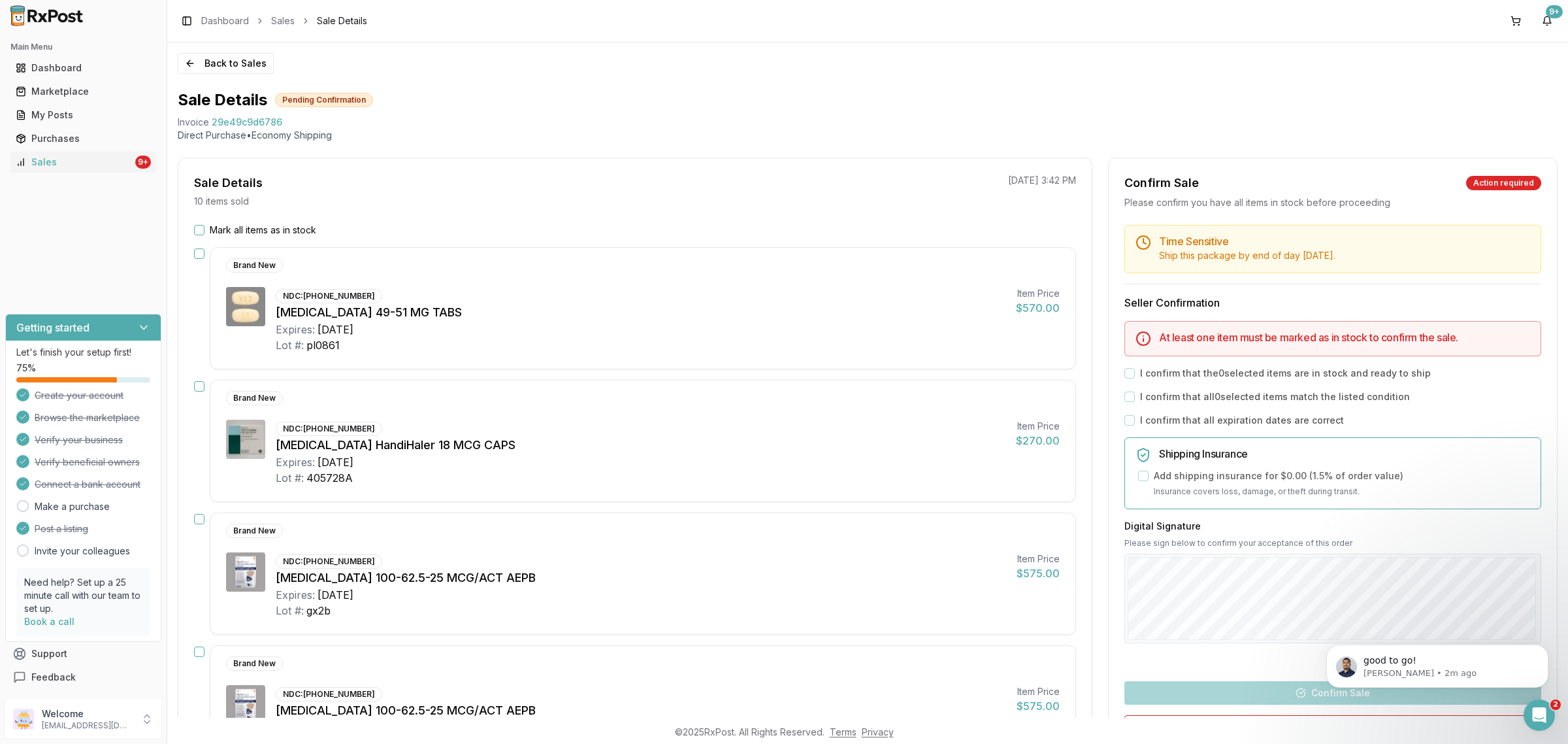
click at [215, 225] on label "Mark all items as in stock" at bounding box center [263, 230] width 106 height 13
click at [204, 225] on button "Mark all items as in stock" at bounding box center [199, 230] width 11 height 11
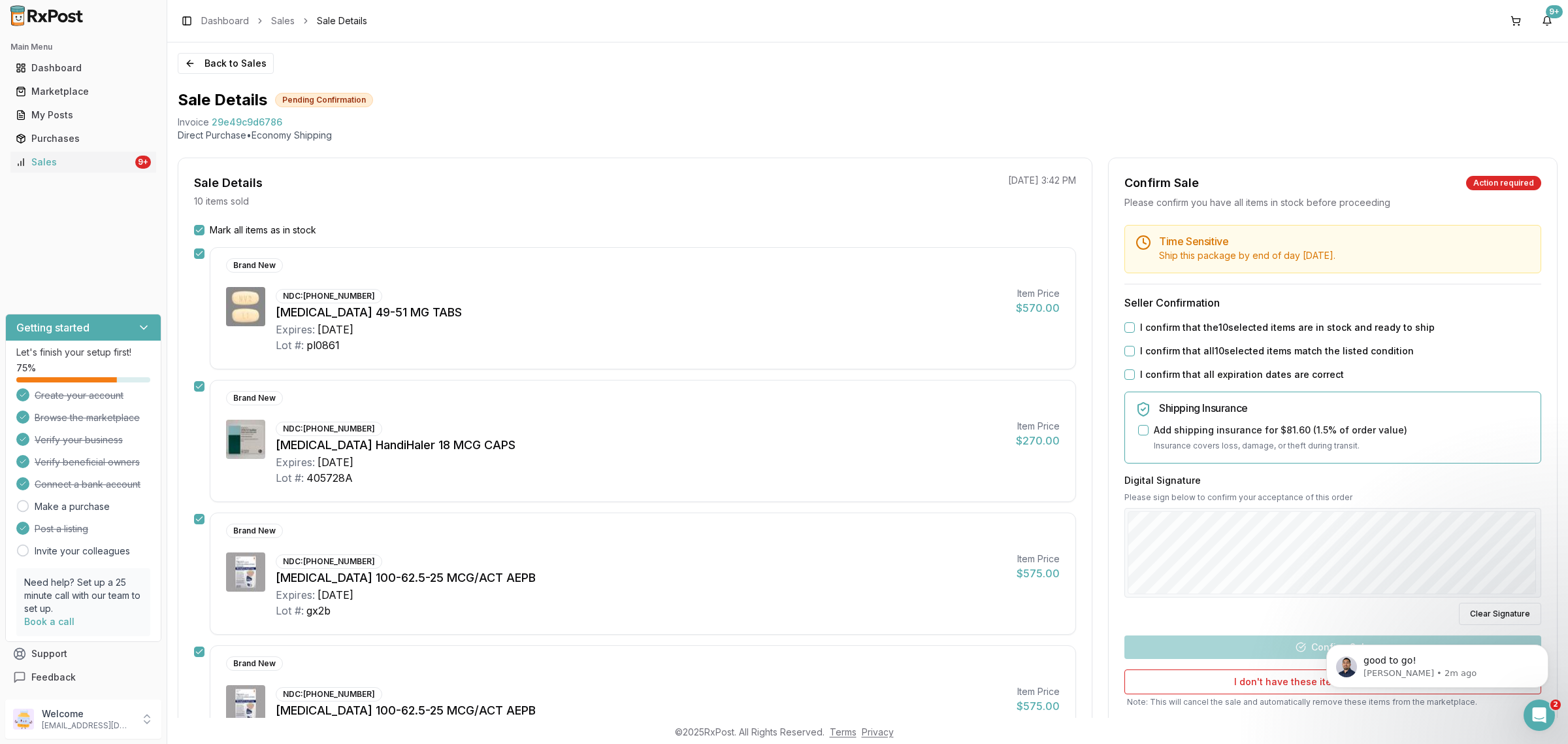
click at [1280, 328] on label "I confirm that the 10 selected items are in stock and ready to ship" at bounding box center [1288, 327] width 295 height 13
click at [1135, 328] on button "I confirm that the 10 selected items are in stock and ready to ship" at bounding box center [1130, 328] width 11 height 11
click at [1270, 351] on label "I confirm that all 10 selected items match the listed condition" at bounding box center [1277, 351] width 274 height 13
click at [1135, 351] on button "I confirm that all 10 selected items match the listed condition" at bounding box center [1130, 351] width 11 height 11
drag, startPoint x: 1239, startPoint y: 370, endPoint x: 1235, endPoint y: 376, distance: 7.2
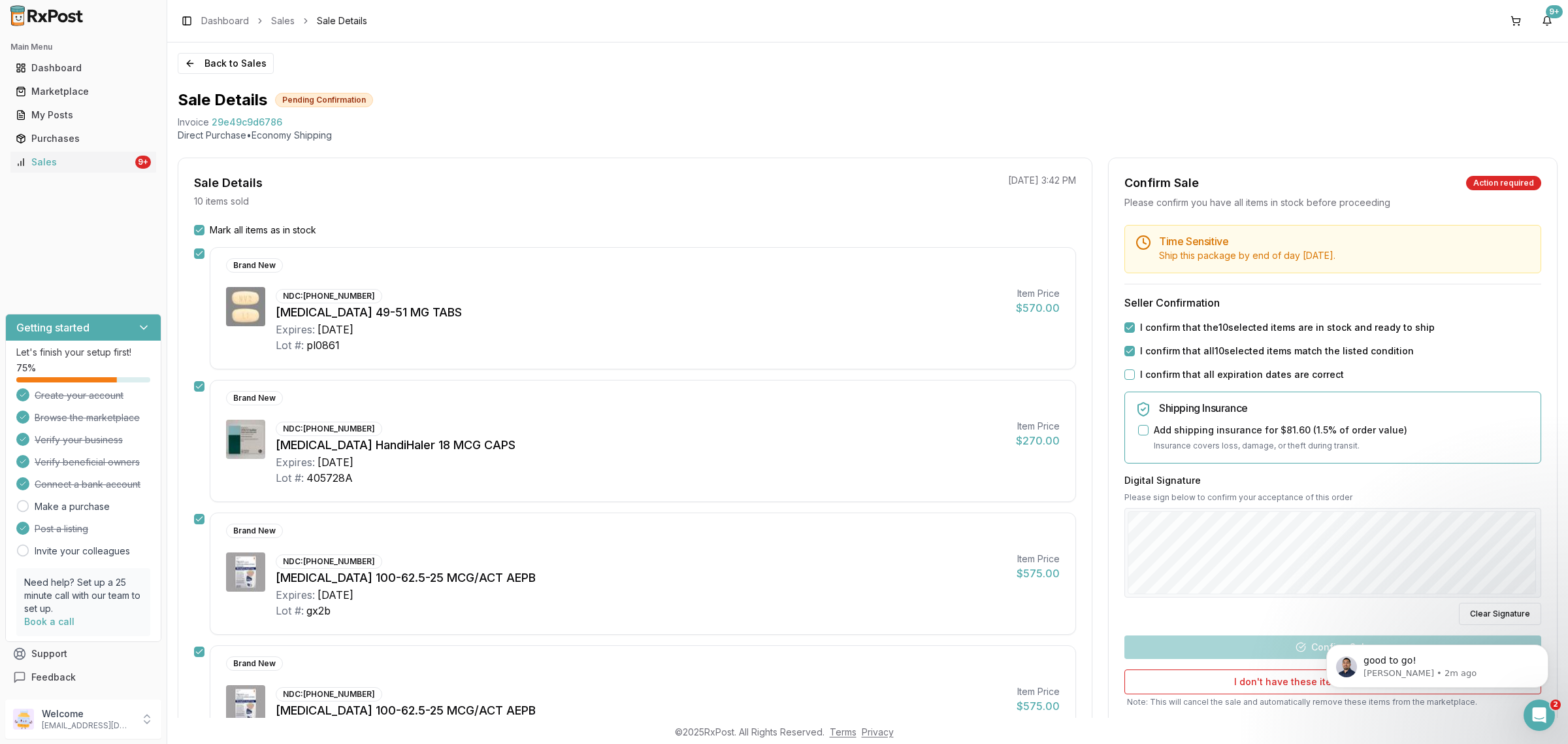
click at [1239, 372] on label "I confirm that all expiration dates are correct" at bounding box center [1242, 374] width 204 height 13
click at [1180, 374] on label "I confirm that all expiration dates are correct" at bounding box center [1242, 374] width 204 height 13
click at [1131, 368] on div "I confirm that all expiration dates are correct" at bounding box center [1332, 374] width 417 height 13
click at [1127, 371] on button "I confirm that all expiration dates are correct" at bounding box center [1130, 374] width 11 height 11
click at [1310, 659] on button "Confirm Sale" at bounding box center [1332, 647] width 417 height 23
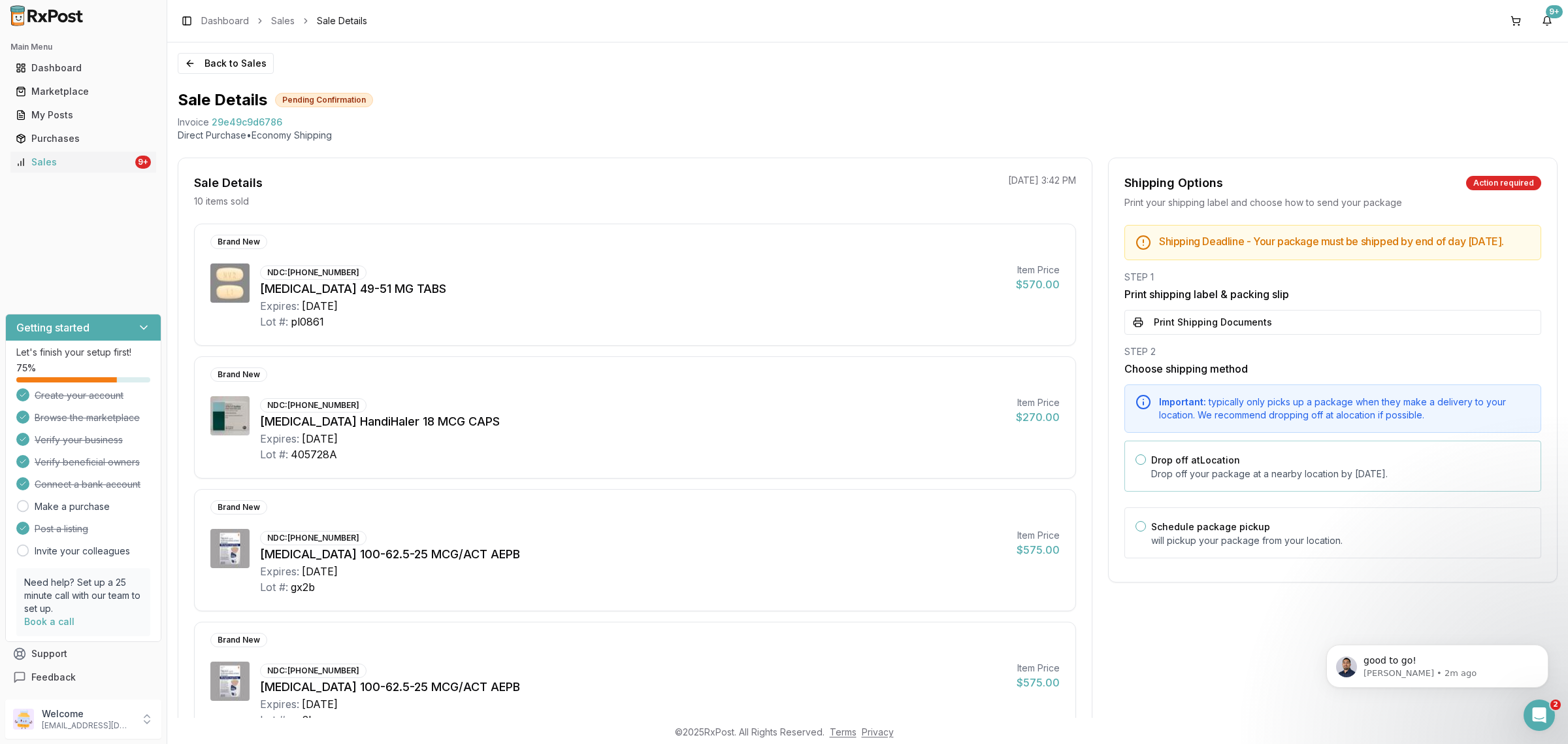
click at [1272, 481] on p "Drop off your package at a nearby location by September 24, 2025 ." at bounding box center [1340, 473] width 379 height 13
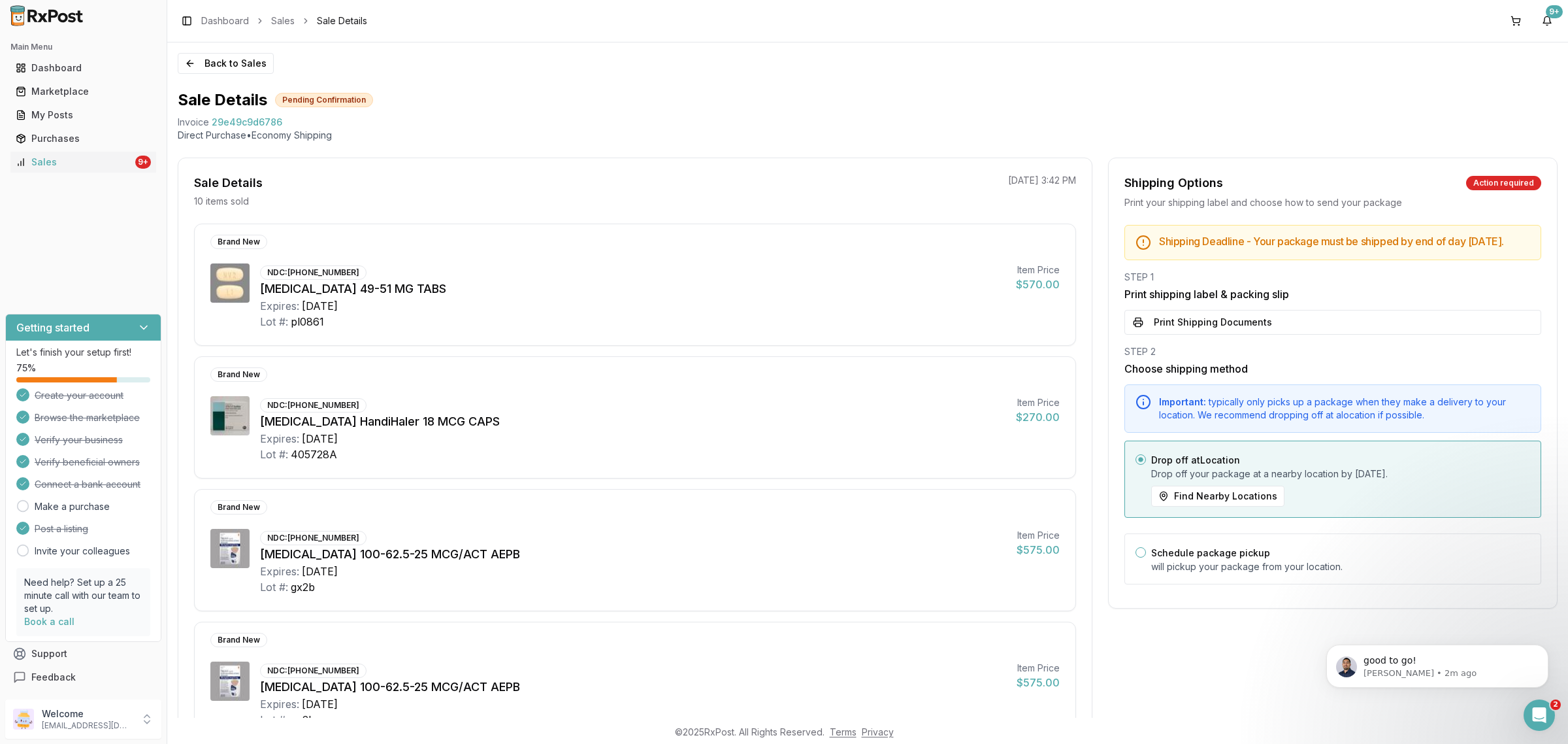
click at [1255, 335] on button "Print Shipping Documents" at bounding box center [1332, 322] width 417 height 25
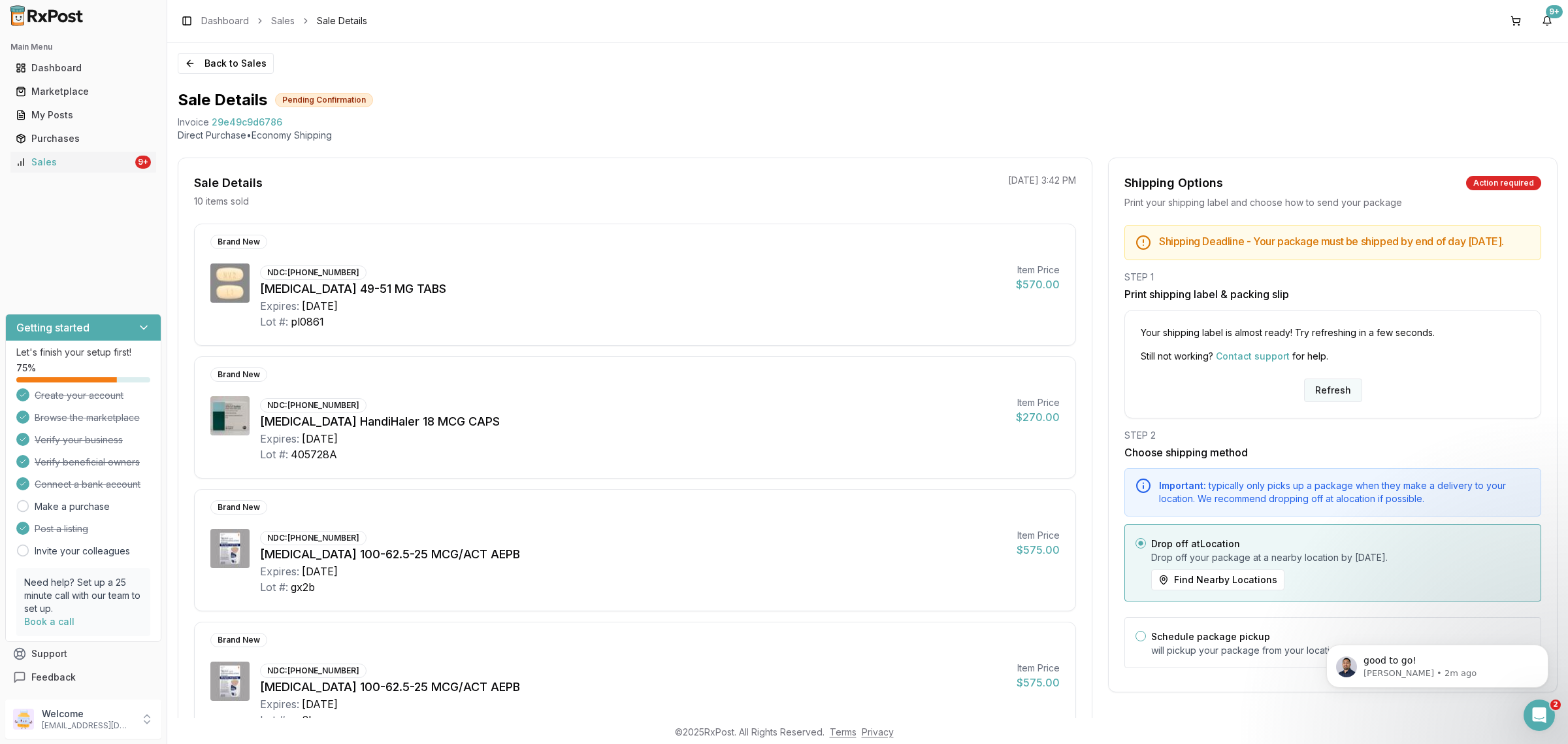
click at [1331, 396] on button "Refresh" at bounding box center [1333, 390] width 58 height 23
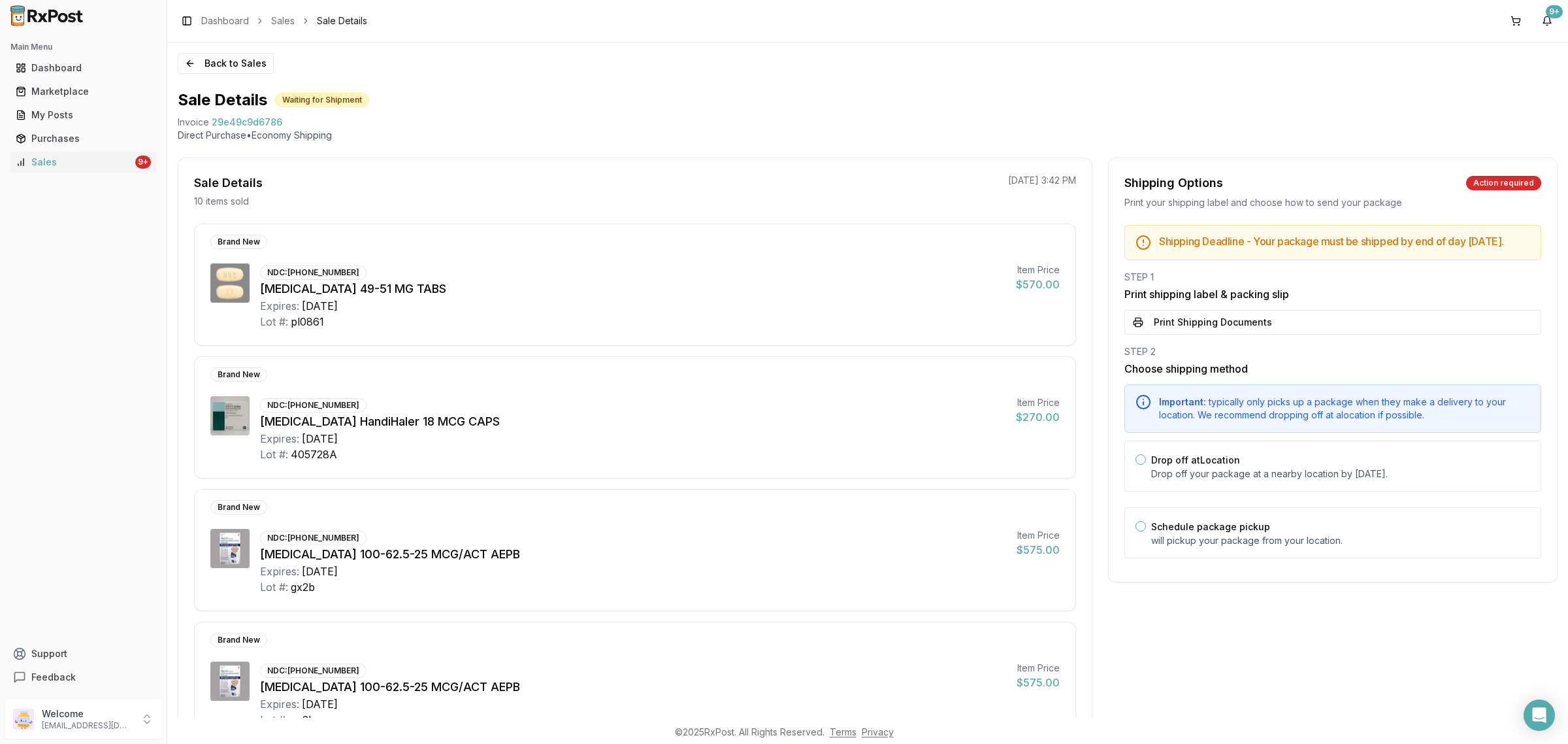
click at [1276, 302] on h3 "Print shipping label & packing slip" at bounding box center [1332, 294] width 417 height 16
click at [1268, 325] on button "Print Shipping Documents" at bounding box center [1332, 322] width 417 height 25
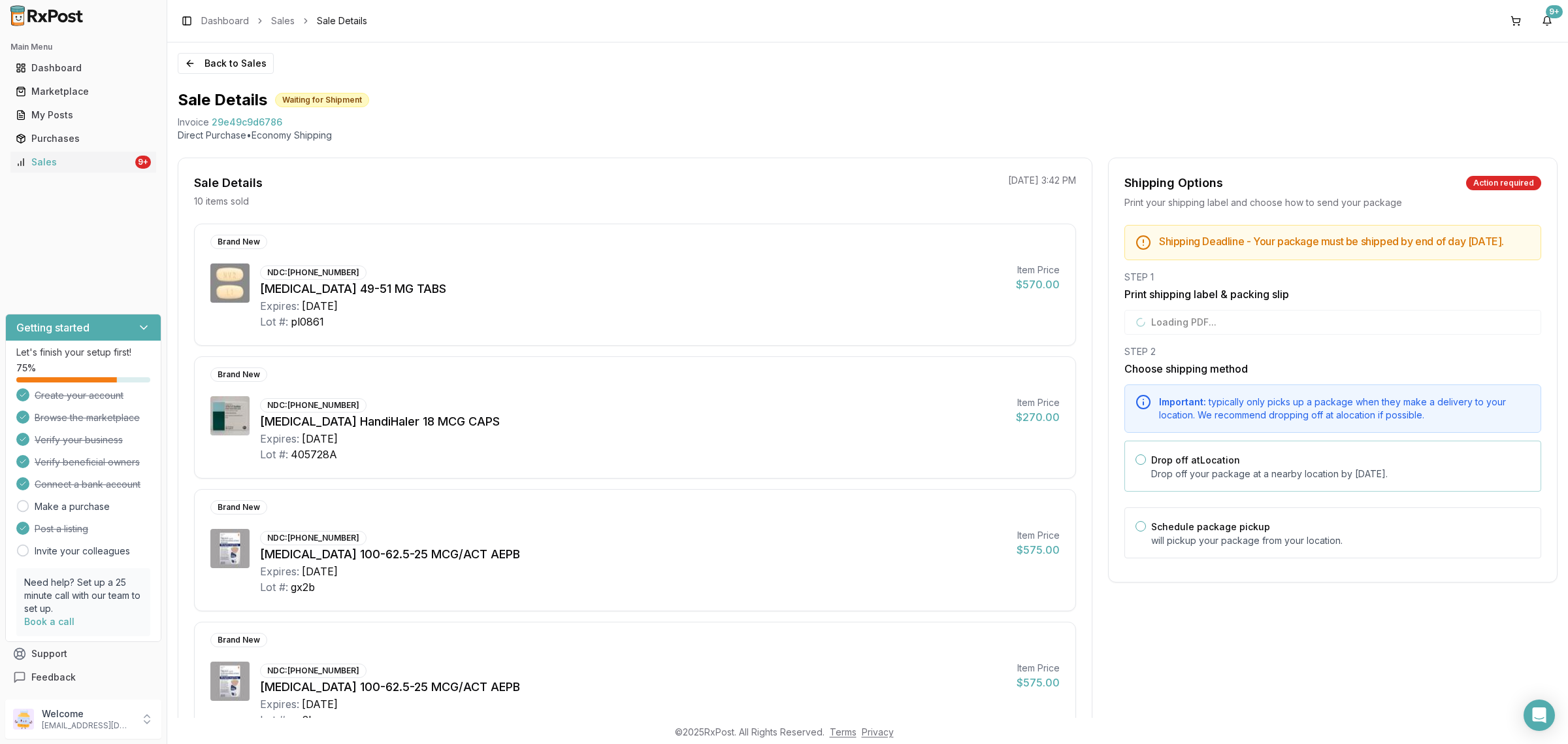
click at [1239, 472] on div "Drop off at Location Drop off your package at a nearby location by September 24…" at bounding box center [1340, 466] width 379 height 29
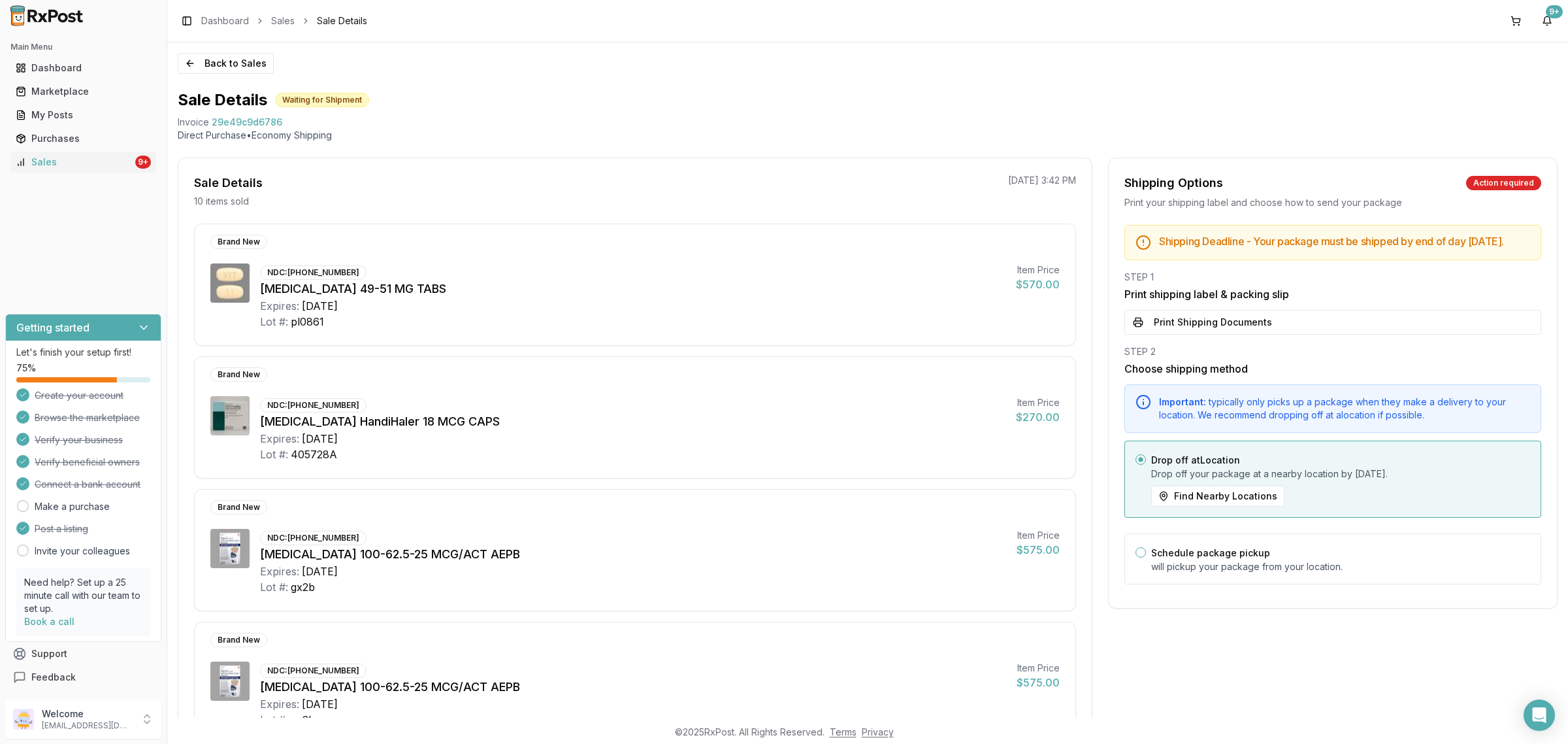
click at [233, 86] on div "Back to Sales Sale Details Waiting for Shipment Invoice 29e49c9d6786 Direct Pur…" at bounding box center [867, 380] width 1401 height 675
click at [229, 73] on button "Back to Sales" at bounding box center [226, 63] width 96 height 21
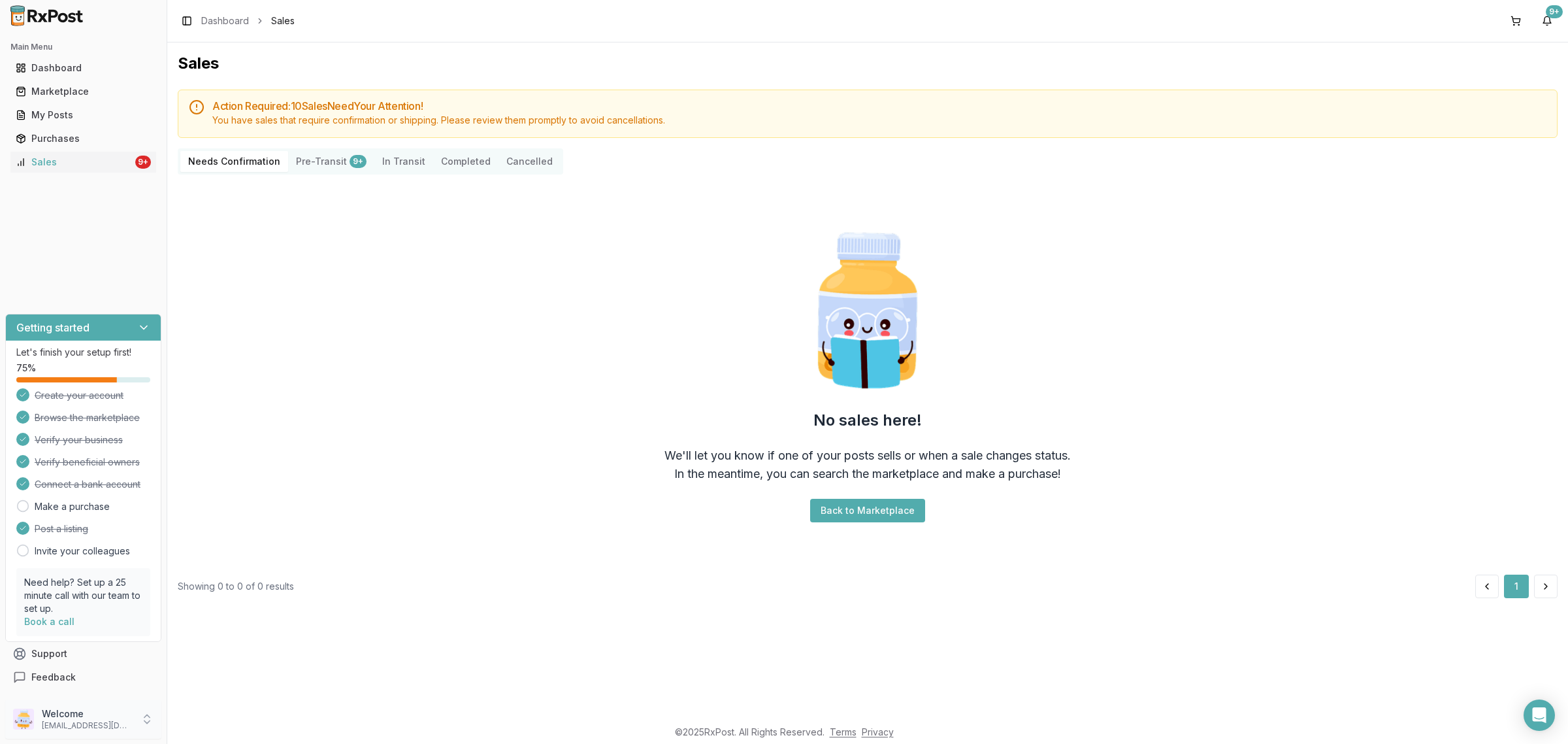
click at [113, 725] on p "nycdiscountpharma2@gmail.com" at bounding box center [88, 725] width 91 height 11
click at [206, 719] on span "Sign Out" at bounding box center [237, 722] width 124 height 13
